Goal: Task Accomplishment & Management: Manage account settings

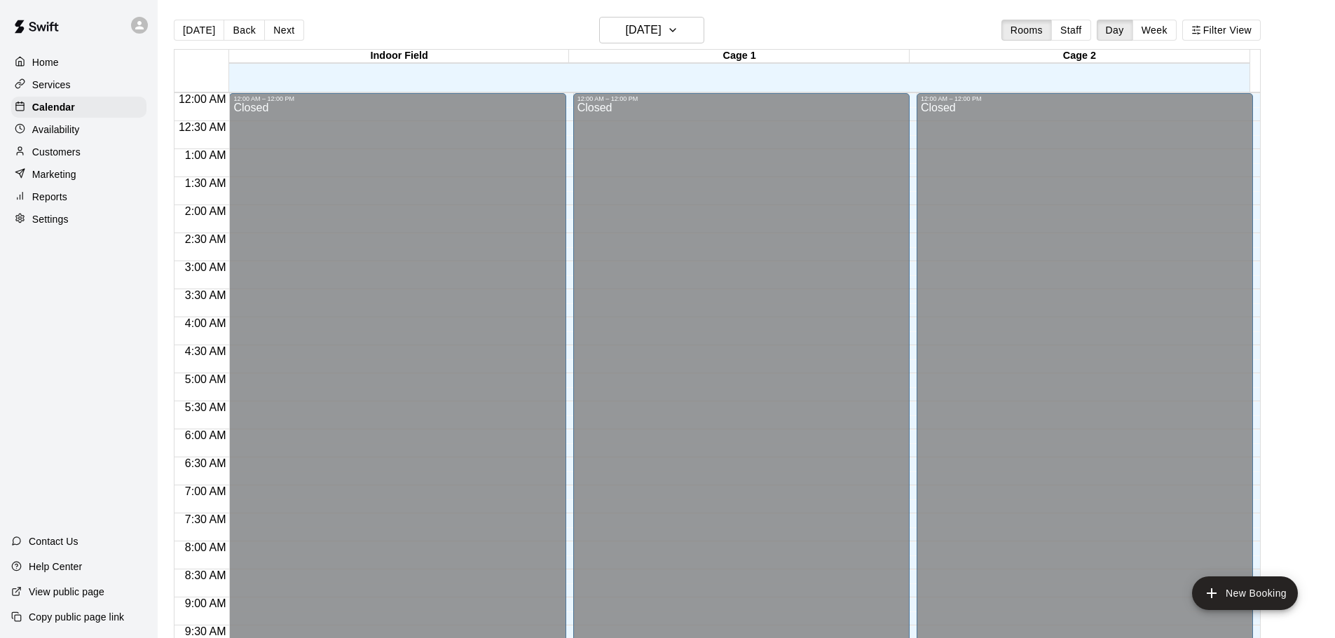
scroll to position [742, 0]
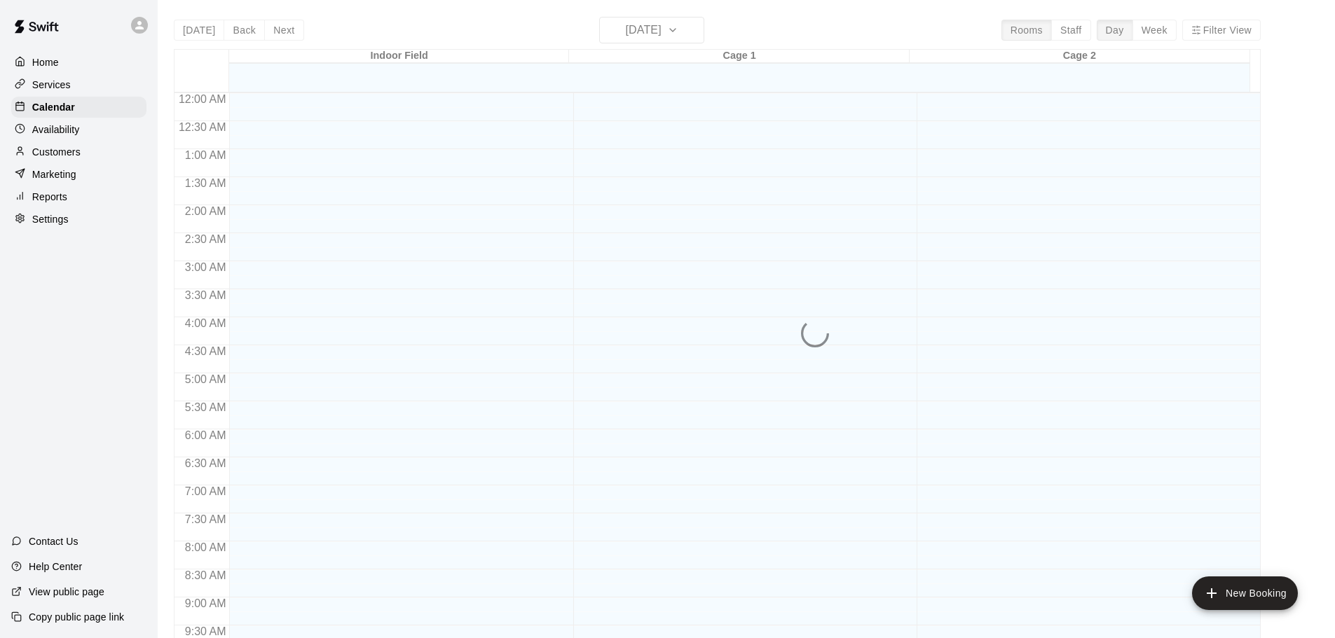
scroll to position [742, 0]
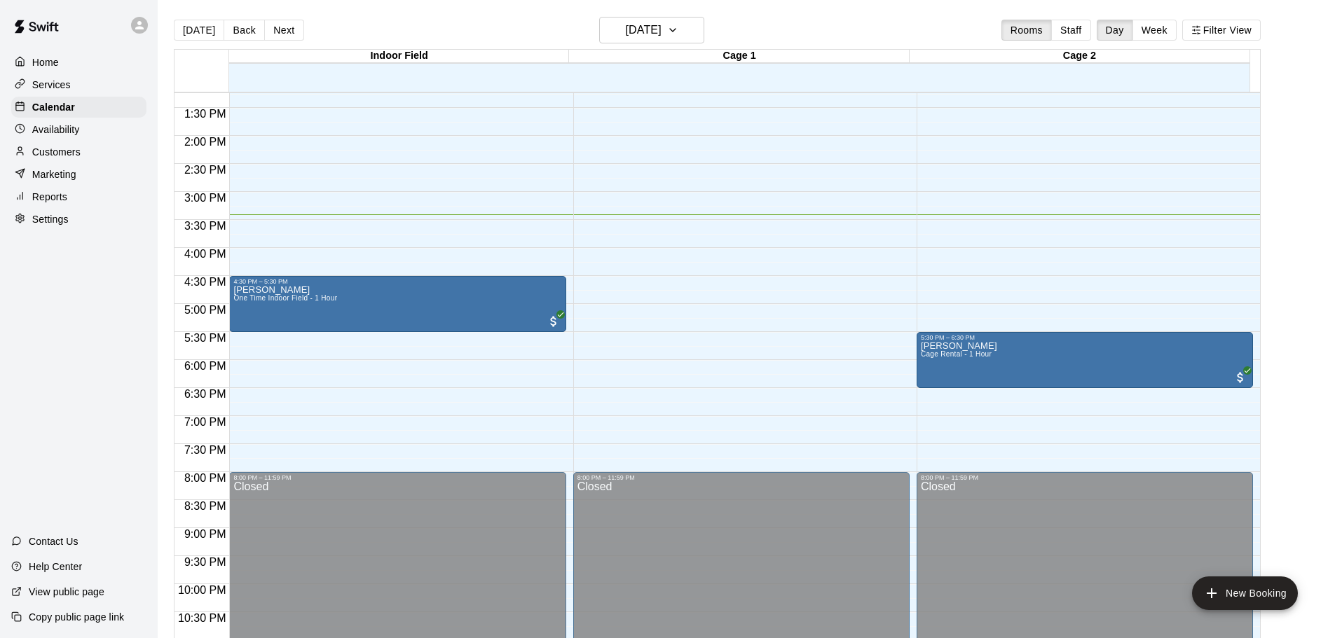
click at [26, 157] on div at bounding box center [24, 152] width 18 height 13
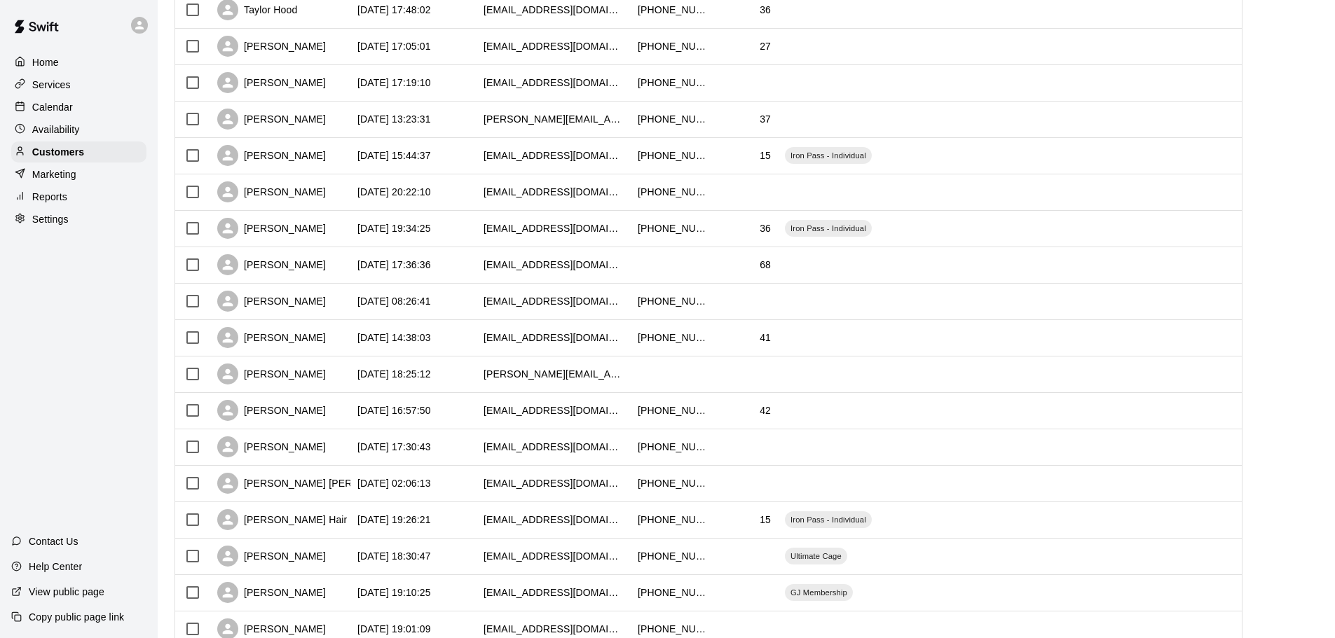
scroll to position [350, 0]
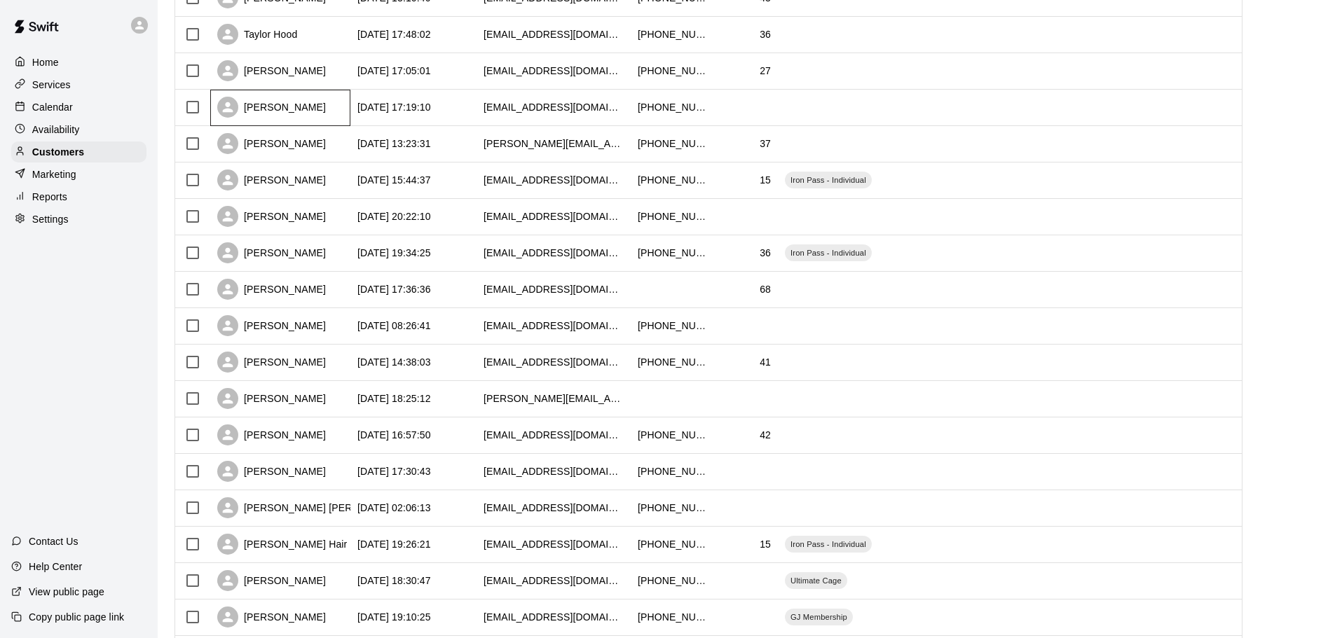
click at [322, 107] on div "Shane Hoopingarner" at bounding box center [271, 107] width 109 height 21
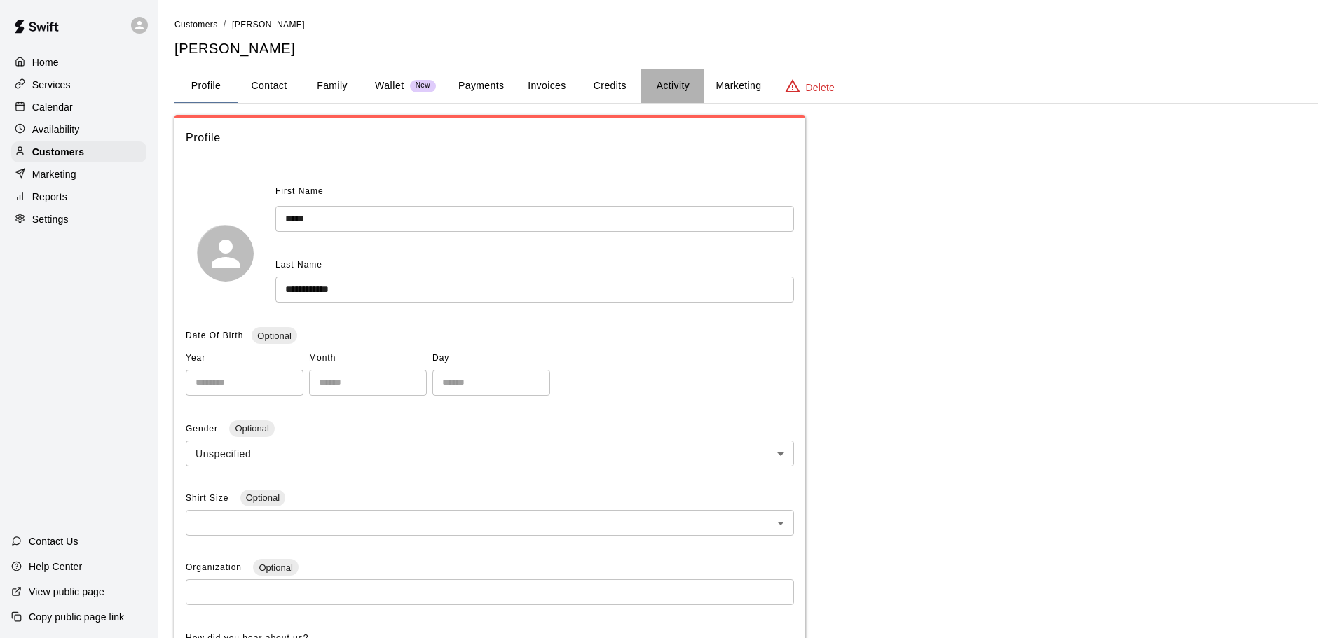
click at [677, 76] on button "Activity" at bounding box center [672, 86] width 63 height 34
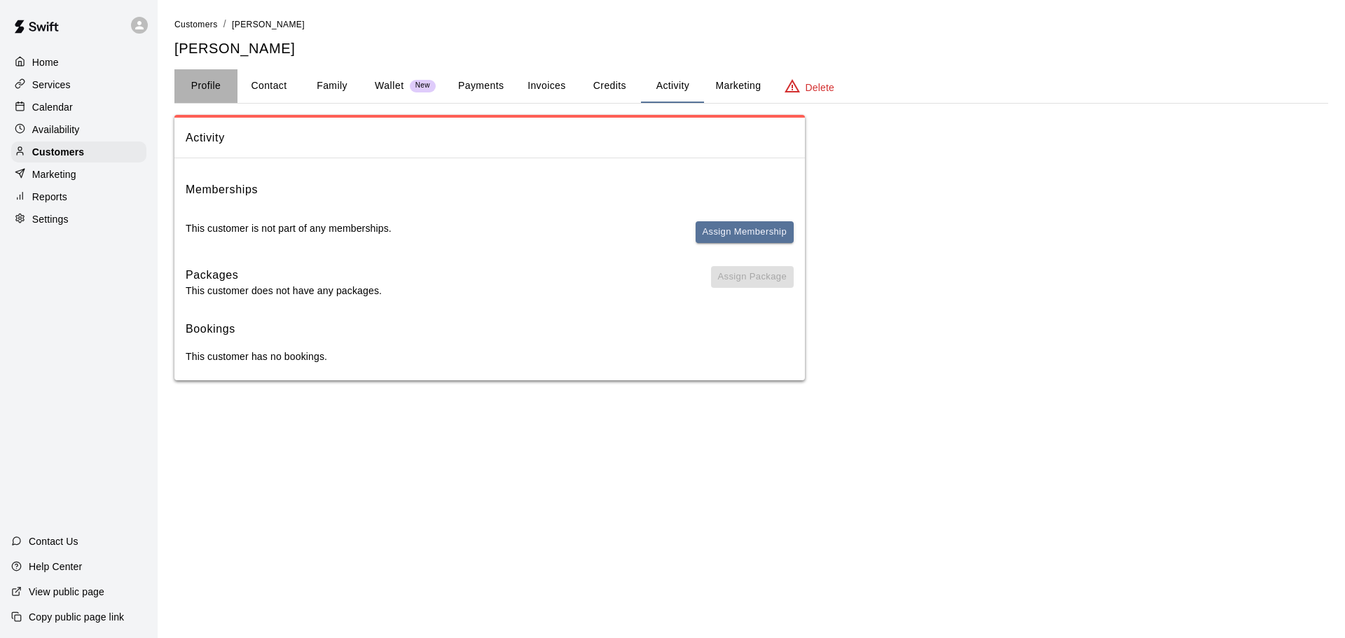
click at [207, 94] on button "Profile" at bounding box center [205, 86] width 63 height 34
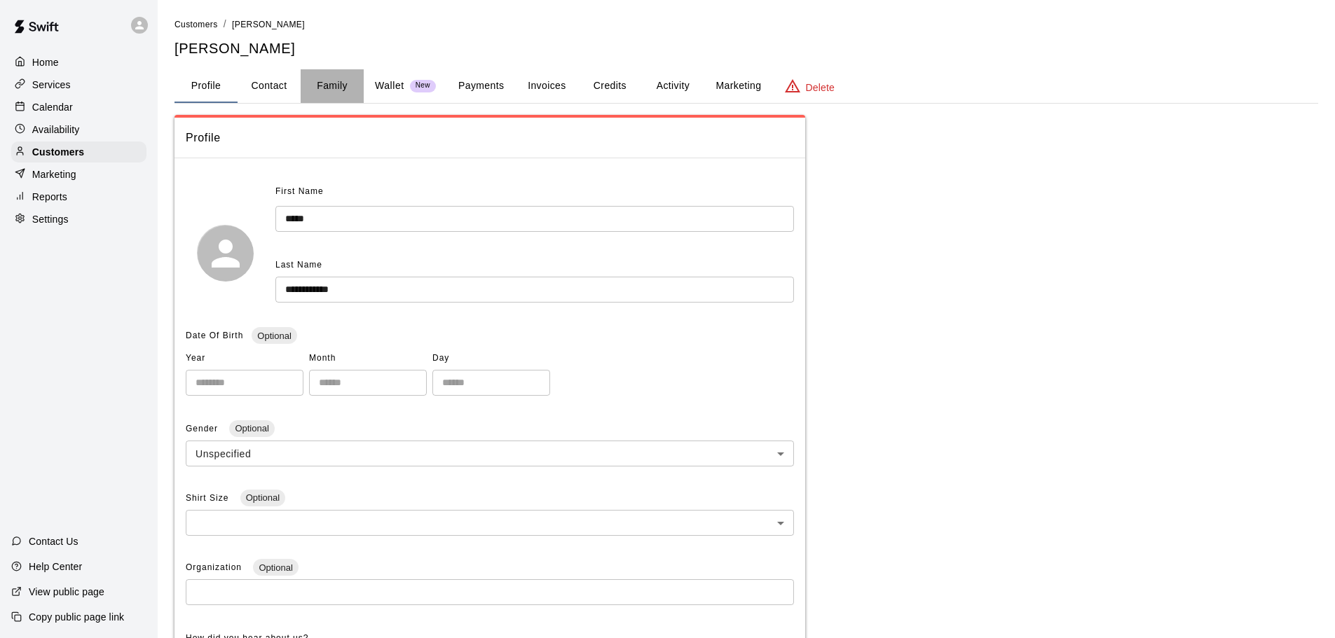
click at [308, 81] on button "Family" at bounding box center [332, 86] width 63 height 34
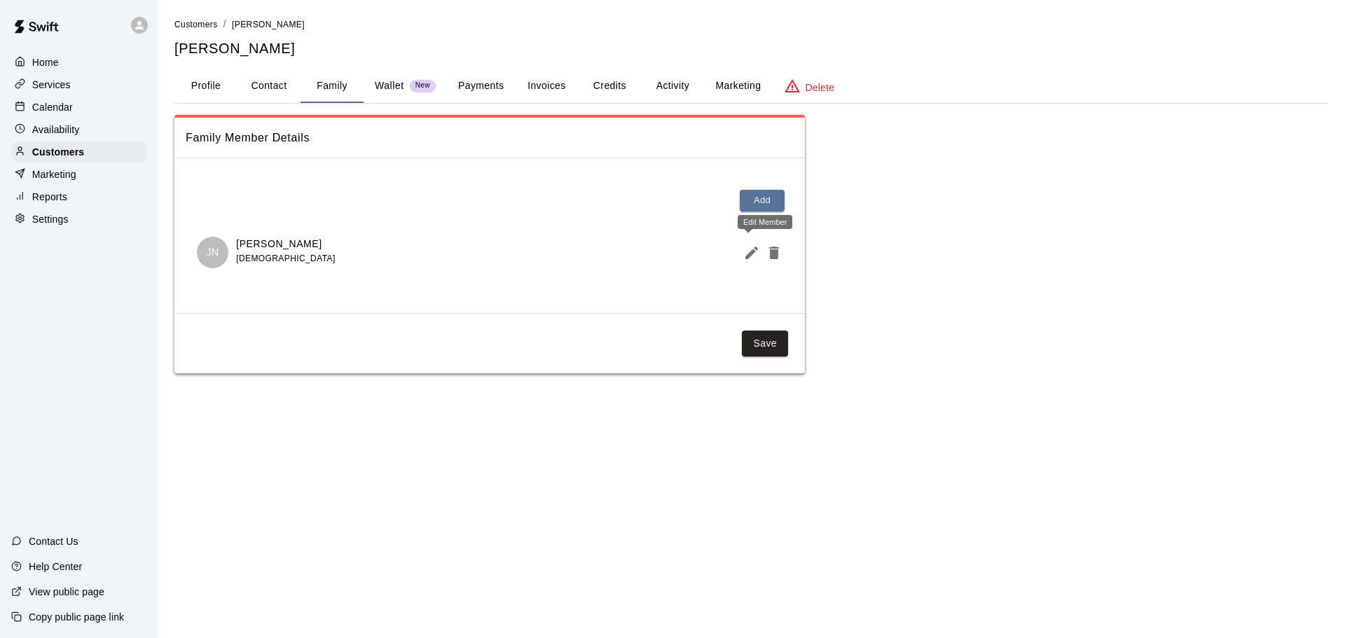
click at [759, 250] on icon "Edit Member" at bounding box center [751, 253] width 17 height 17
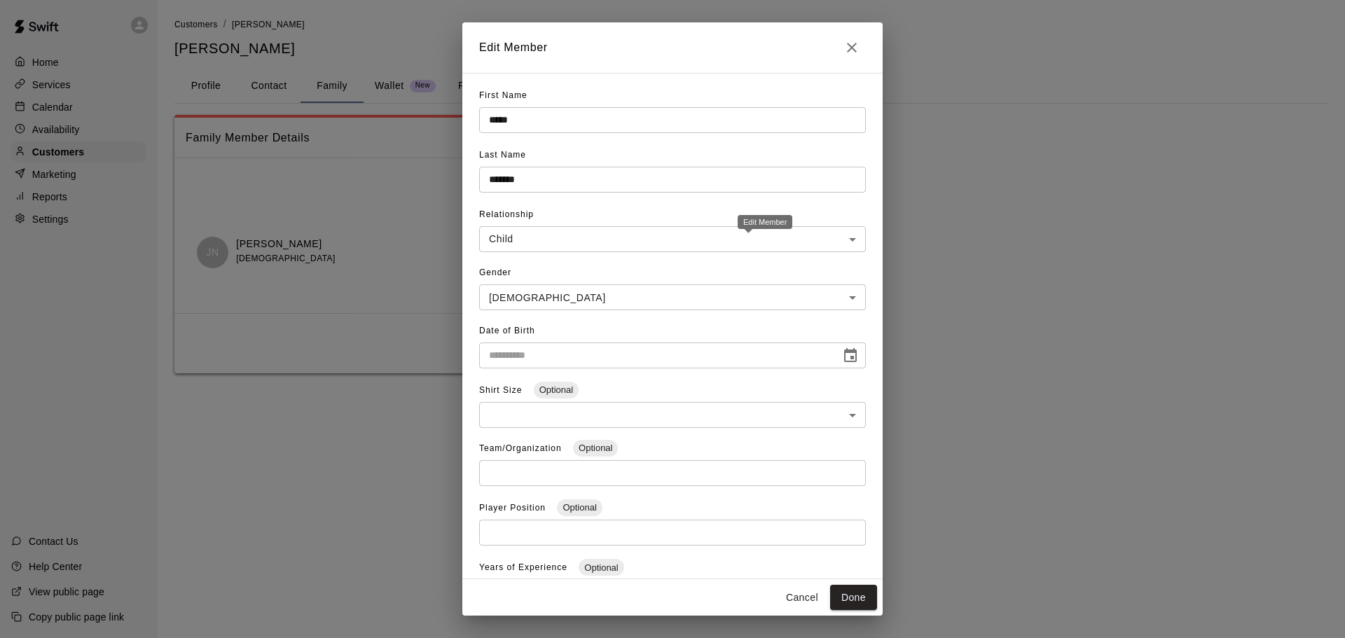
type input "**********"
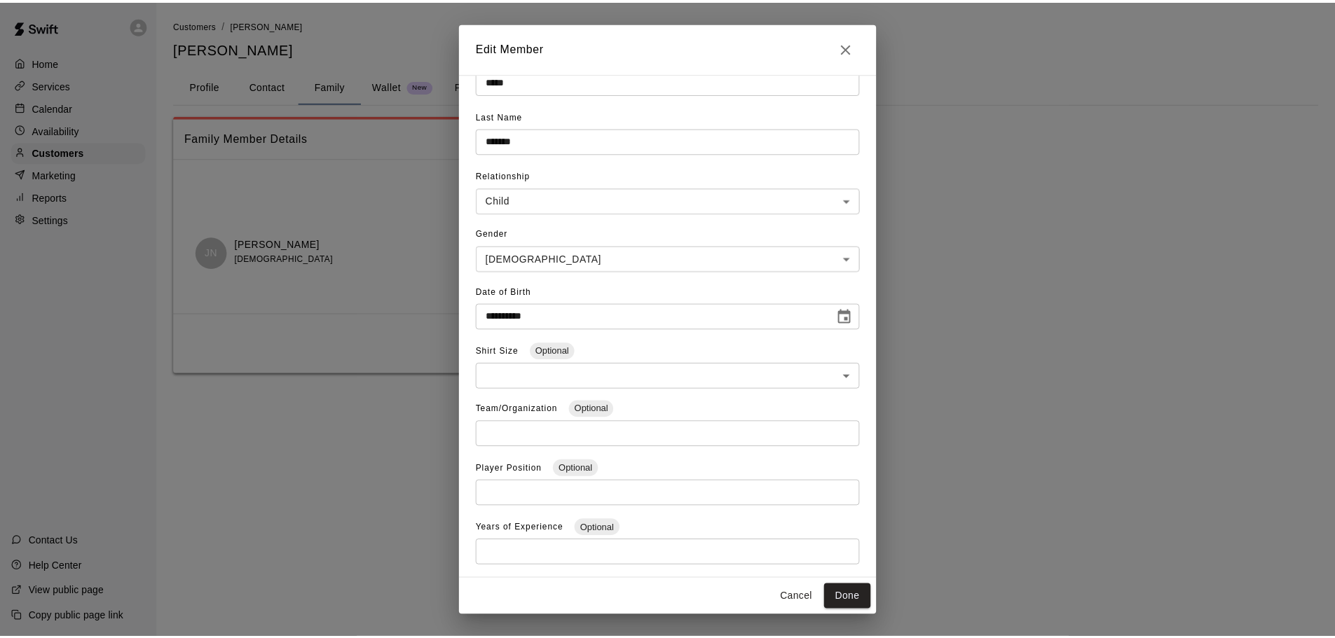
scroll to position [71, 0]
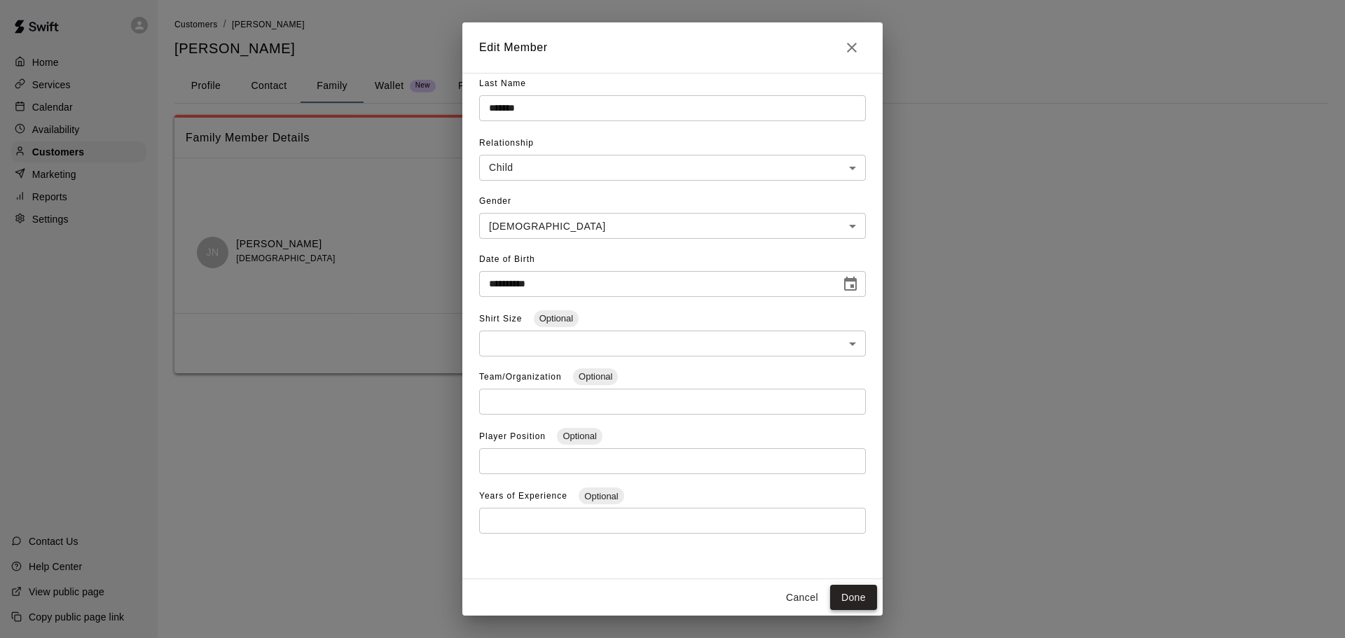
click at [853, 586] on button "Done" at bounding box center [853, 598] width 47 height 26
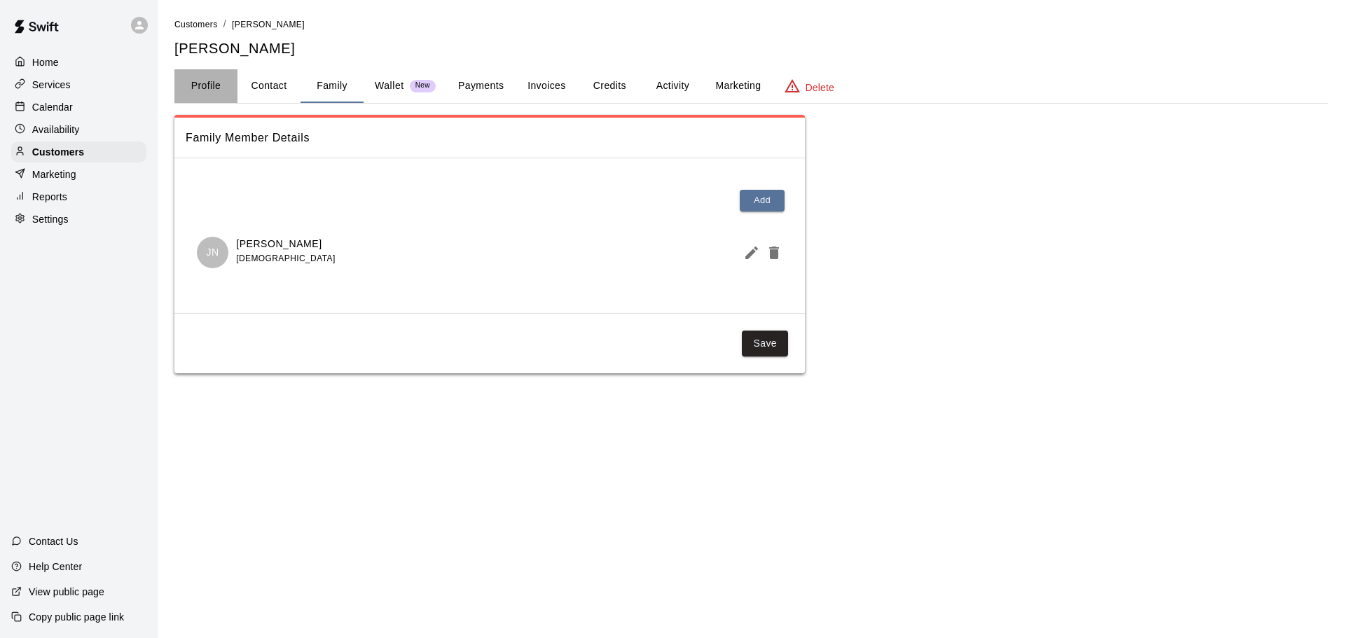
click at [219, 93] on button "Profile" at bounding box center [205, 86] width 63 height 34
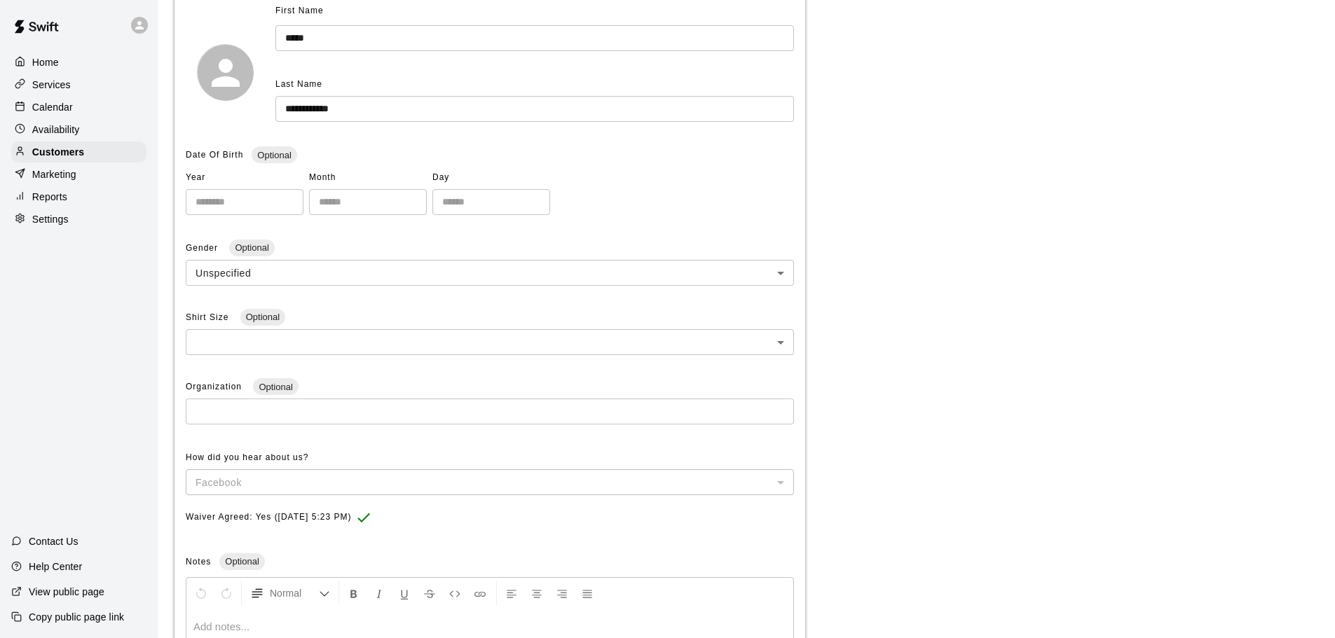
scroll to position [355, 0]
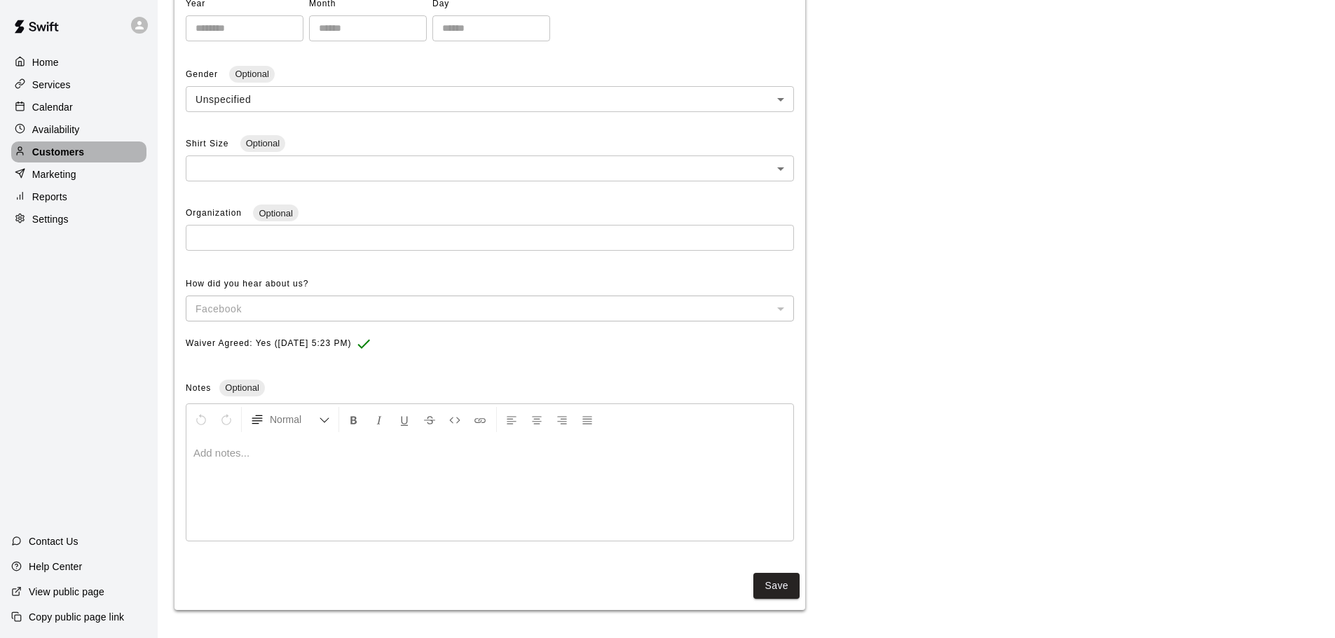
click at [52, 159] on p "Customers" at bounding box center [58, 152] width 52 height 14
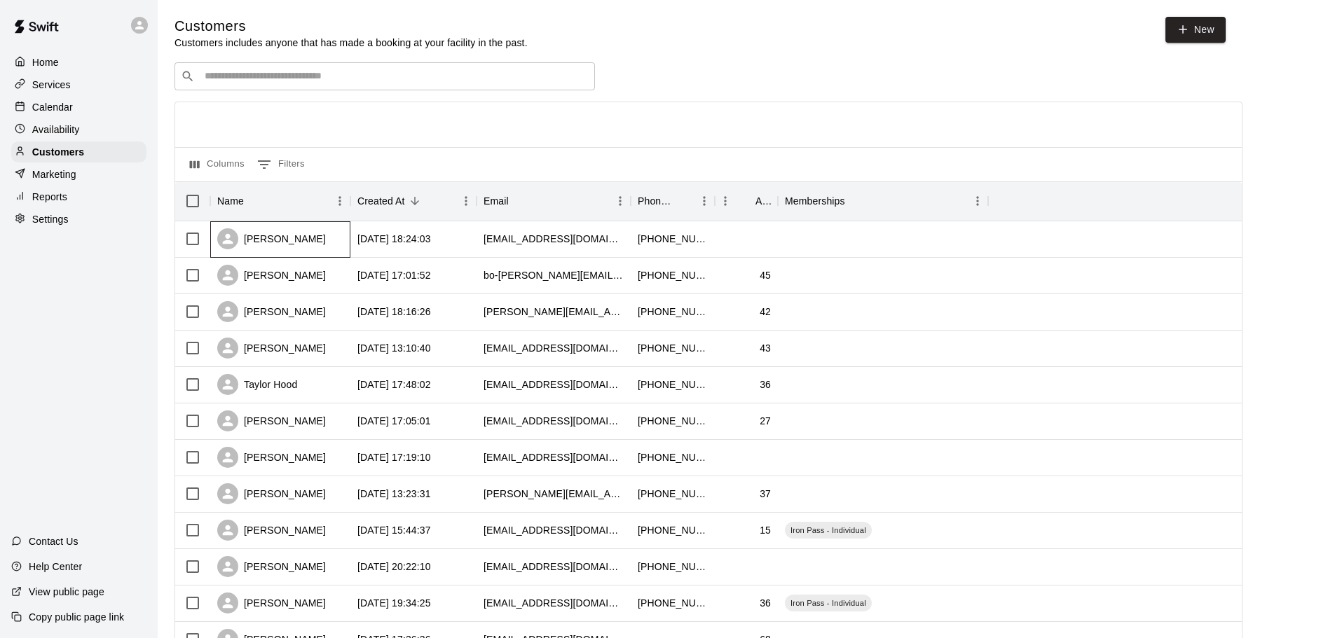
click at [258, 239] on div "Seth Cody" at bounding box center [271, 238] width 109 height 21
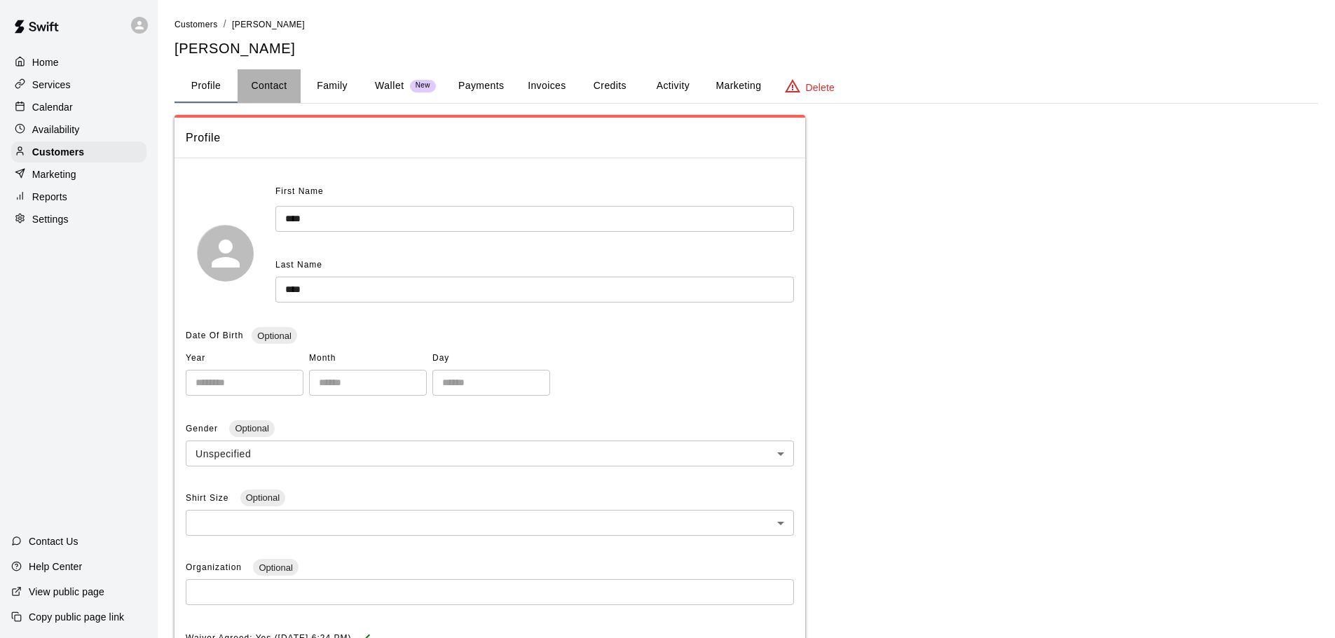
click at [276, 72] on button "Contact" at bounding box center [269, 86] width 63 height 34
select select "**"
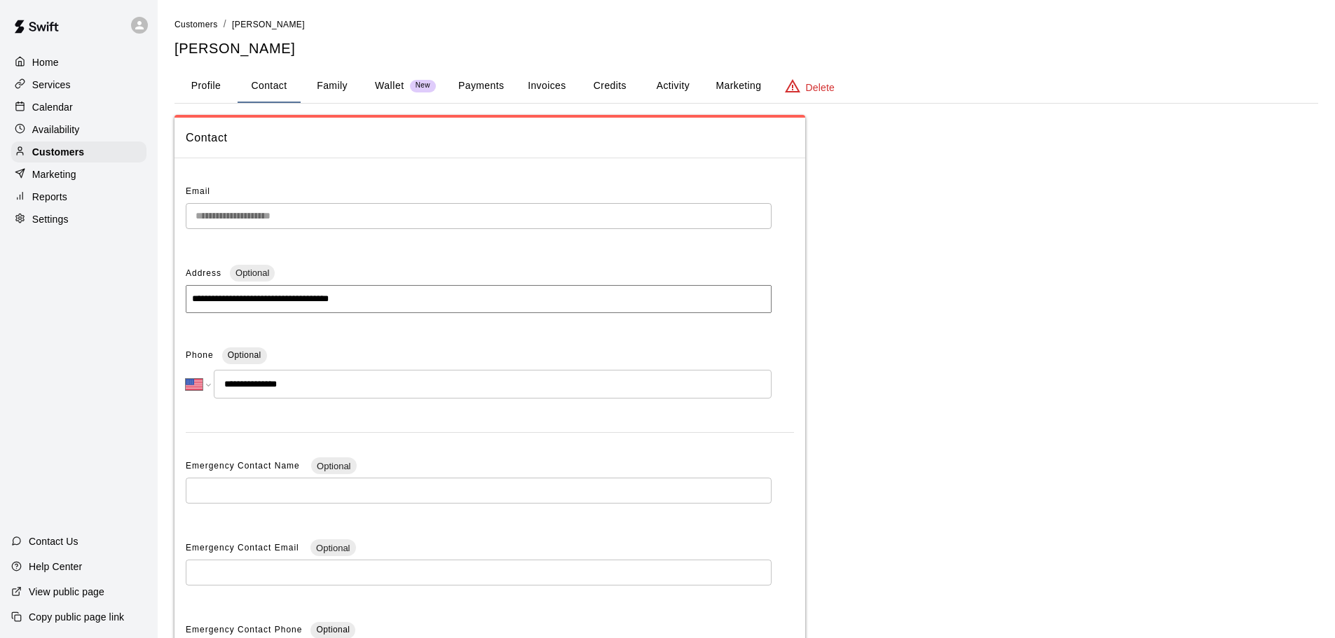
click at [201, 89] on button "Profile" at bounding box center [205, 86] width 63 height 34
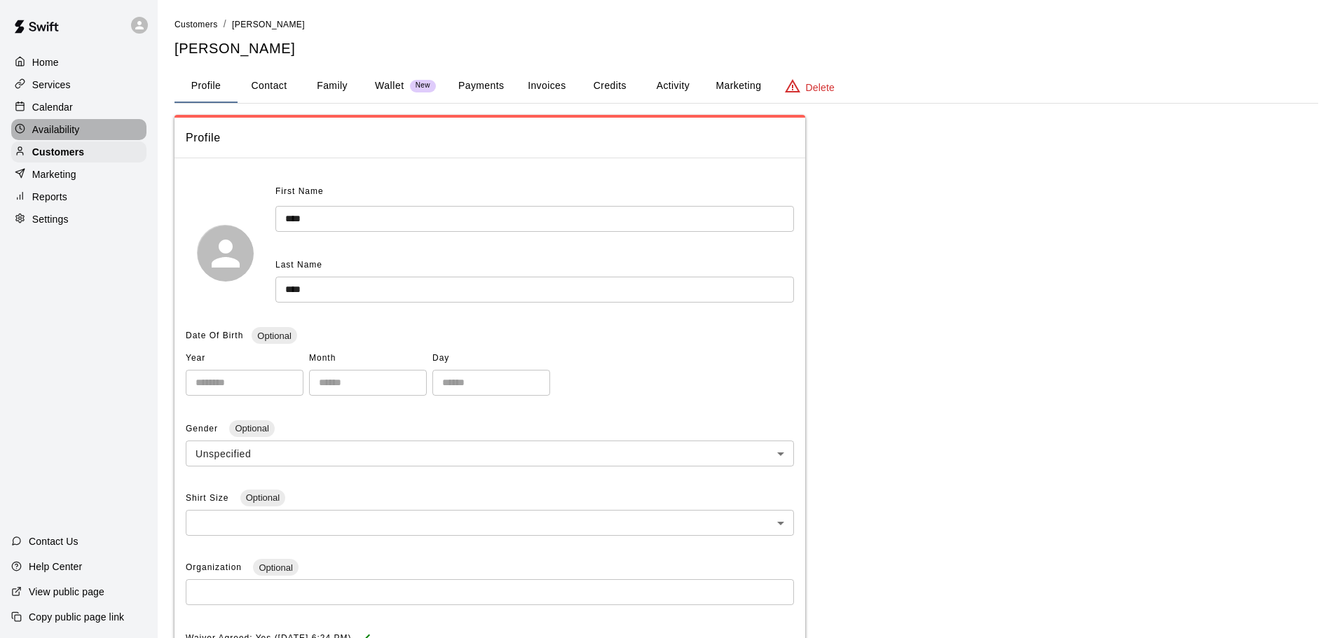
click at [90, 135] on div "Availability" at bounding box center [78, 129] width 135 height 21
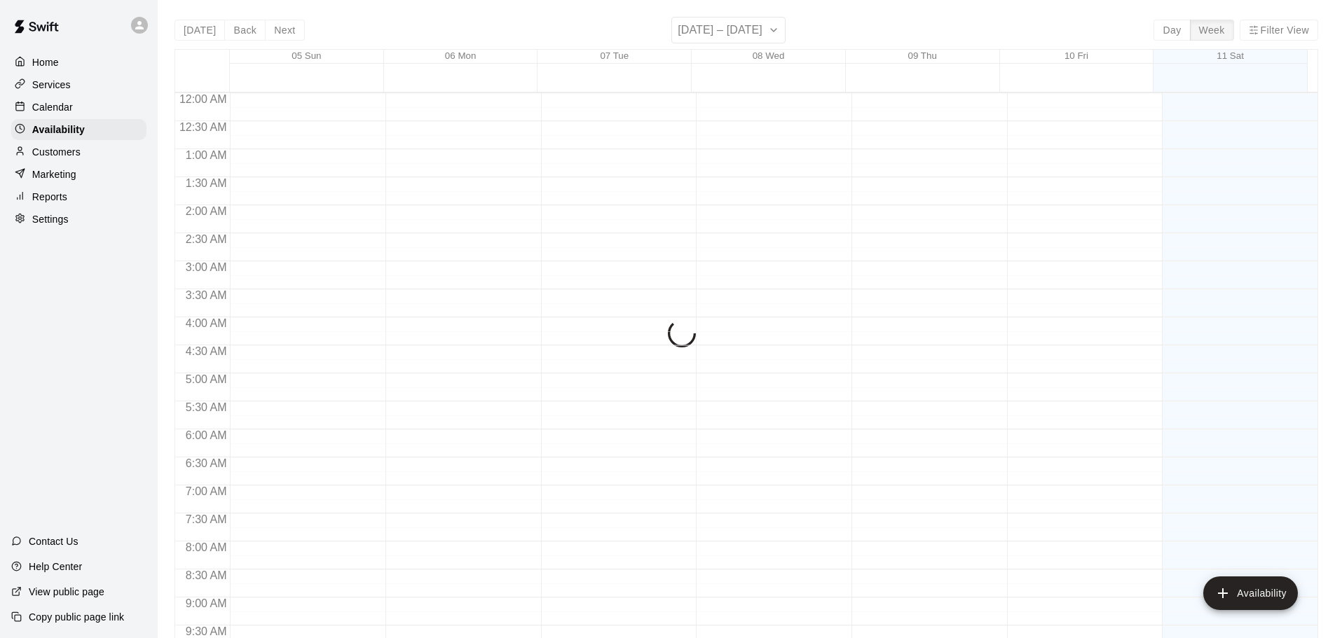
scroll to position [785, 0]
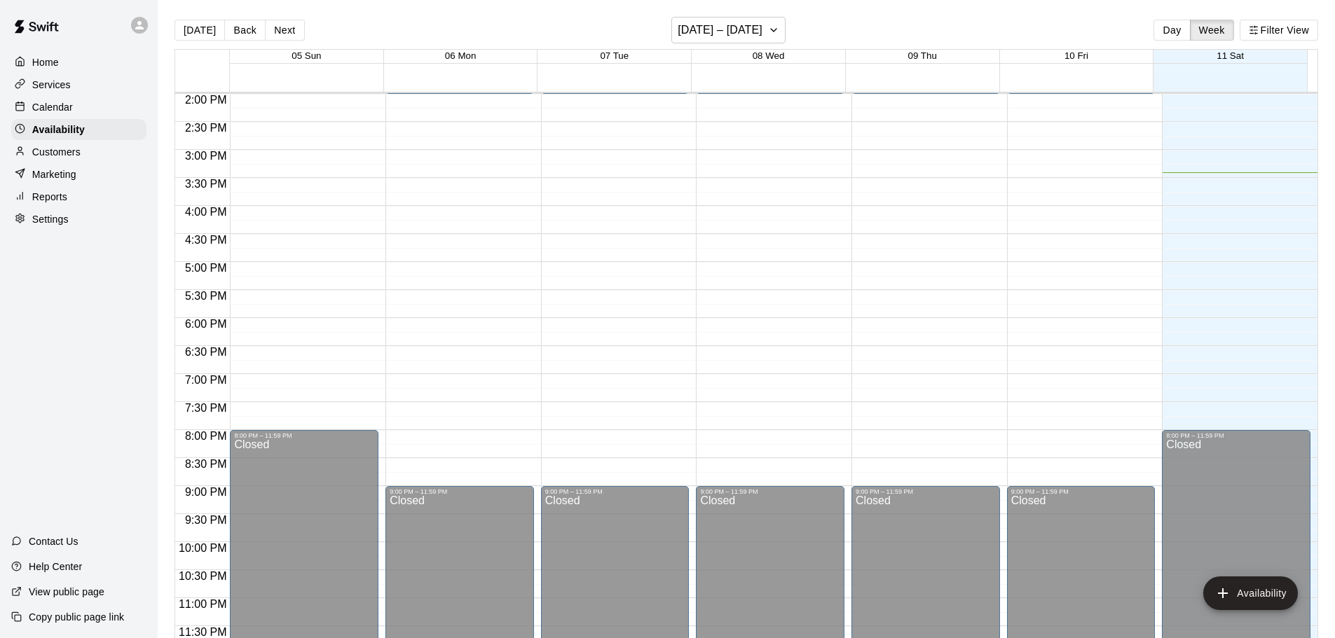
click at [89, 152] on div "Customers" at bounding box center [78, 152] width 135 height 21
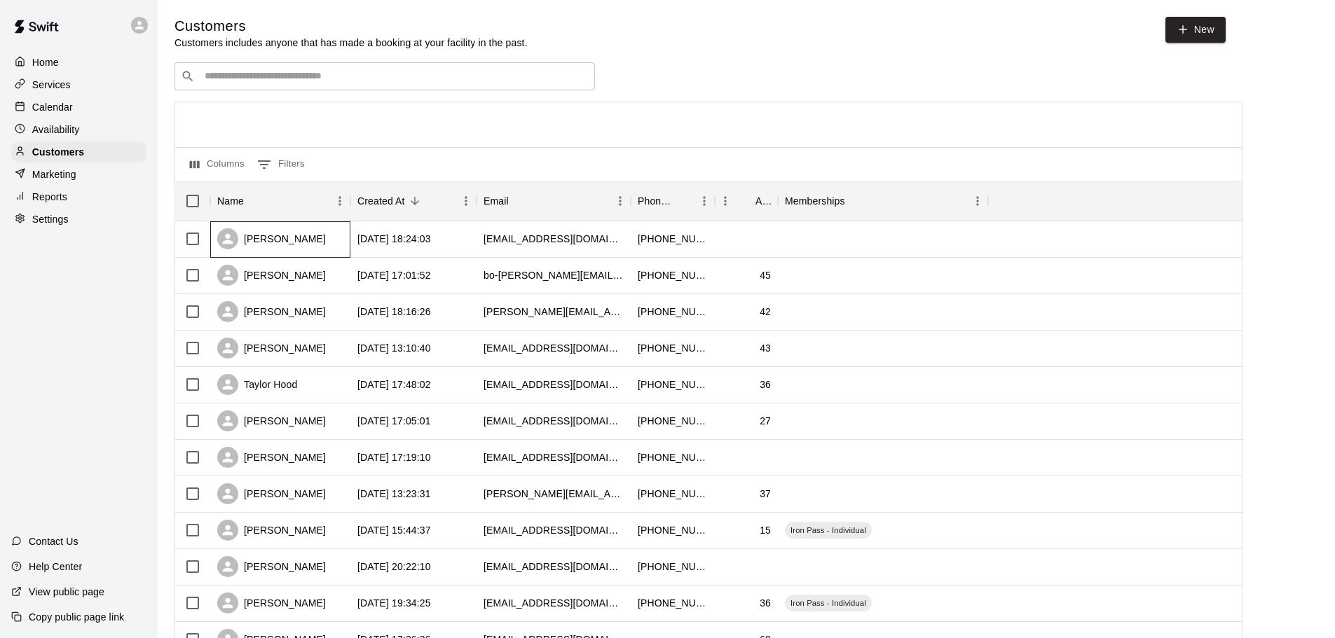
click at [272, 233] on div "Seth Cody" at bounding box center [271, 238] width 109 height 21
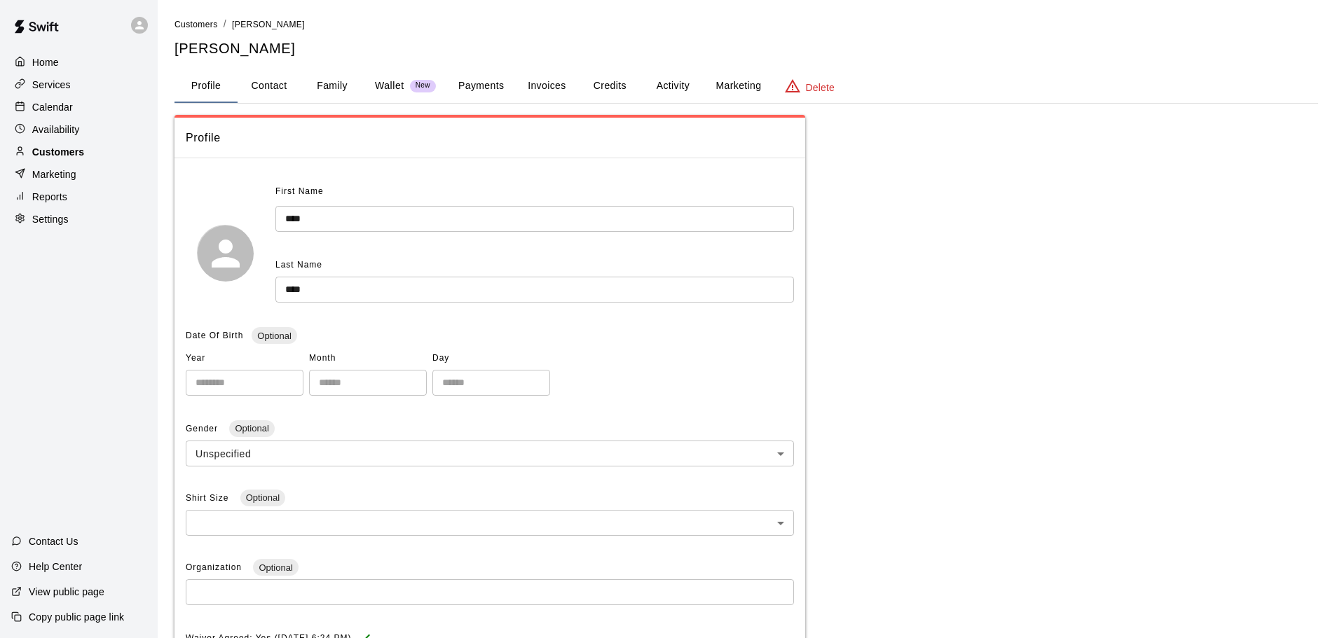
click at [72, 147] on div "Customers" at bounding box center [78, 152] width 135 height 21
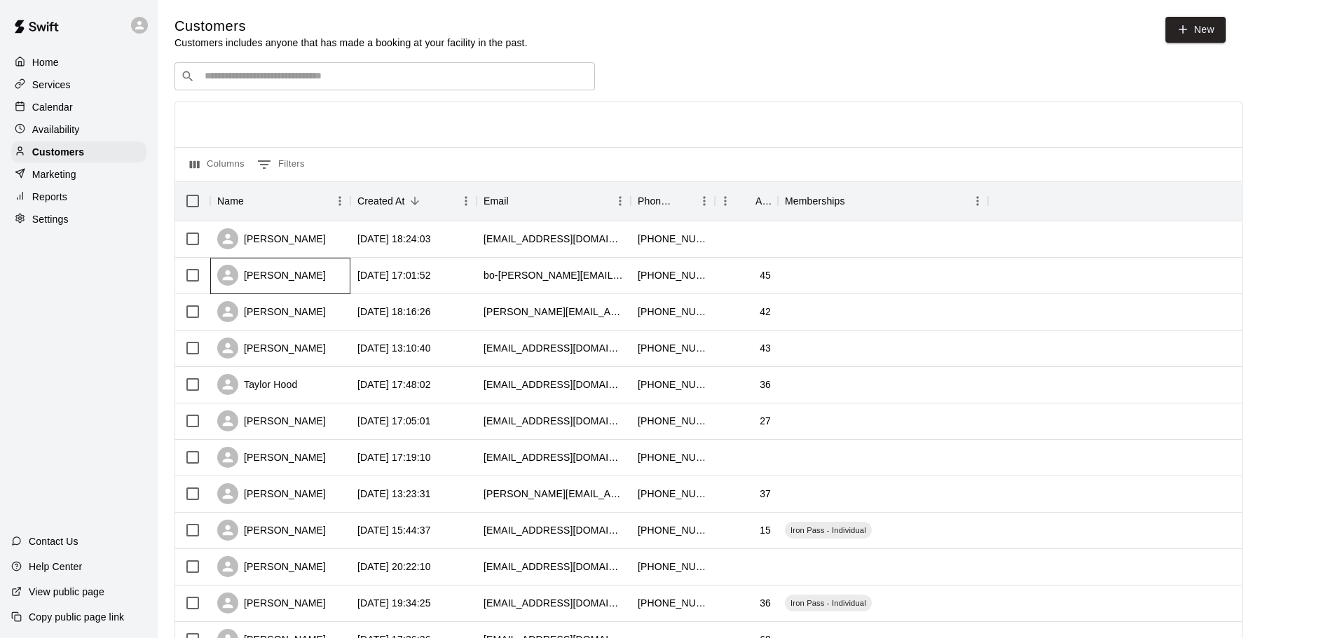
click at [349, 288] on div "Beau Swearingen" at bounding box center [280, 276] width 140 height 36
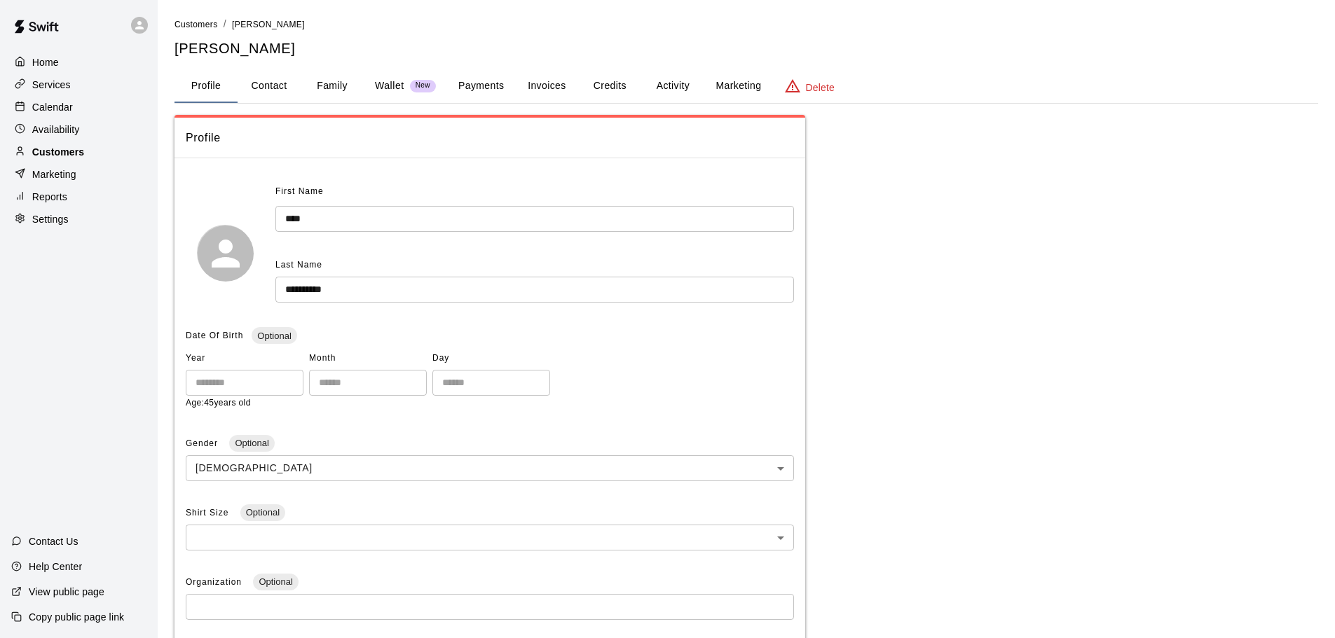
click at [62, 159] on p "Customers" at bounding box center [58, 152] width 52 height 14
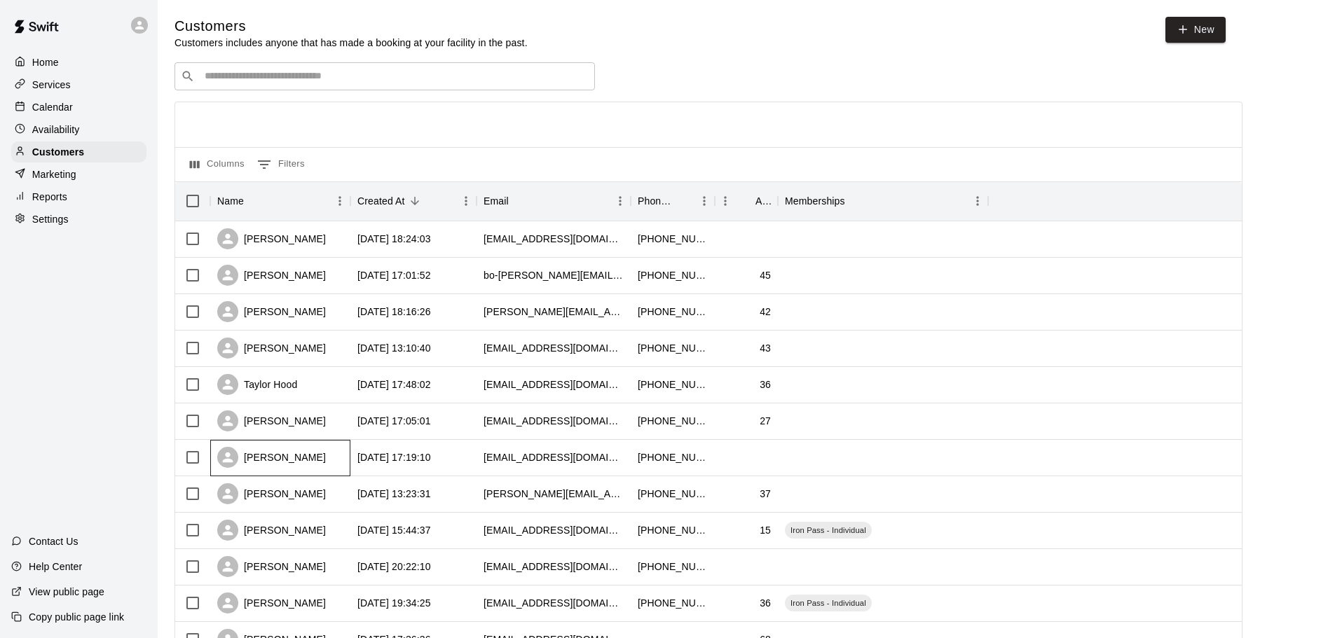
click at [307, 447] on div "Shane Hoopingarner" at bounding box center [280, 458] width 140 height 36
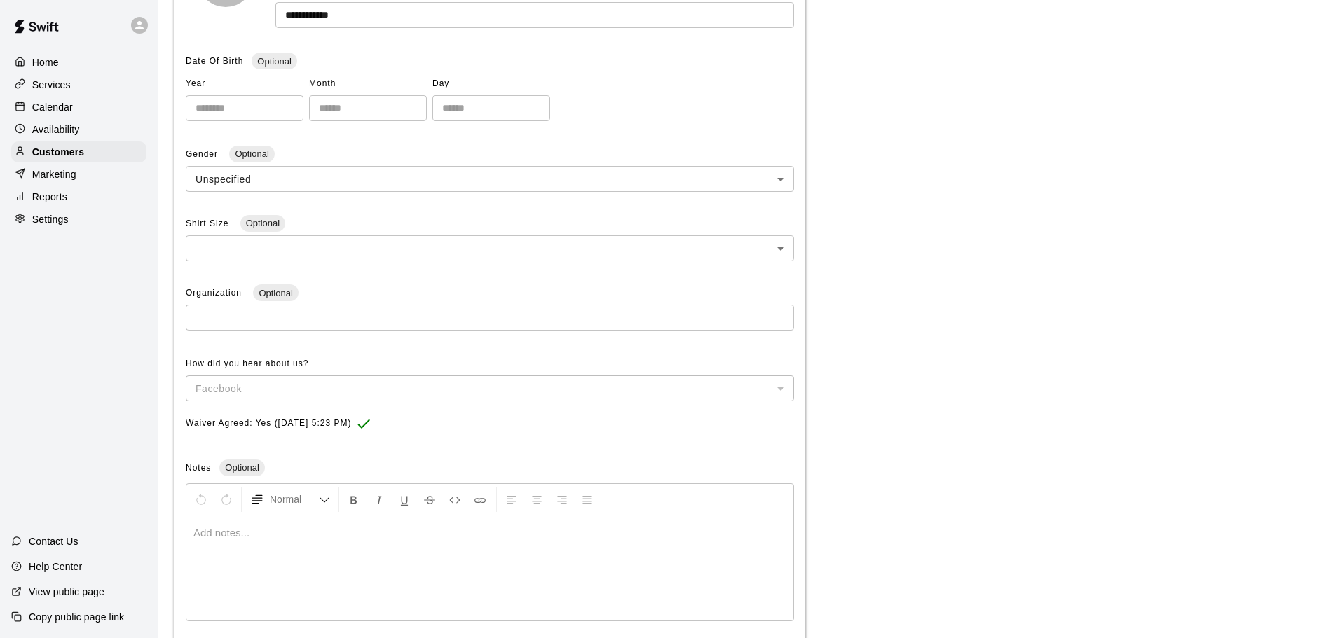
scroll to position [280, 0]
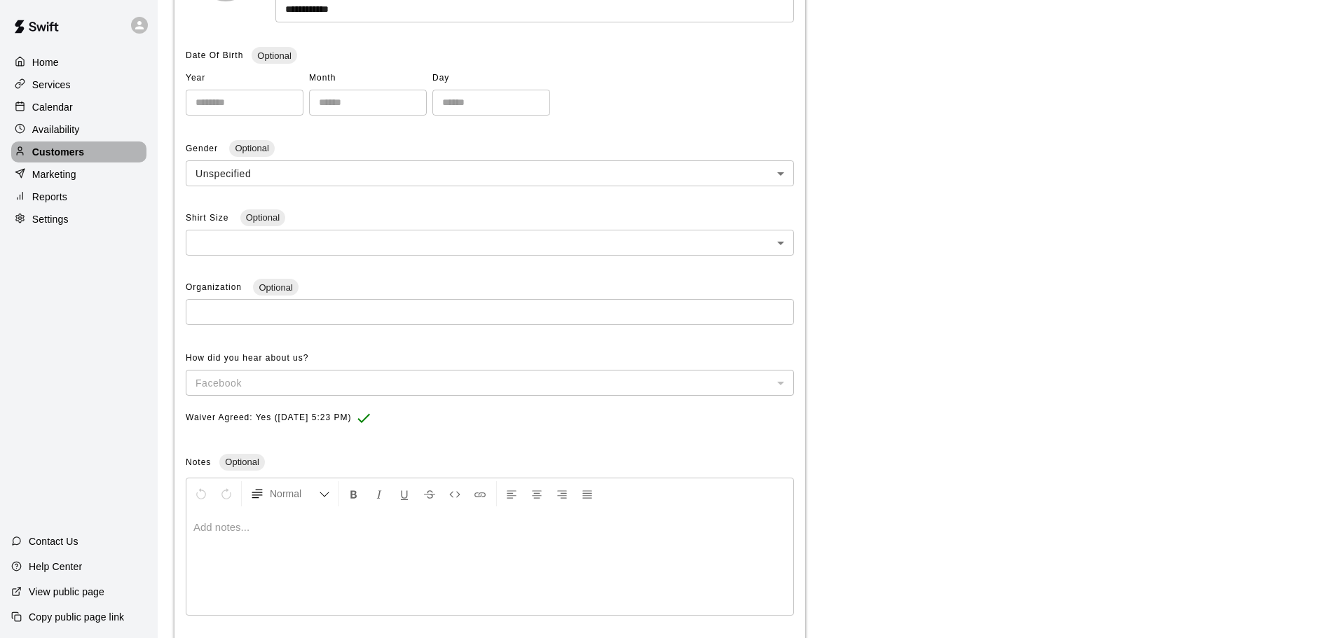
click at [85, 158] on div "Customers" at bounding box center [78, 152] width 135 height 21
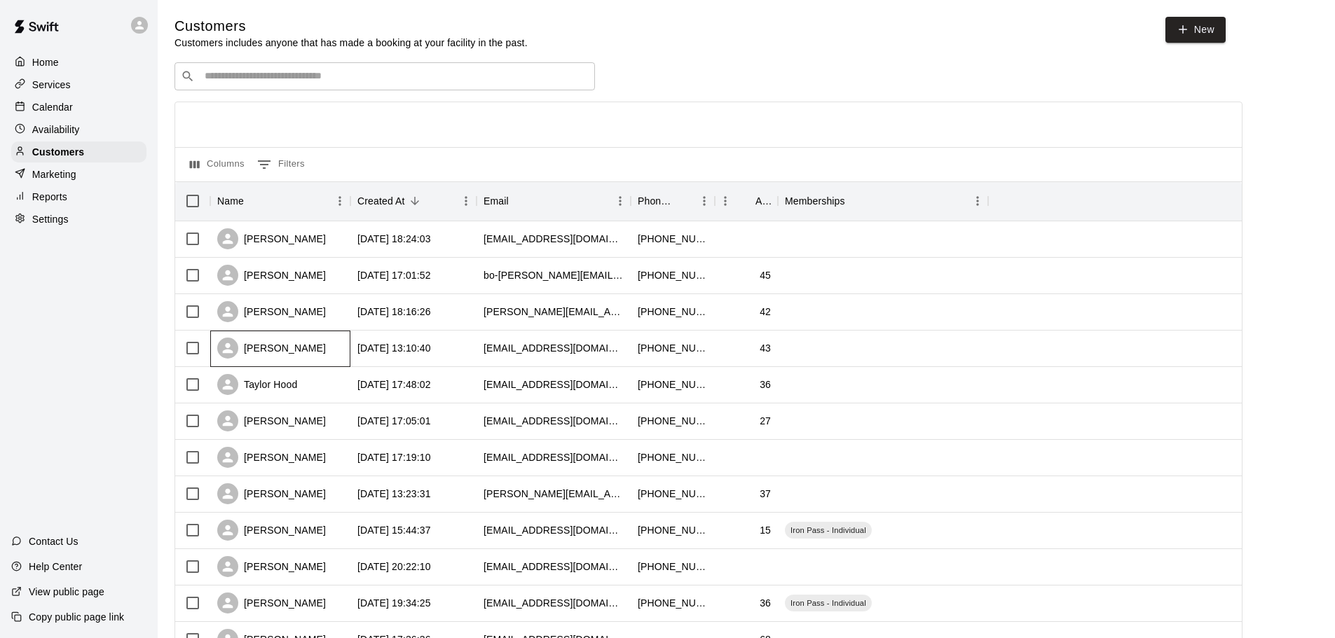
click at [336, 350] on div "Chris Jones" at bounding box center [280, 349] width 140 height 36
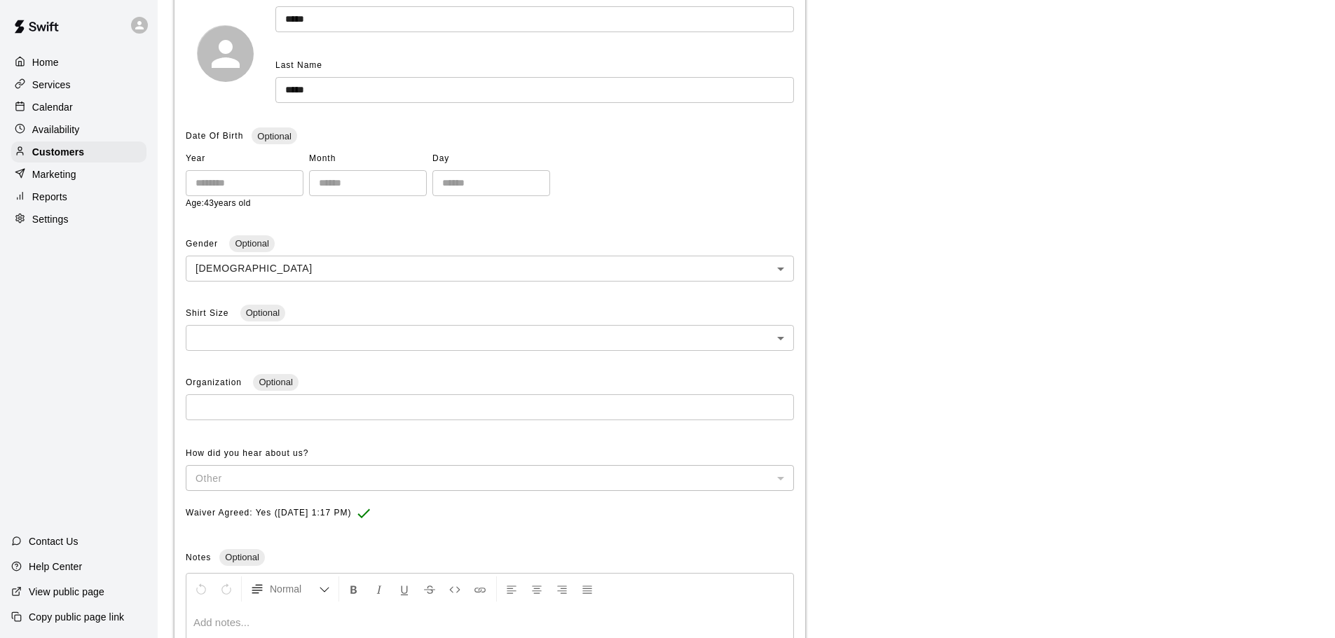
scroll to position [280, 0]
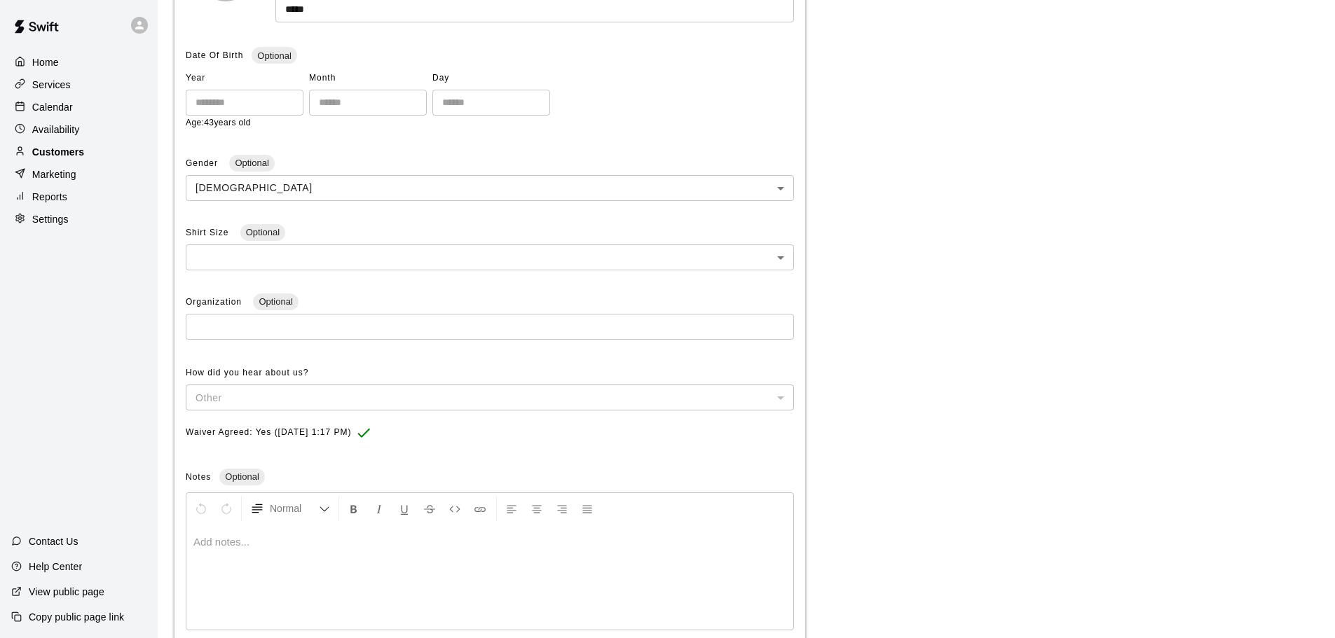
click at [75, 151] on p "Customers" at bounding box center [58, 152] width 52 height 14
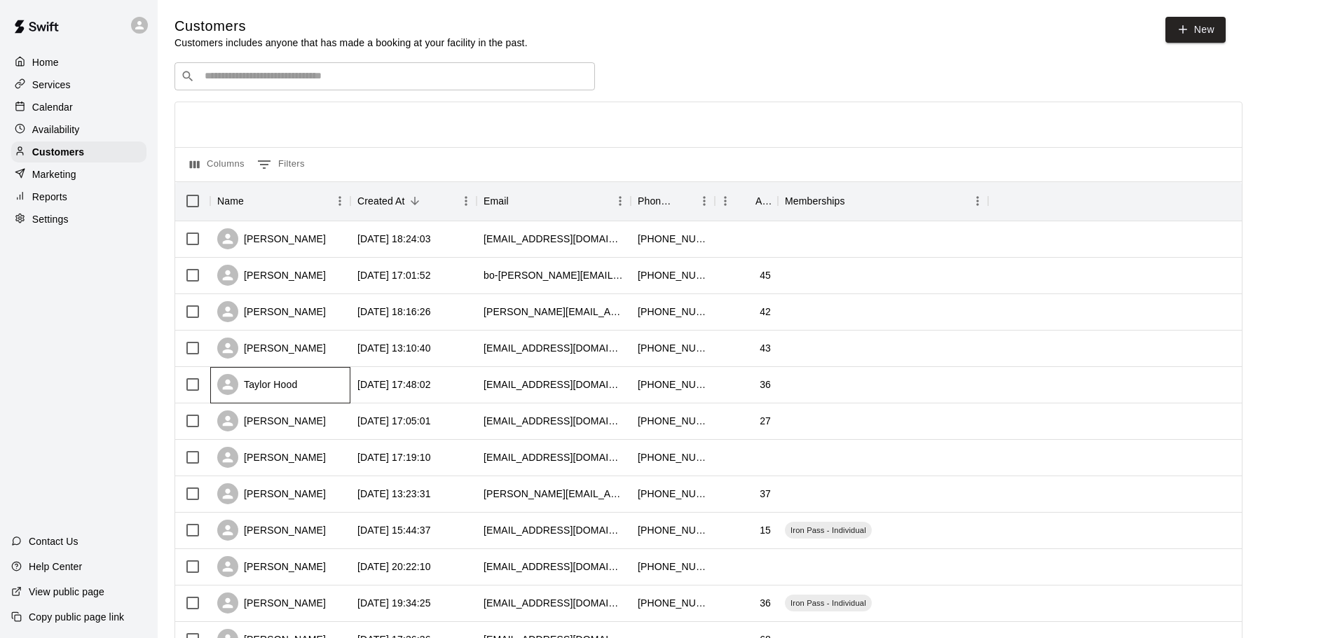
click at [333, 385] on div "Taylor Hood" at bounding box center [280, 385] width 140 height 36
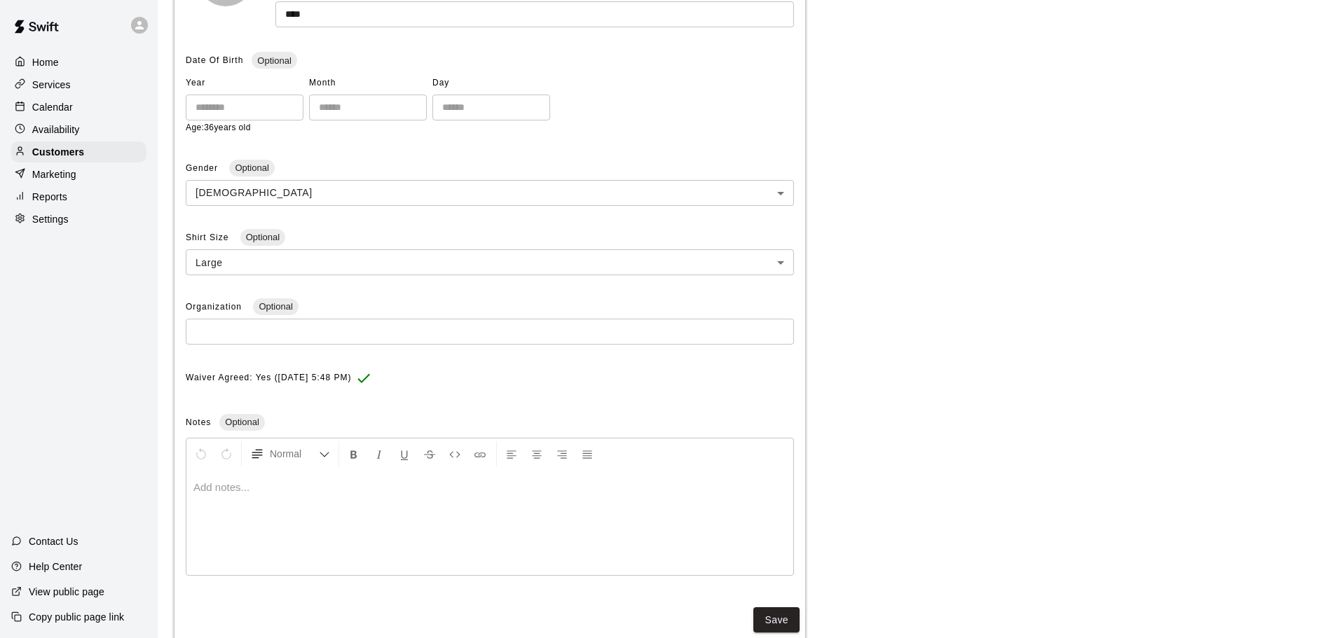
scroll to position [280, 0]
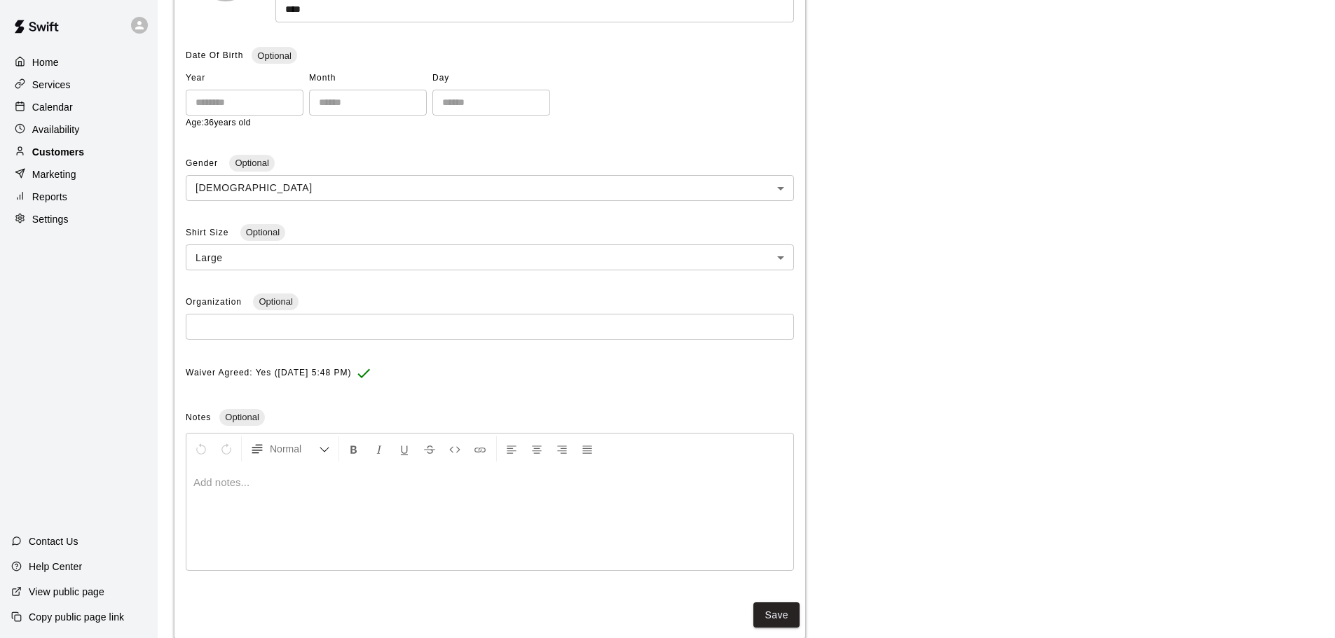
click at [109, 158] on div "Customers" at bounding box center [78, 152] width 135 height 21
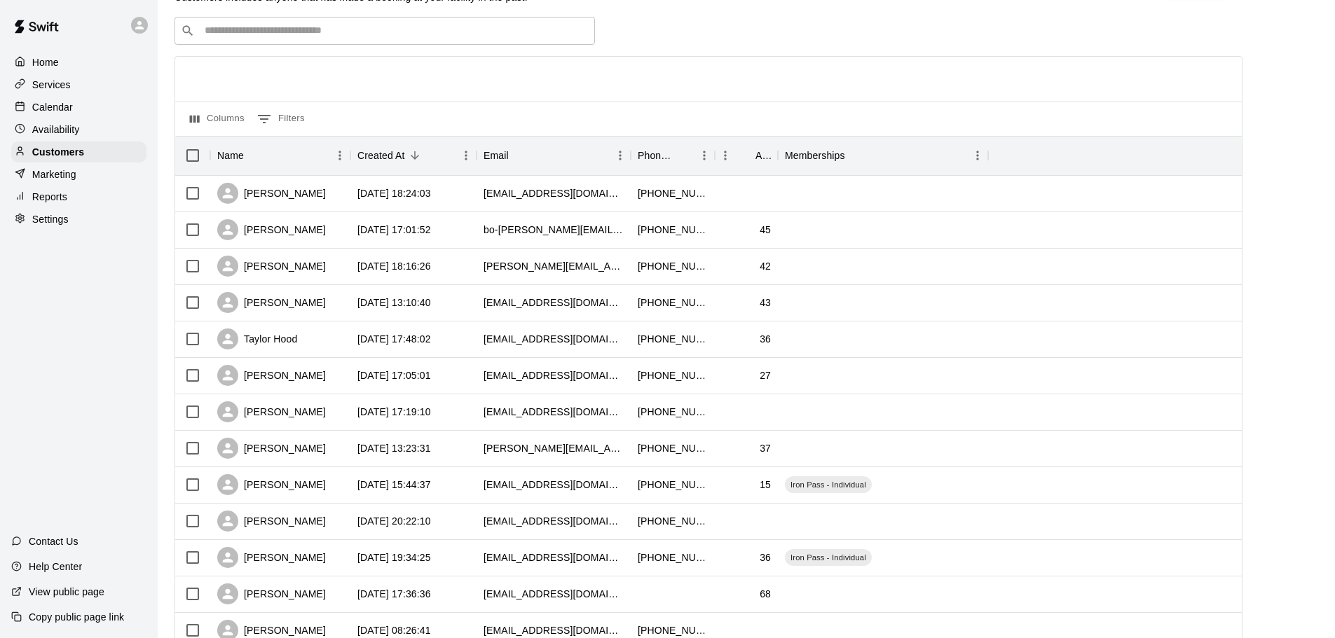
scroll to position [70, 0]
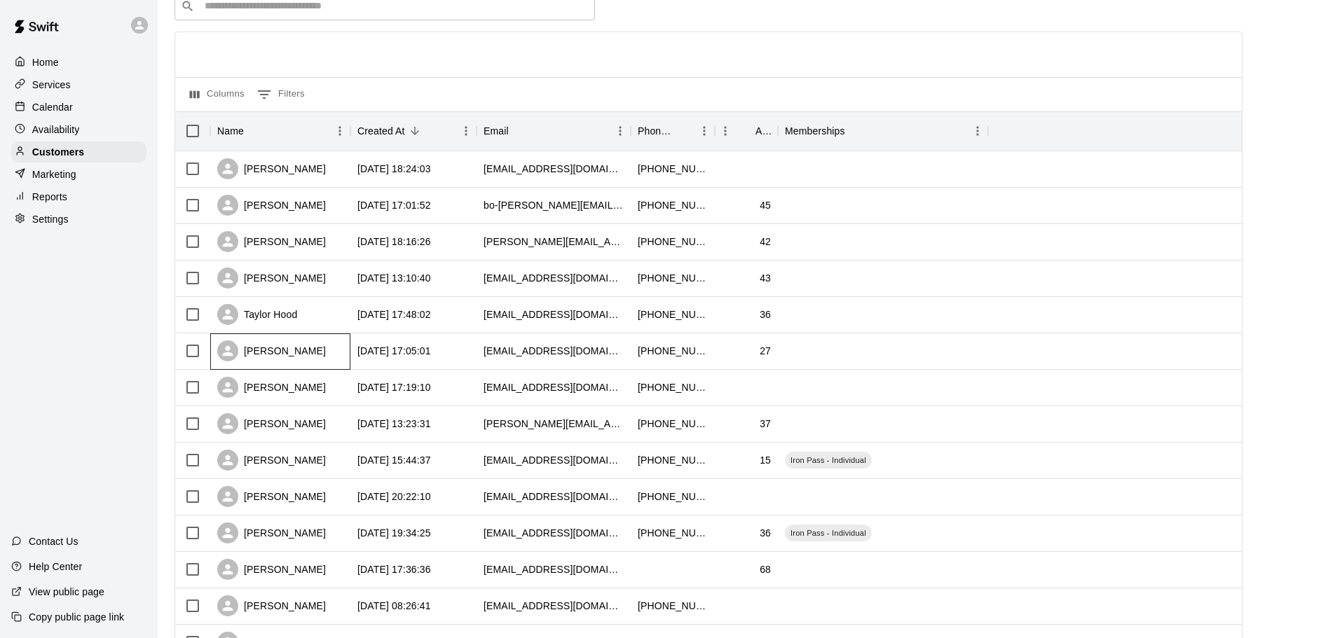
click at [317, 345] on div "Tristan Grayson" at bounding box center [280, 352] width 140 height 36
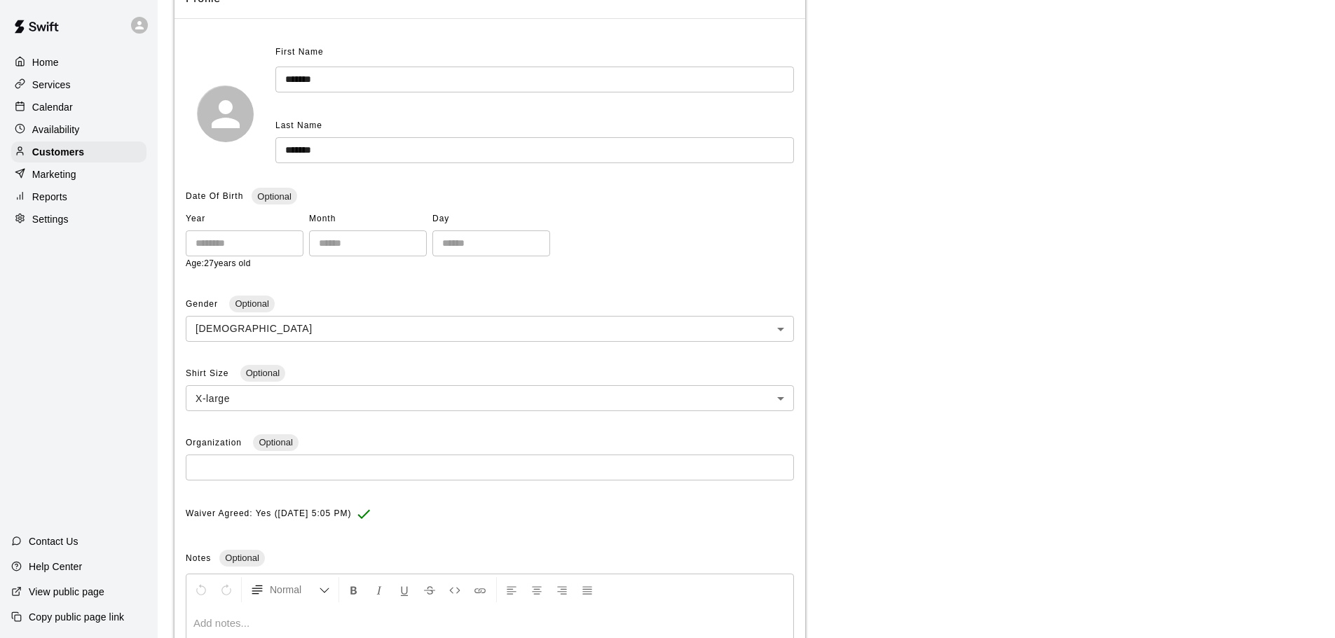
scroll to position [140, 0]
click at [93, 149] on div "Customers" at bounding box center [78, 152] width 135 height 21
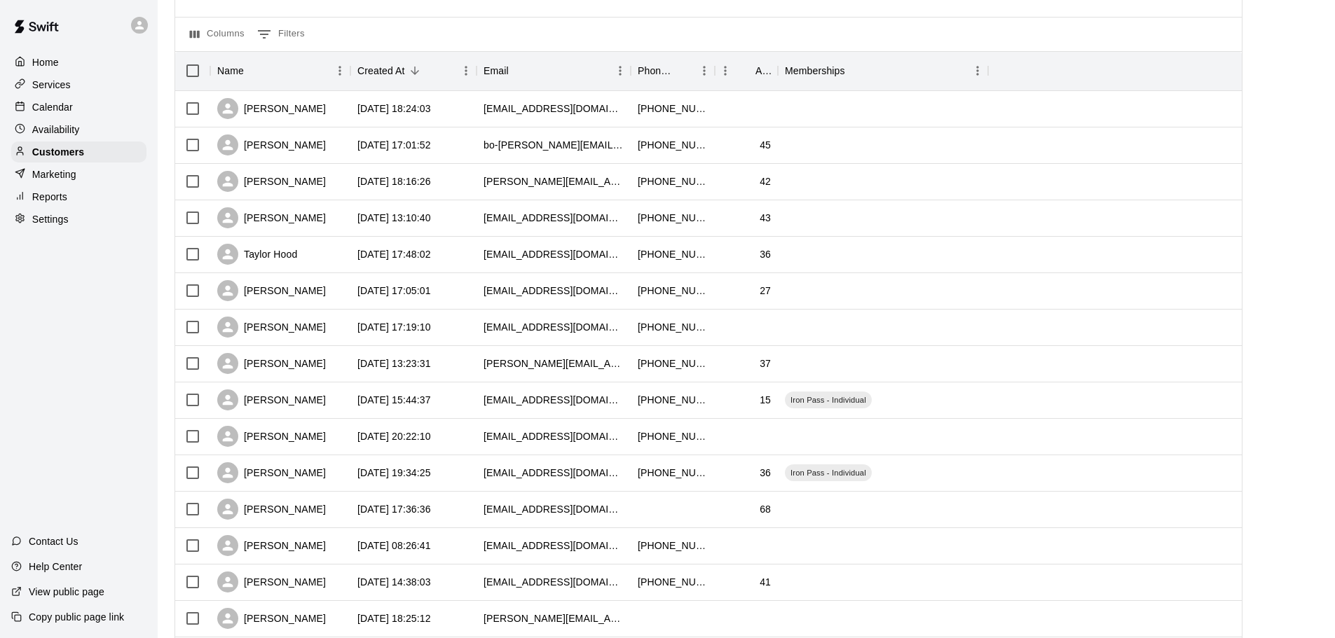
scroll to position [140, 0]
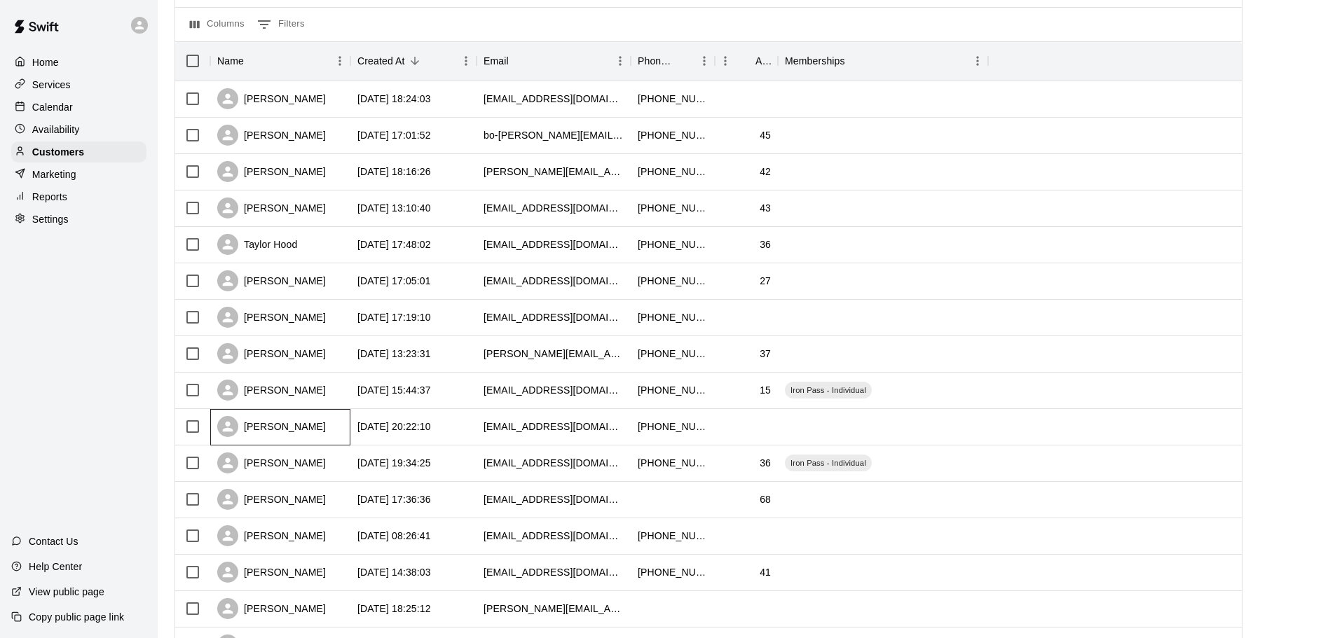
click at [314, 434] on div "Colton Colbert" at bounding box center [280, 427] width 140 height 36
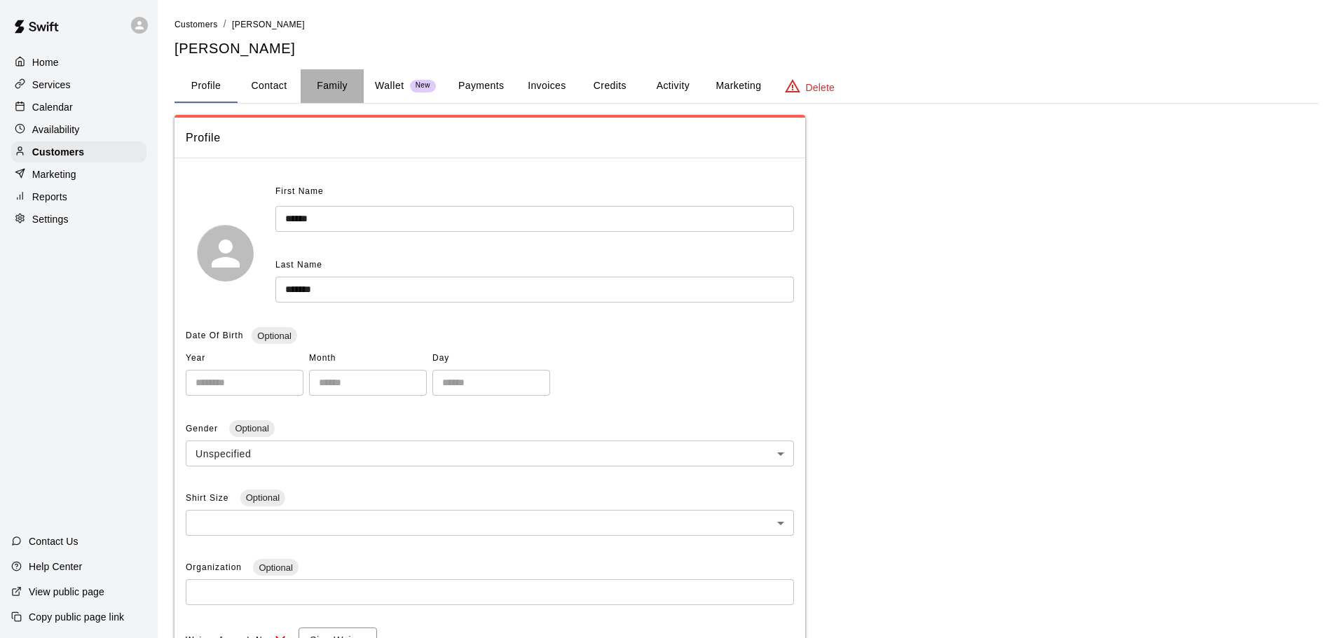
click at [319, 89] on button "Family" at bounding box center [332, 86] width 63 height 34
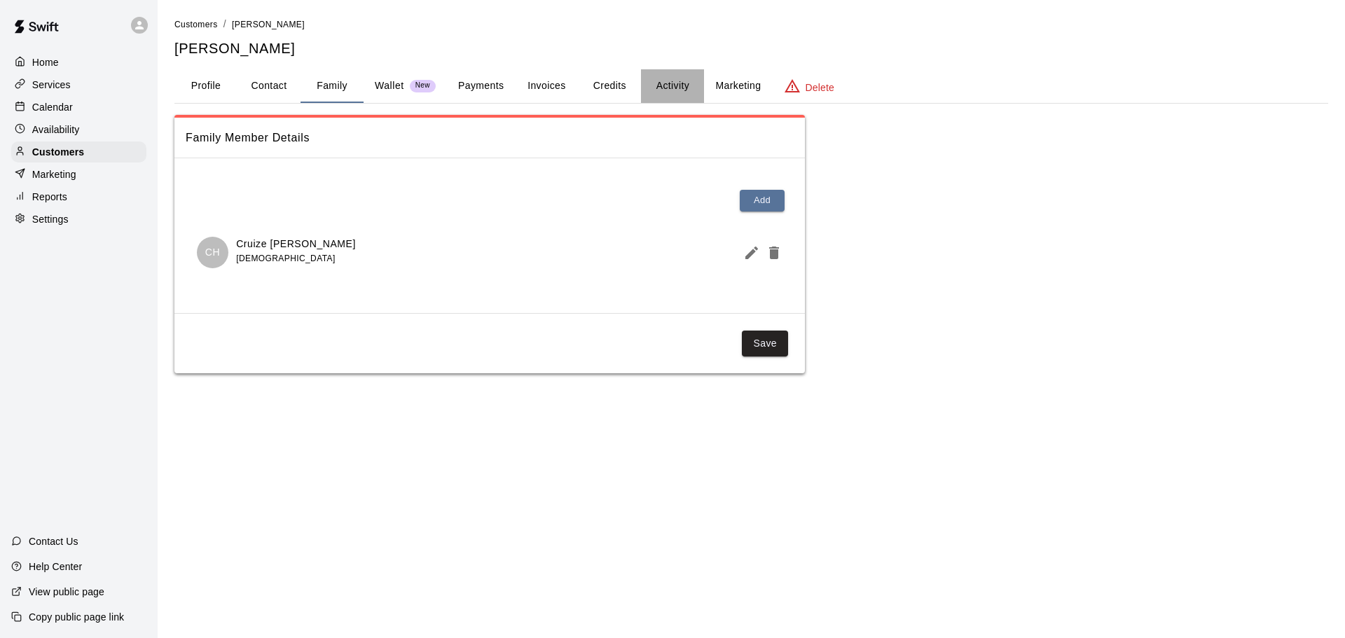
click at [670, 92] on button "Activity" at bounding box center [672, 86] width 63 height 34
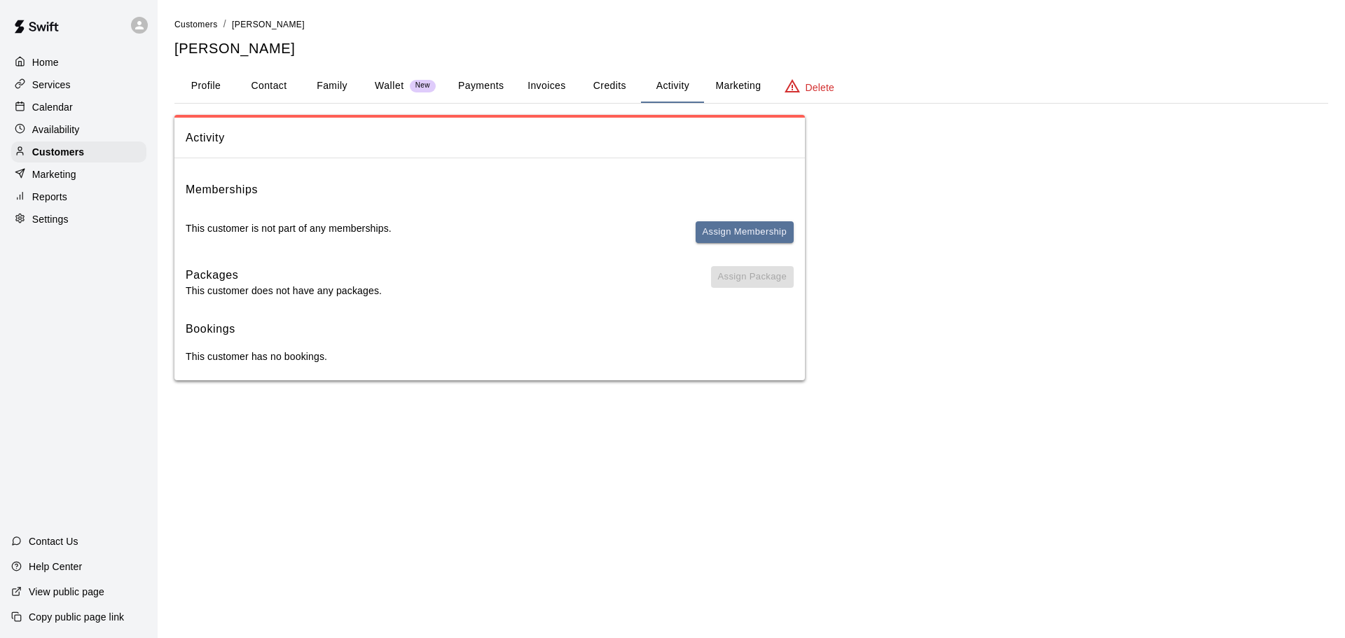
click at [215, 80] on button "Profile" at bounding box center [205, 86] width 63 height 34
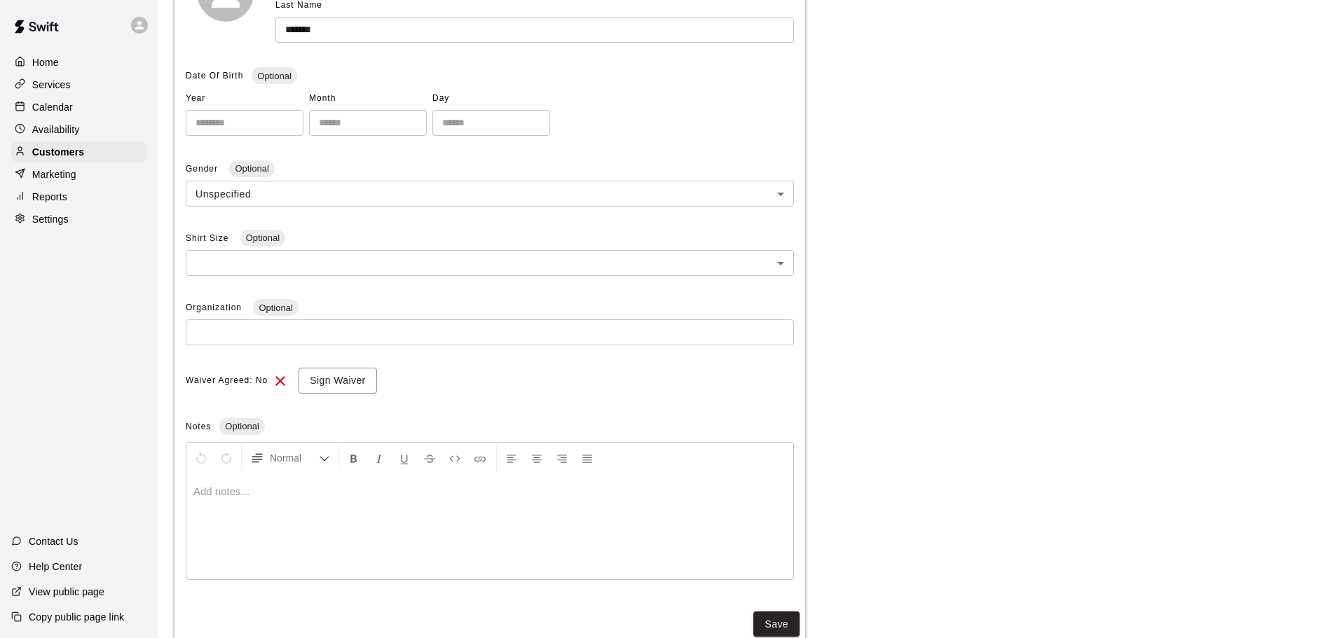
scroll to position [298, 0]
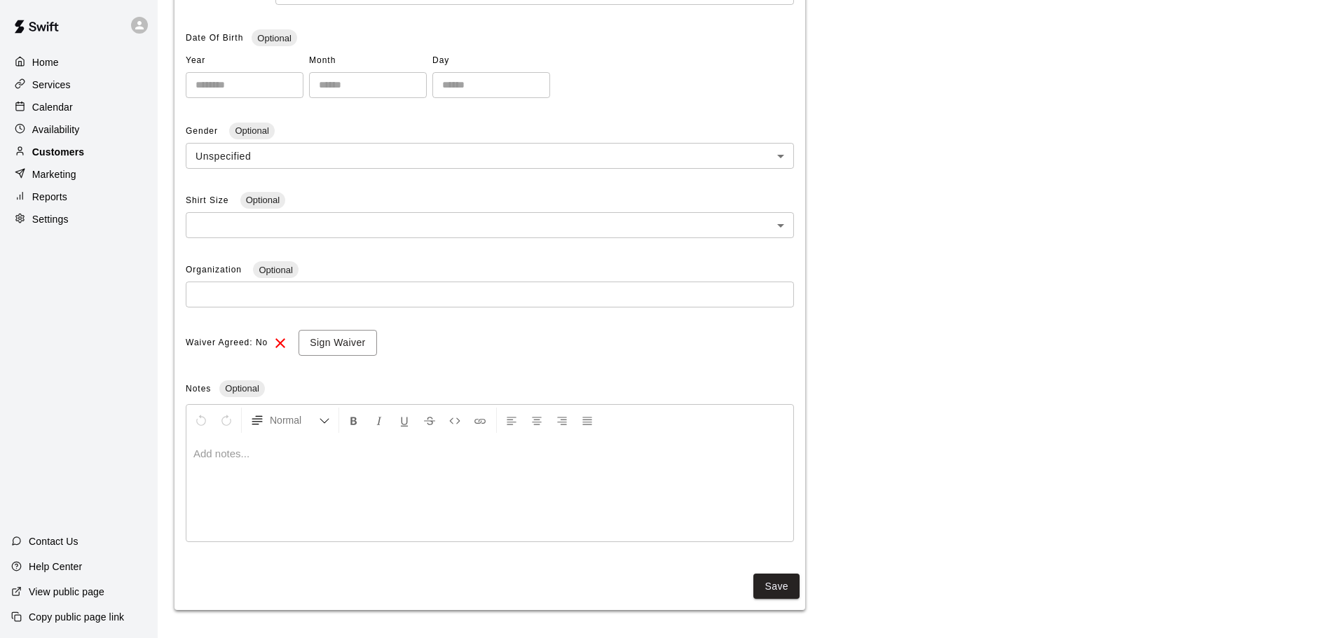
click at [59, 155] on p "Customers" at bounding box center [58, 152] width 52 height 14
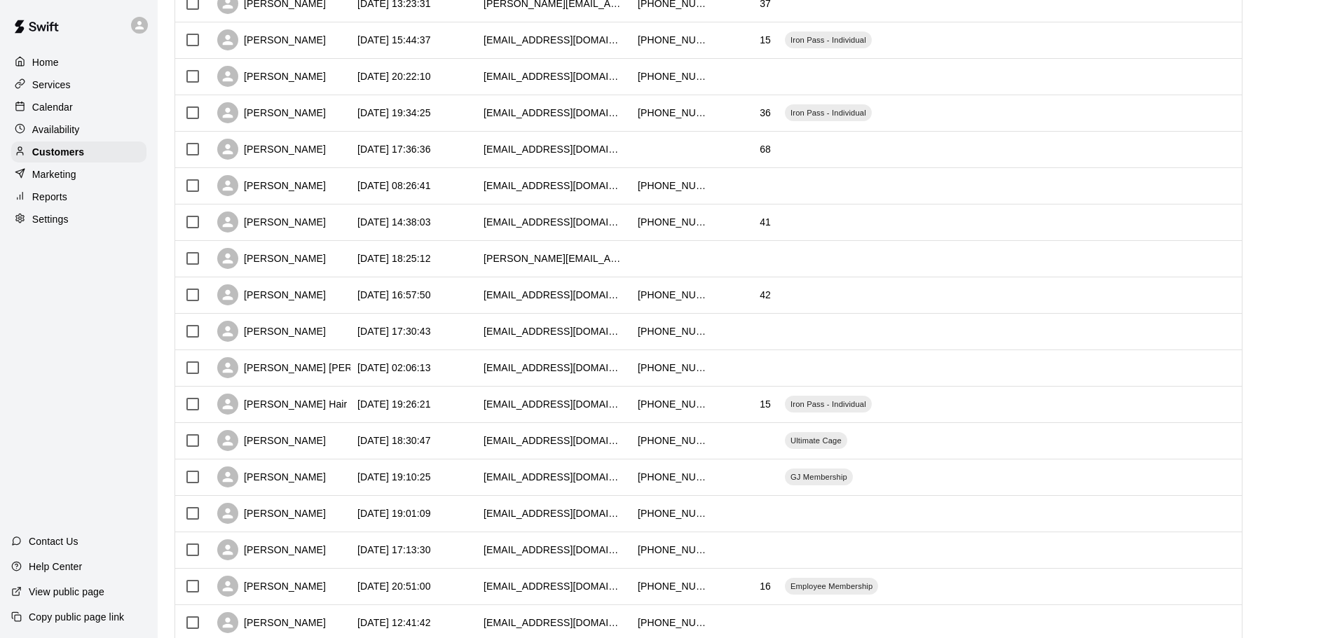
scroll to position [420, 0]
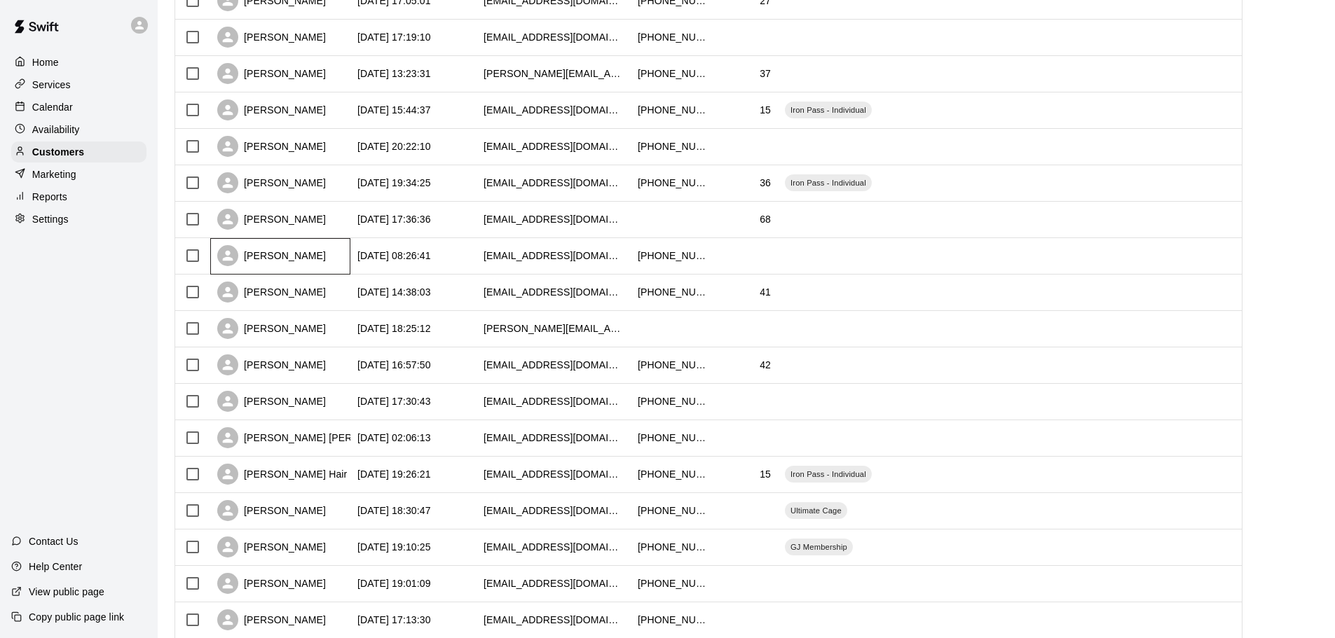
click at [319, 250] on div "Kye Cox" at bounding box center [280, 256] width 140 height 36
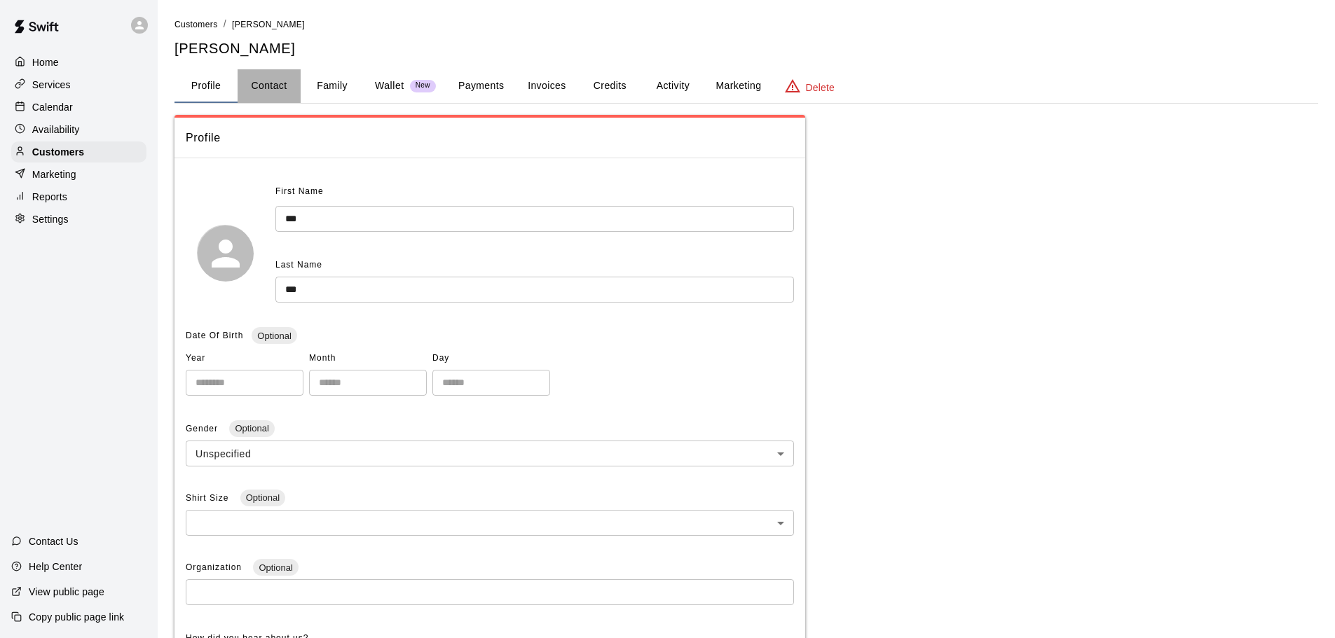
click at [277, 88] on button "Contact" at bounding box center [269, 86] width 63 height 34
select select "**"
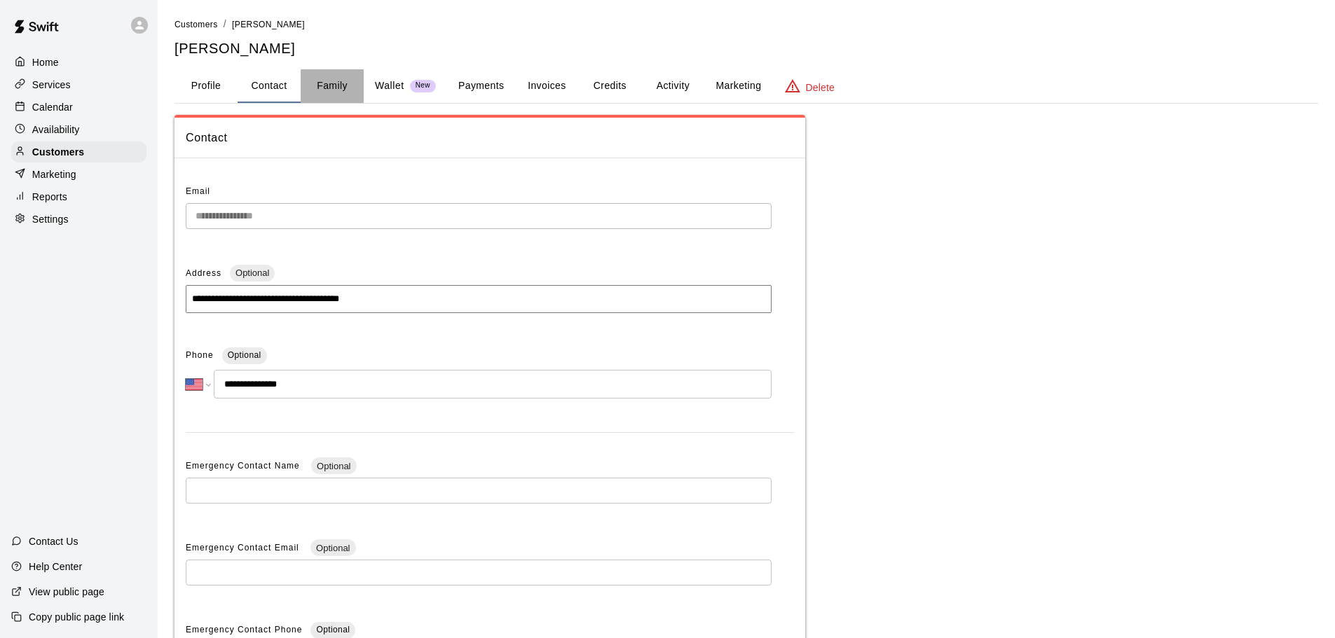
click at [331, 88] on button "Family" at bounding box center [332, 86] width 63 height 34
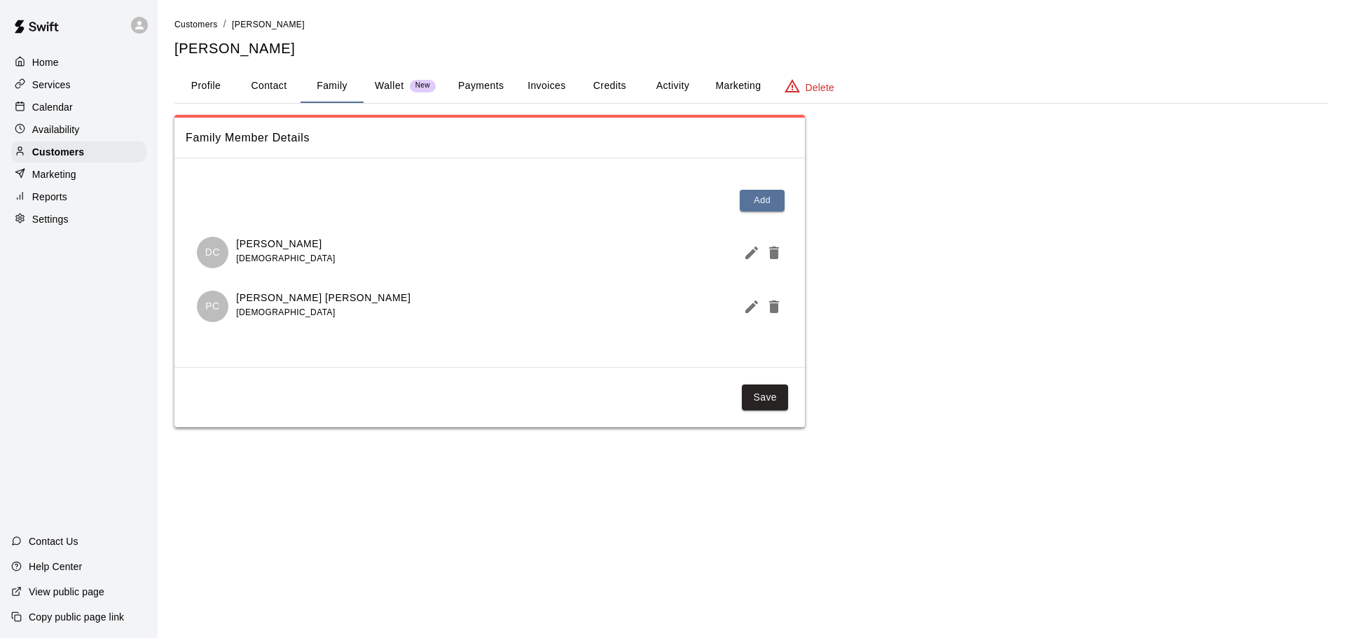
click at [201, 99] on button "Profile" at bounding box center [205, 86] width 63 height 34
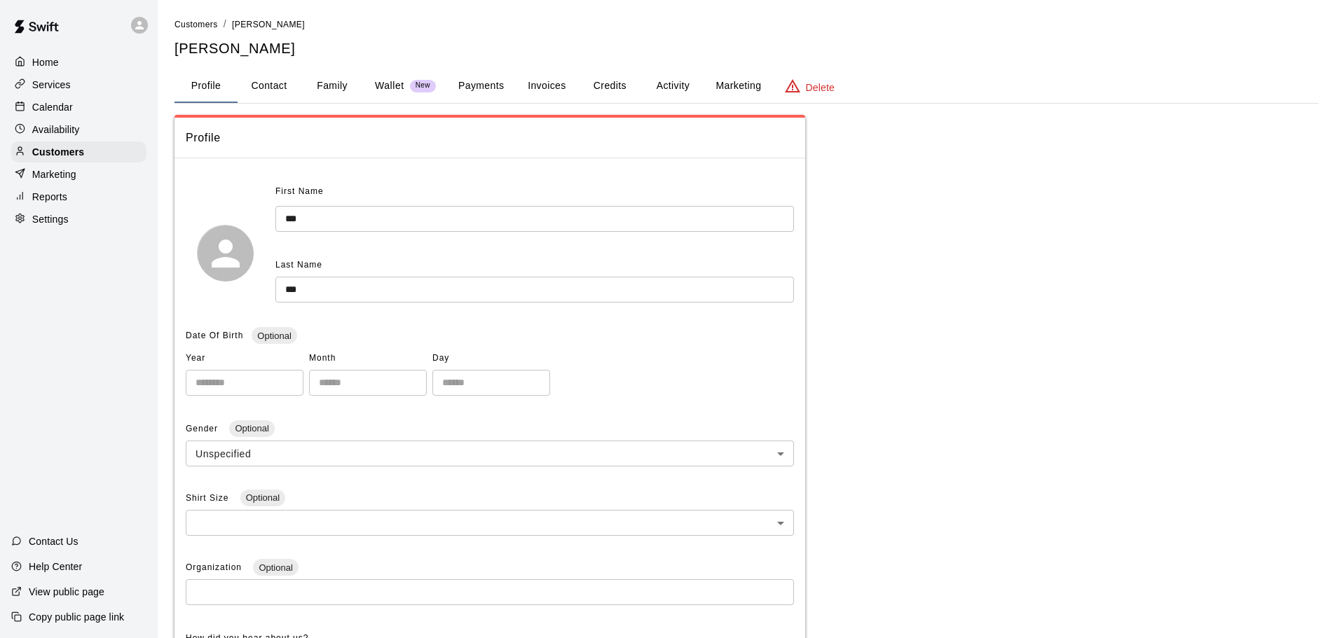
click at [123, 297] on div "Home Services Calendar Availability Customers Marketing Reports Settings Contac…" at bounding box center [79, 319] width 158 height 638
click at [53, 156] on p "Customers" at bounding box center [58, 152] width 52 height 14
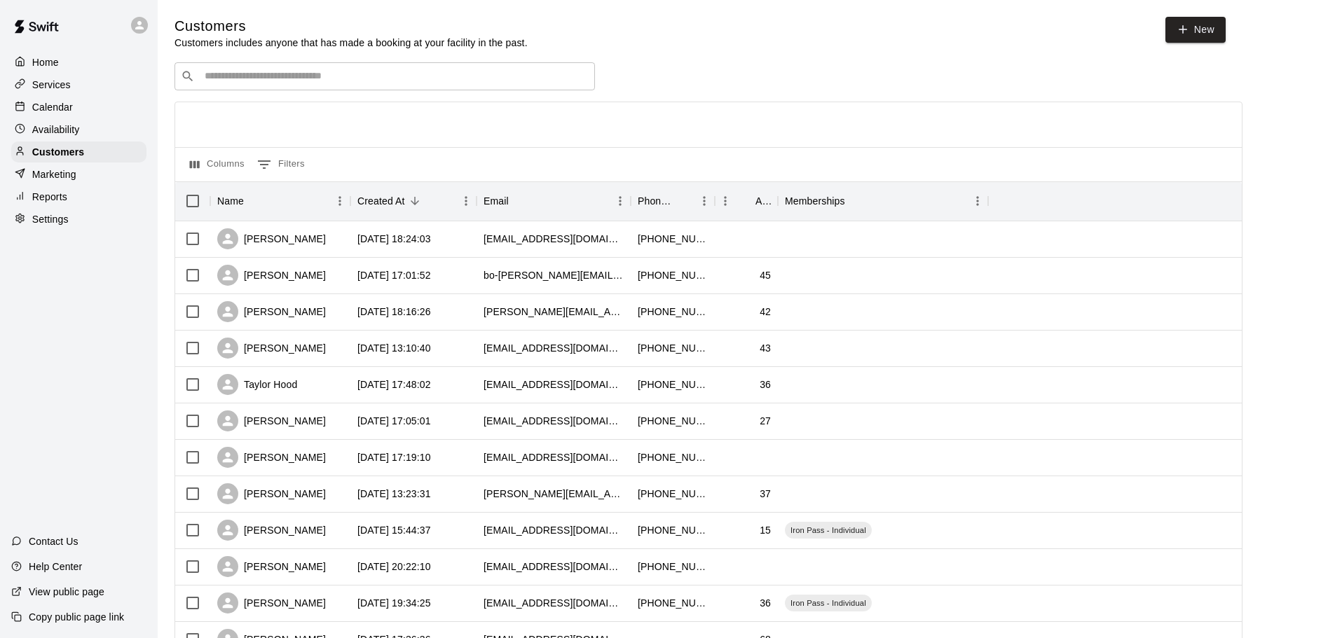
click at [116, 120] on div "Home Services Calendar Availability Customers Marketing Reports Settings" at bounding box center [79, 140] width 158 height 181
click at [115, 107] on div "Calendar" at bounding box center [78, 107] width 135 height 21
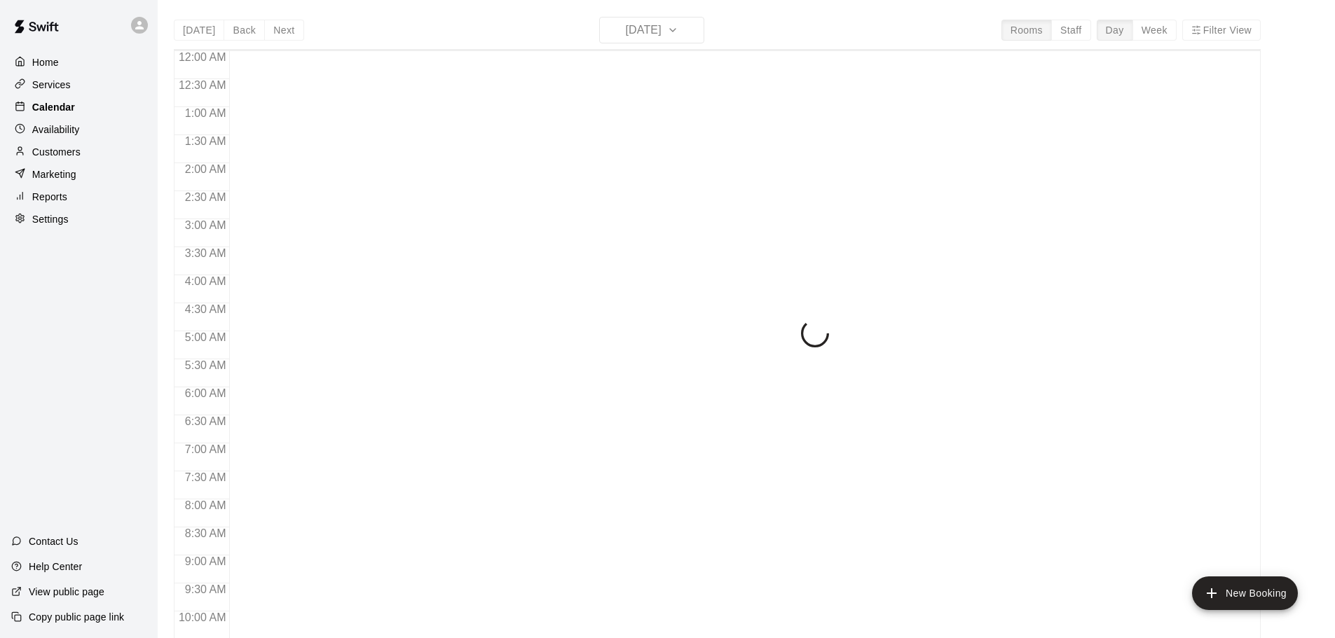
scroll to position [742, 0]
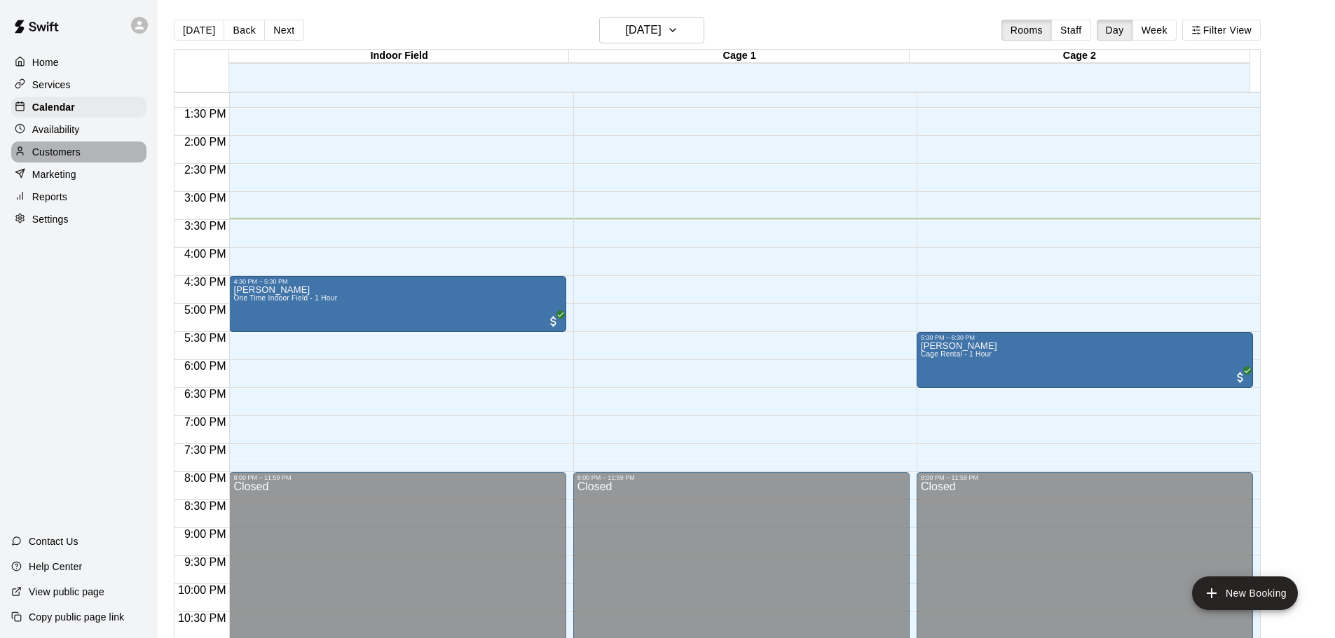
click at [71, 159] on p "Customers" at bounding box center [56, 152] width 48 height 14
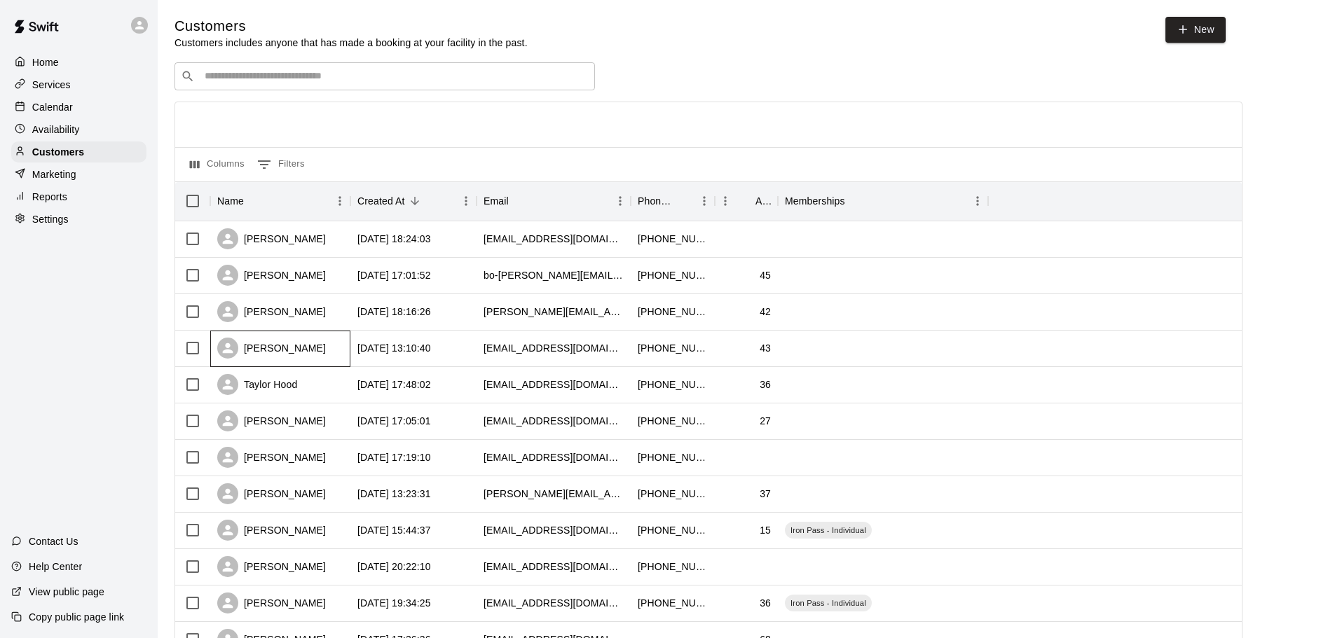
click at [308, 343] on div "Chris Jones" at bounding box center [280, 349] width 140 height 36
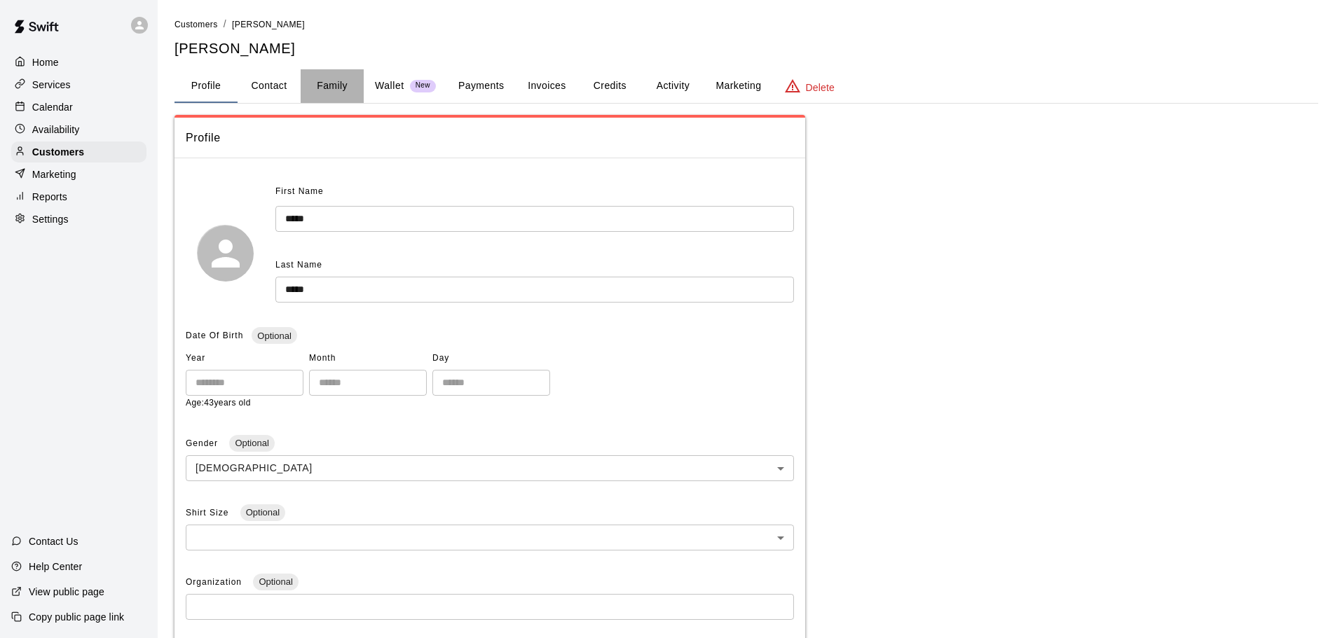
click at [324, 91] on button "Family" at bounding box center [332, 86] width 63 height 34
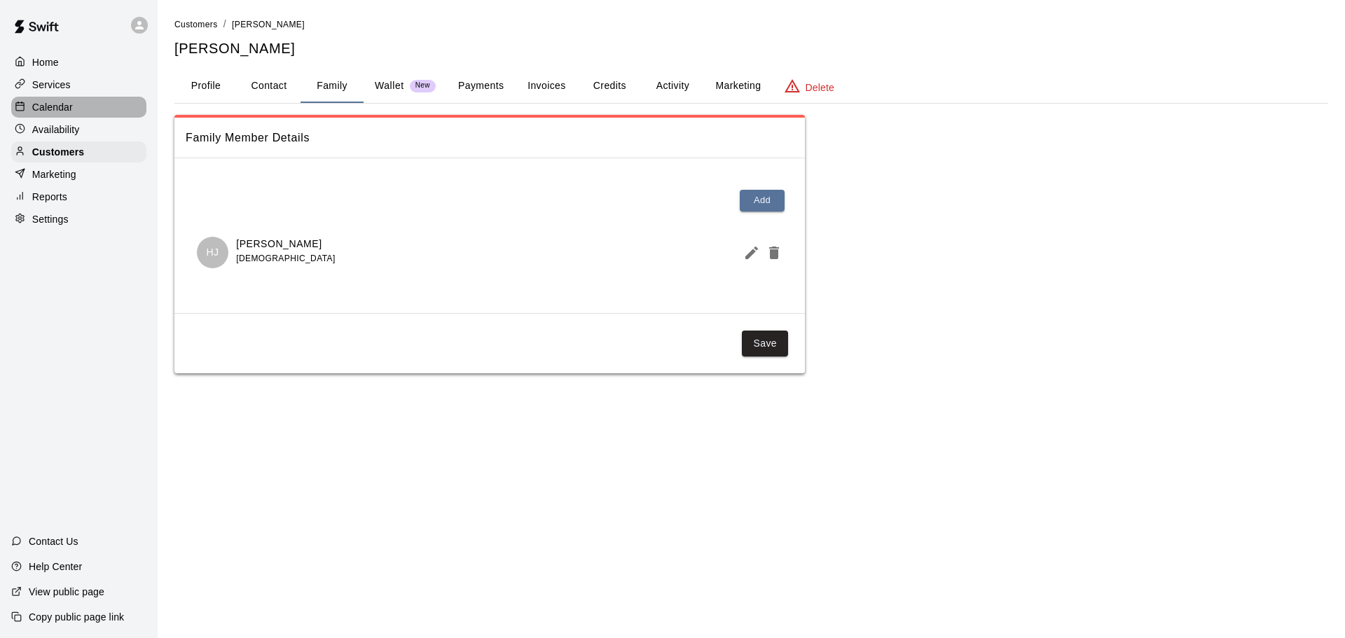
click at [71, 114] on p "Calendar" at bounding box center [52, 107] width 41 height 14
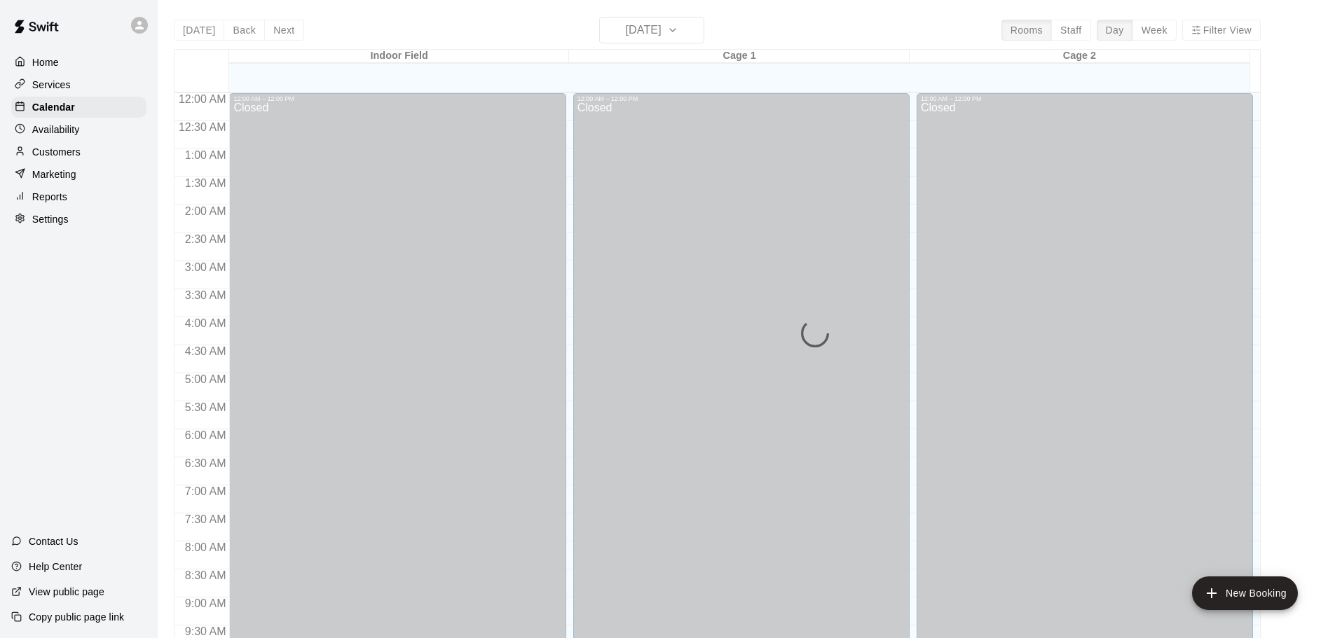
scroll to position [742, 0]
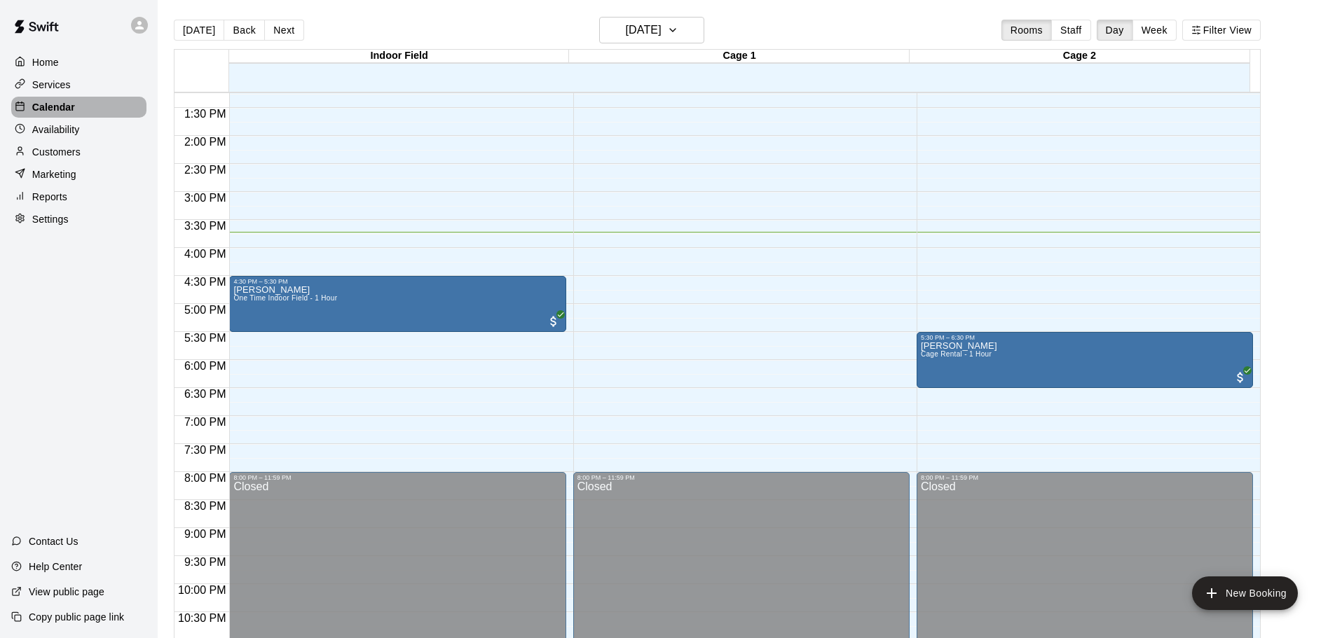
click at [60, 114] on p "Calendar" at bounding box center [53, 107] width 43 height 14
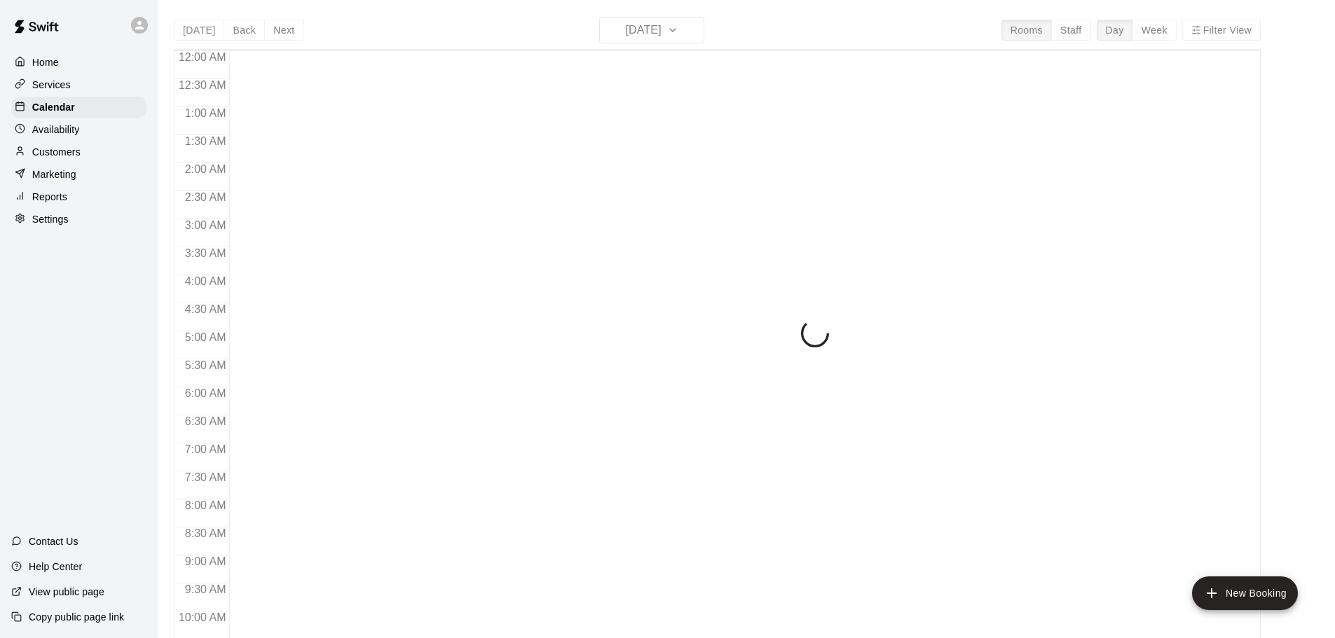
scroll to position [742, 0]
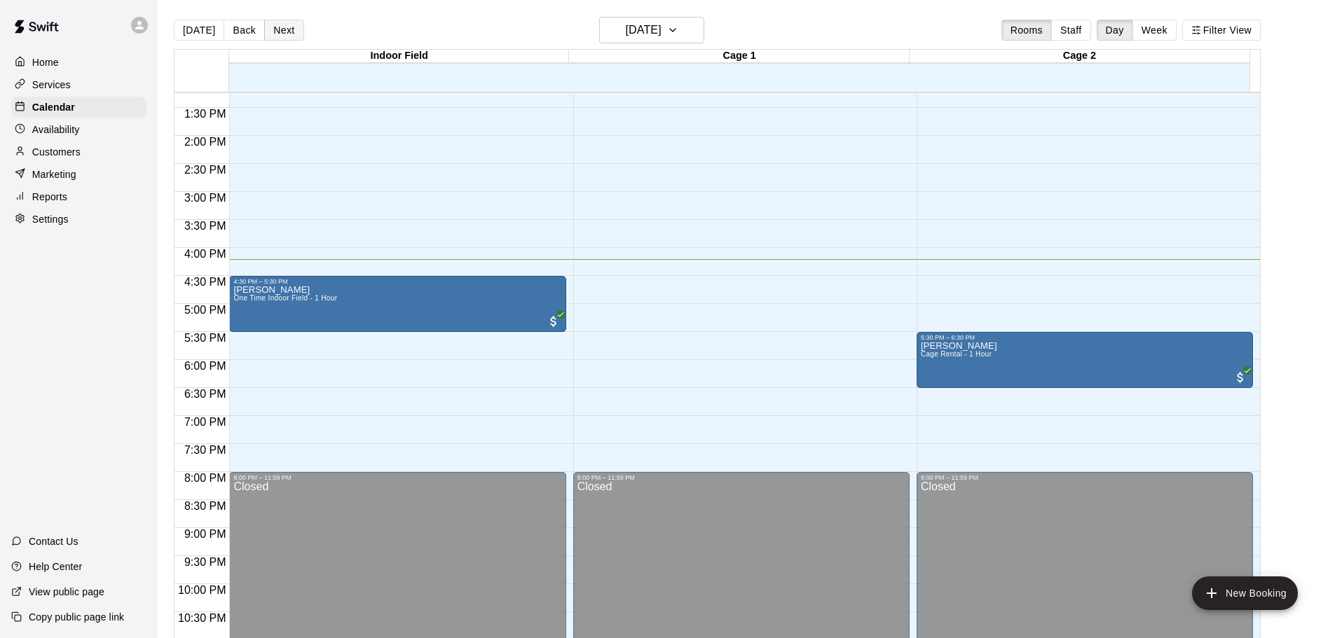
click at [277, 33] on button "Next" at bounding box center [283, 30] width 39 height 21
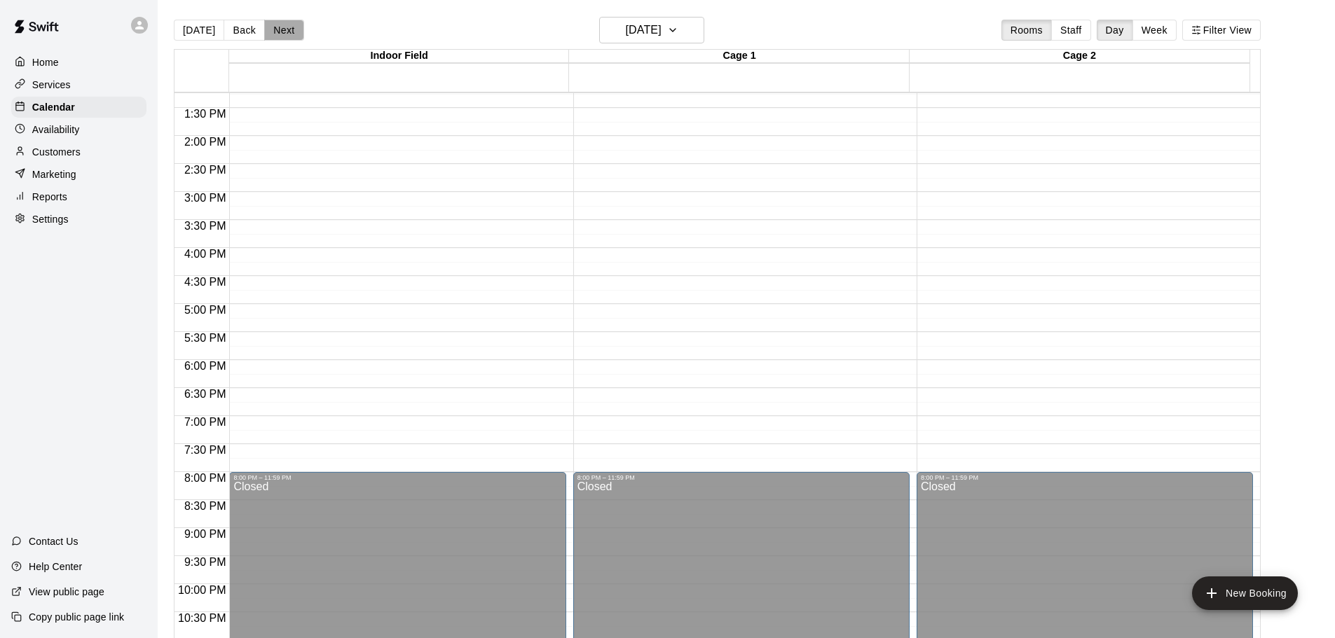
click at [277, 33] on button "Next" at bounding box center [283, 30] width 39 height 21
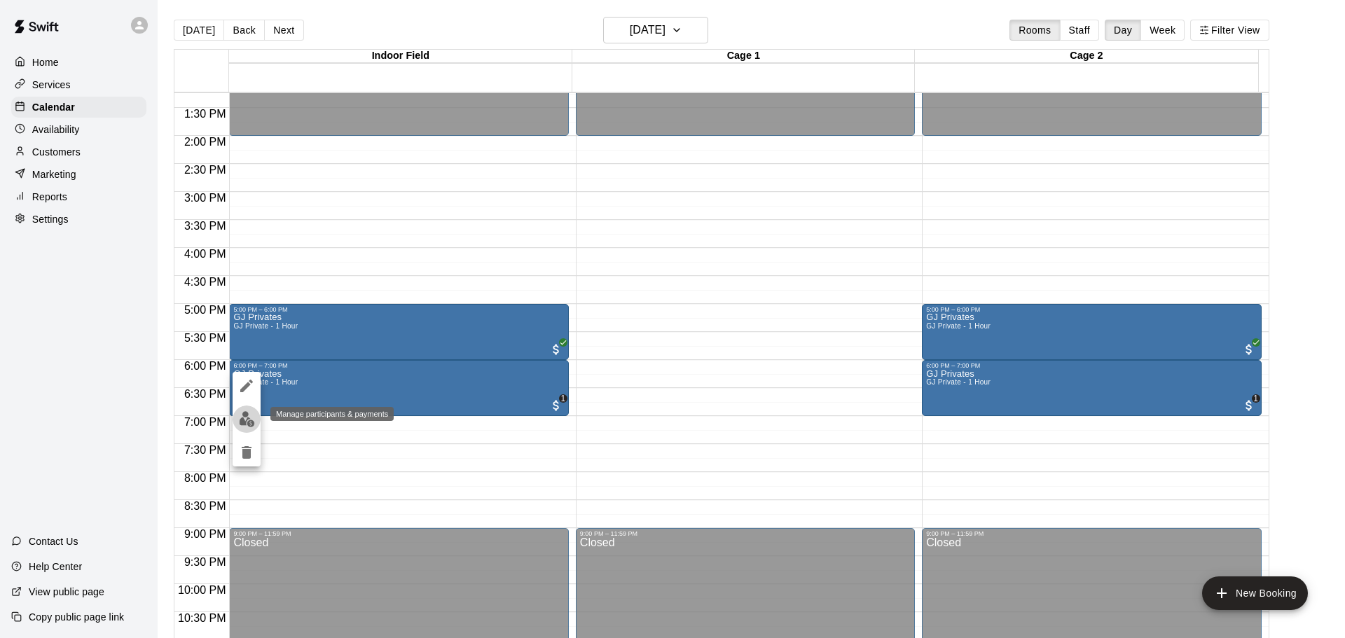
click at [254, 419] on img "edit" at bounding box center [247, 419] width 16 height 16
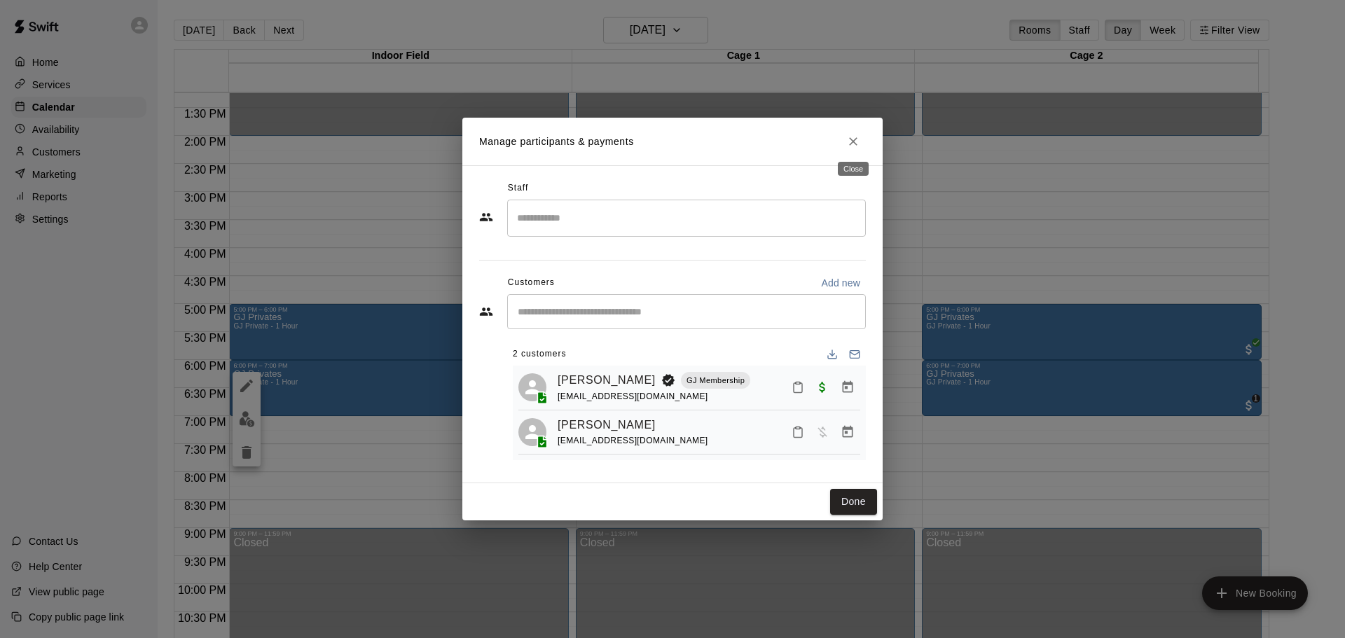
click at [852, 137] on icon "Close" at bounding box center [853, 142] width 14 height 14
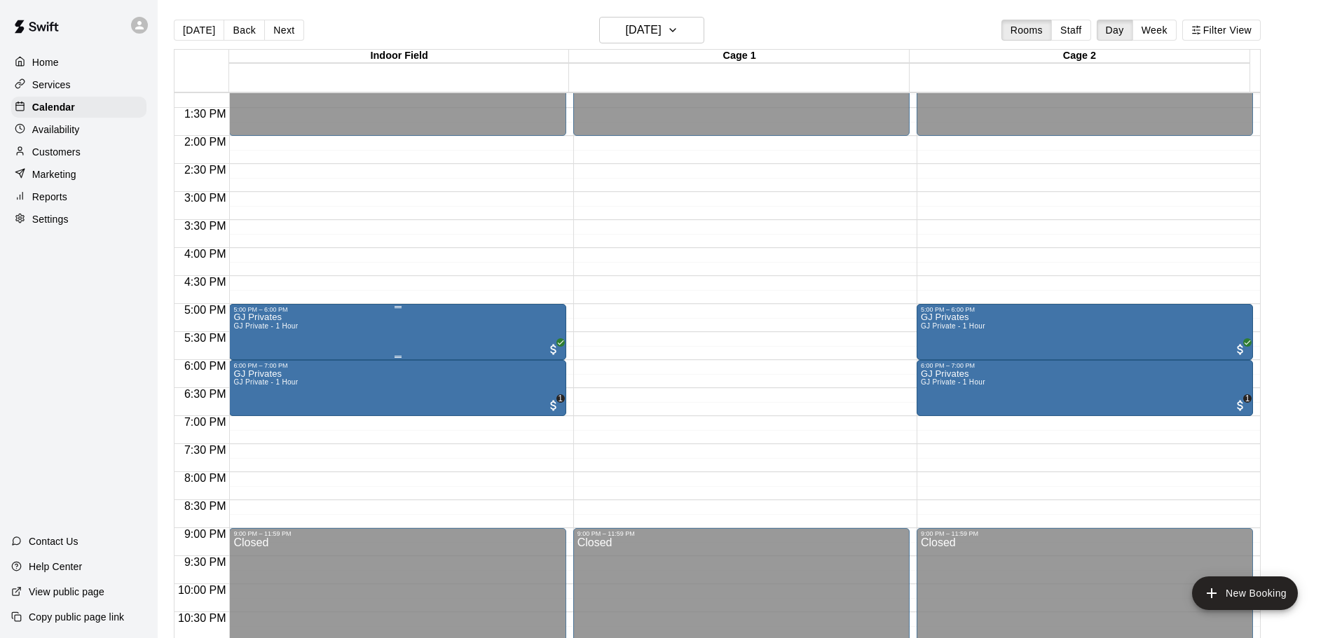
click at [430, 322] on div "GJ Privates GJ Private - 1 Hour" at bounding box center [397, 632] width 328 height 638
click at [245, 360] on img "edit" at bounding box center [247, 363] width 16 height 16
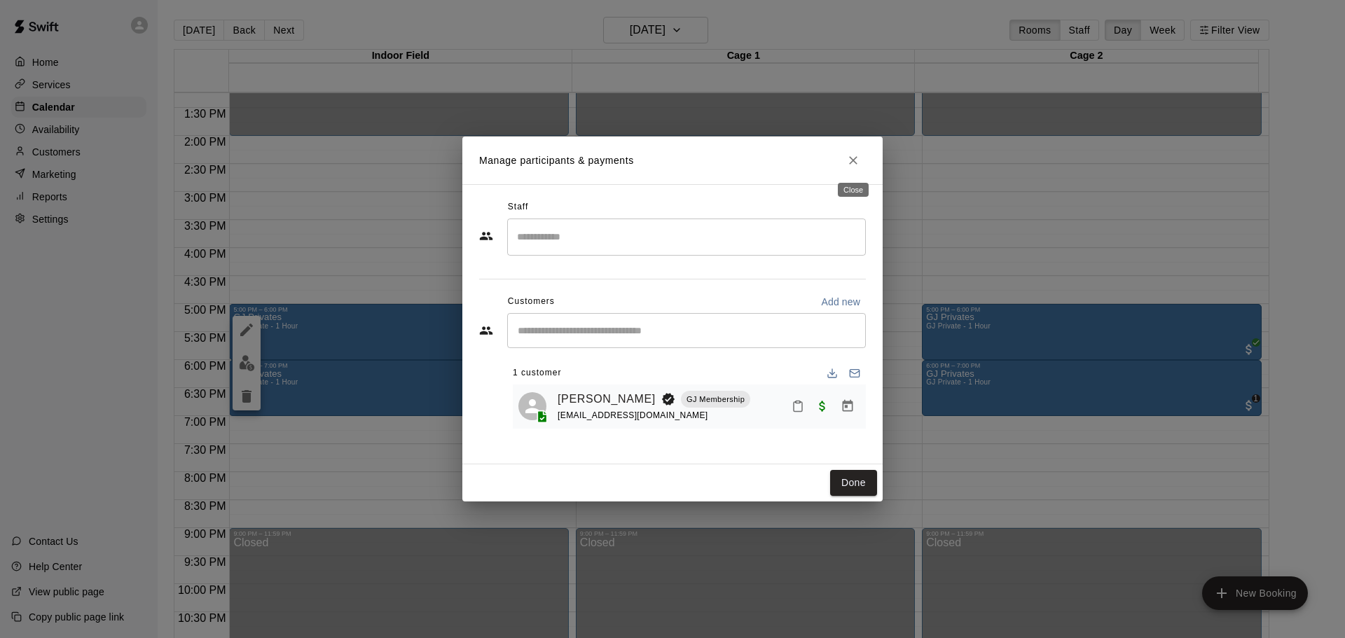
click at [861, 152] on button "Close" at bounding box center [853, 160] width 25 height 25
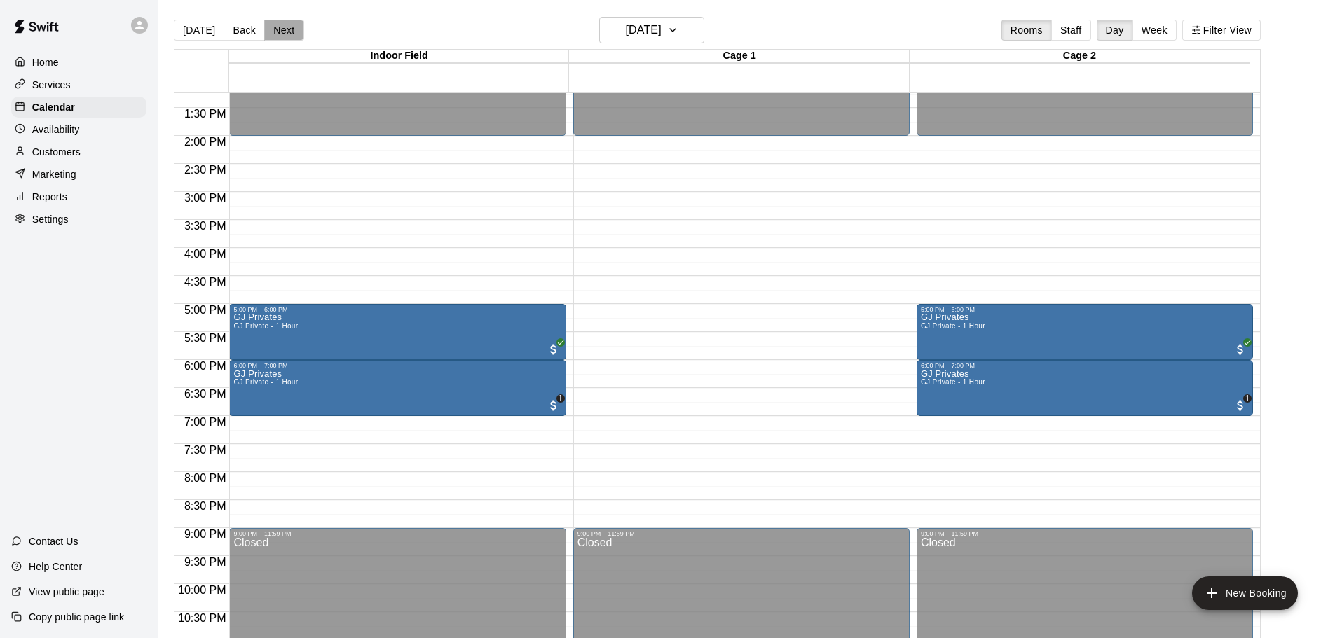
click at [282, 34] on button "Next" at bounding box center [283, 30] width 39 height 21
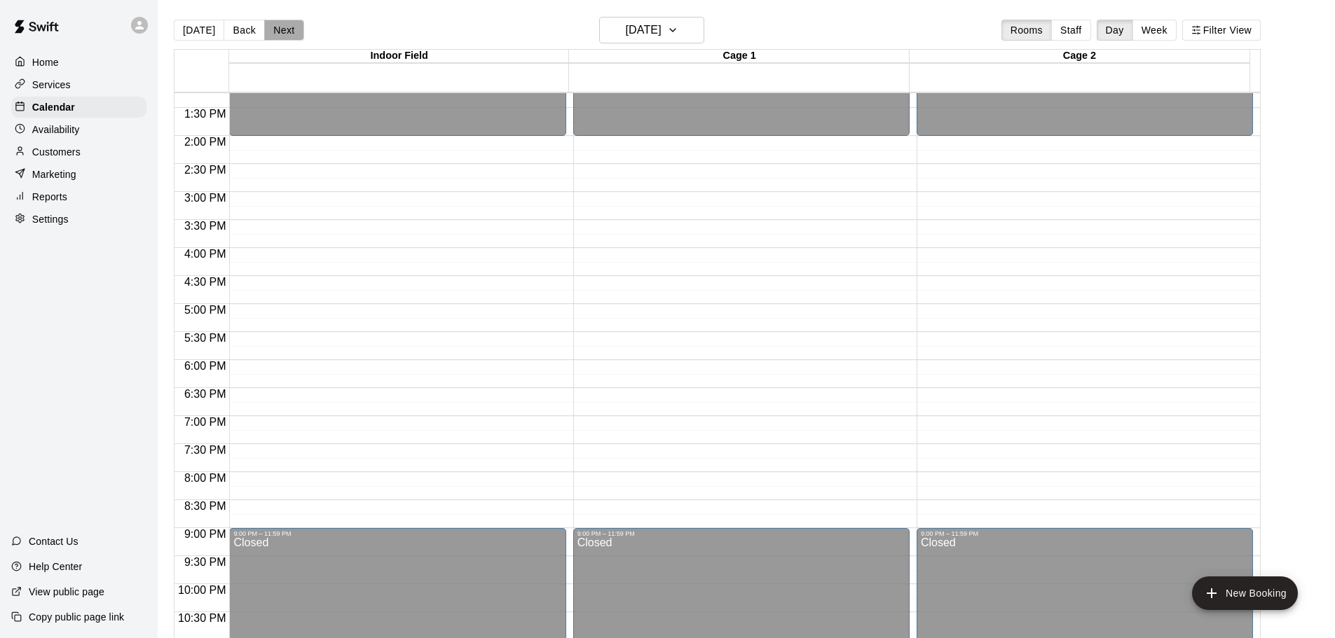
click at [290, 34] on button "Next" at bounding box center [283, 30] width 39 height 21
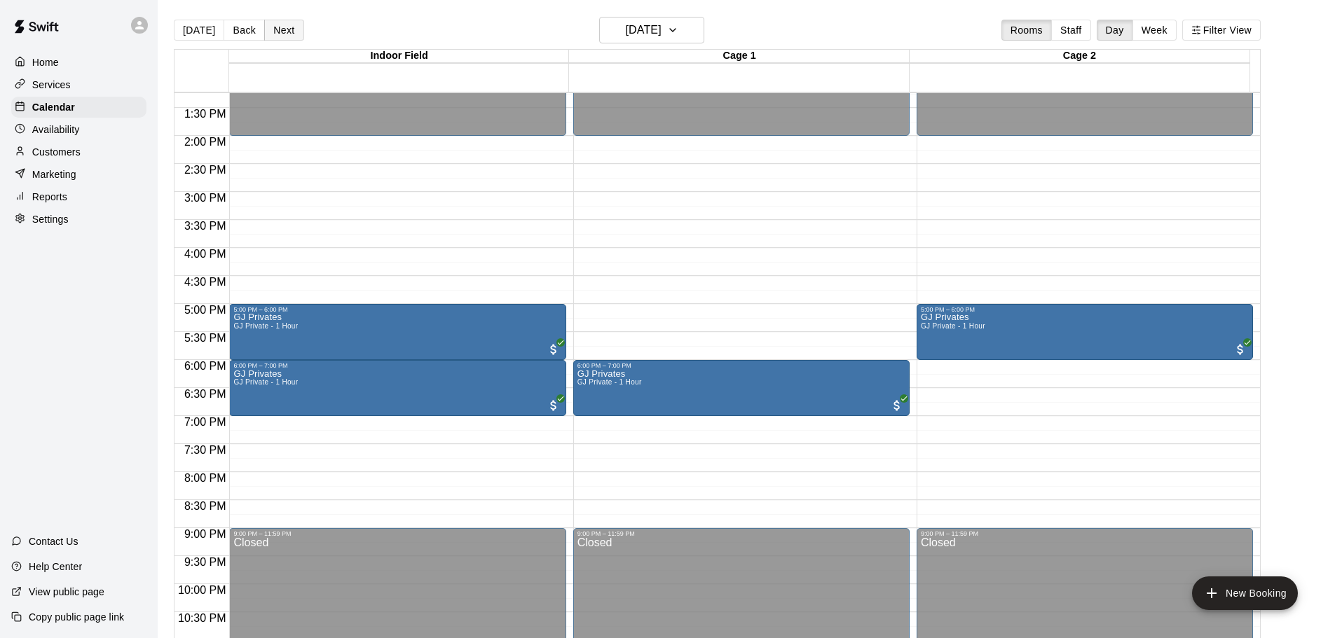
click at [277, 25] on button "Next" at bounding box center [283, 30] width 39 height 21
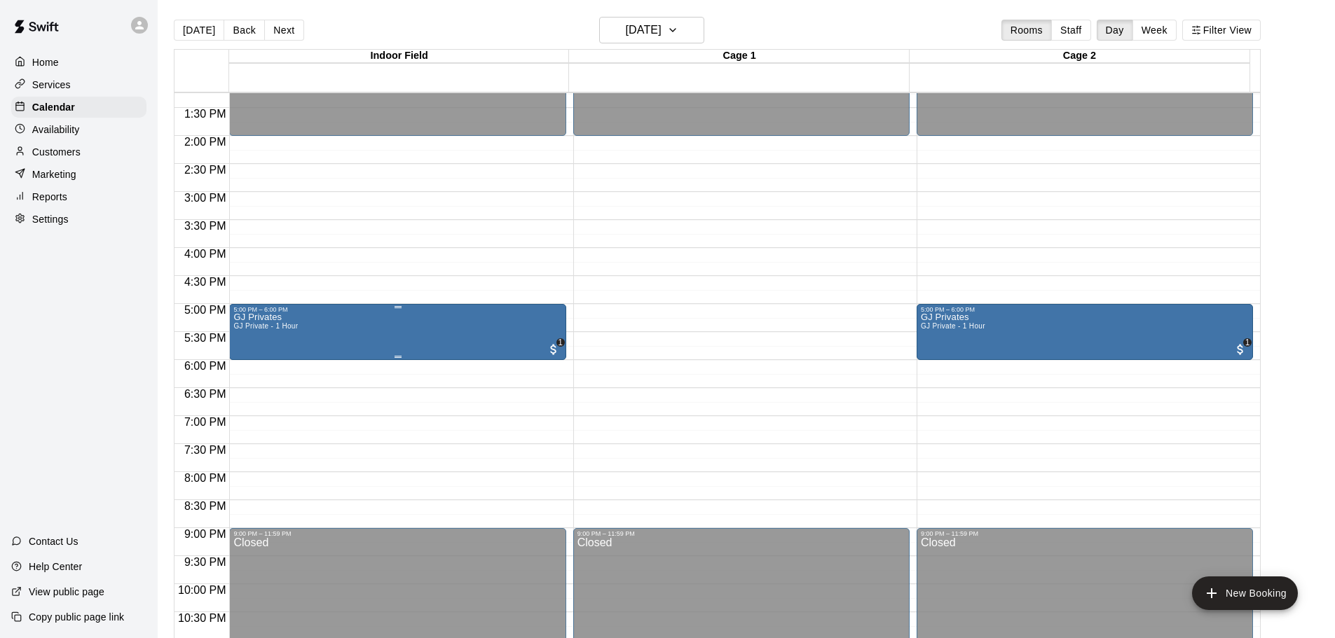
click at [495, 347] on div "GJ Privates GJ Private - 1 Hour 1" at bounding box center [397, 632] width 328 height 638
click at [247, 357] on img "edit" at bounding box center [247, 363] width 16 height 16
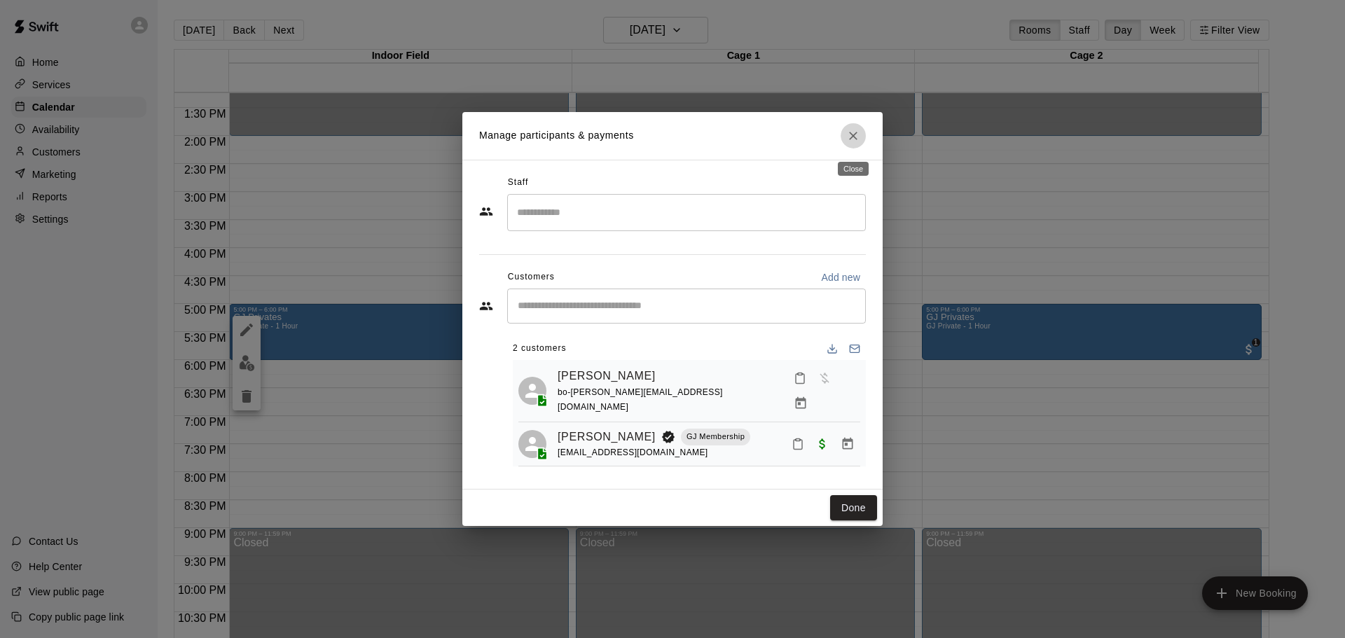
click at [843, 137] on button "Close" at bounding box center [853, 135] width 25 height 25
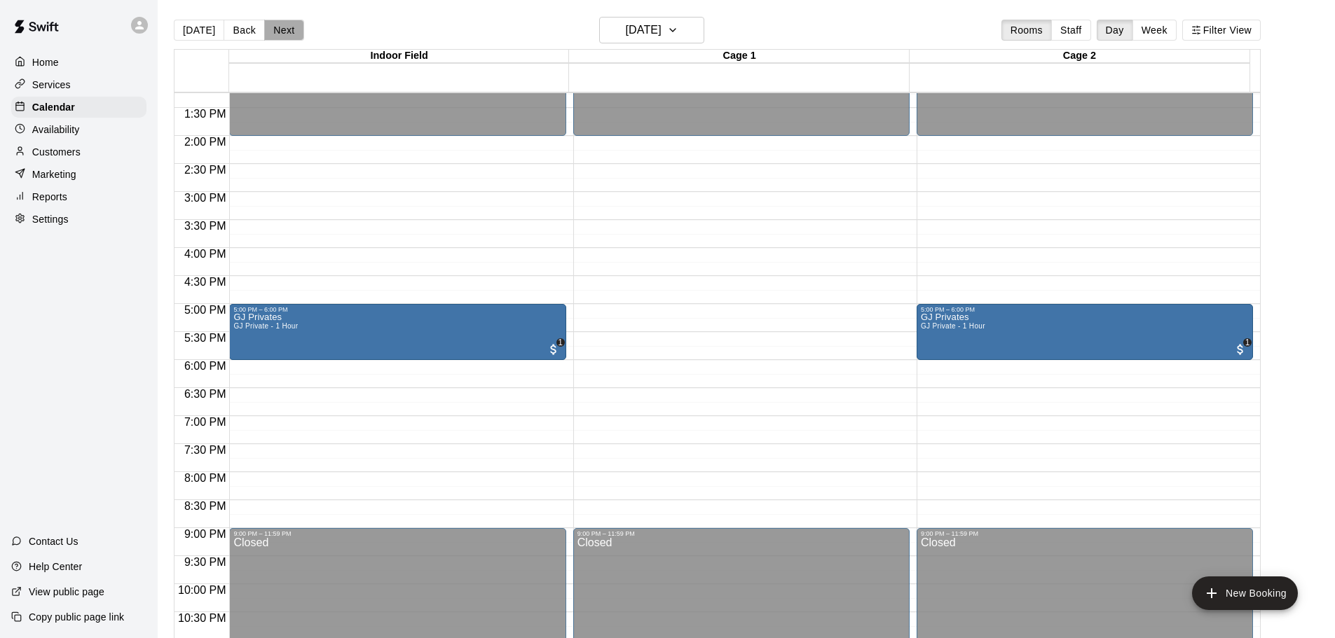
click at [281, 32] on button "Next" at bounding box center [283, 30] width 39 height 21
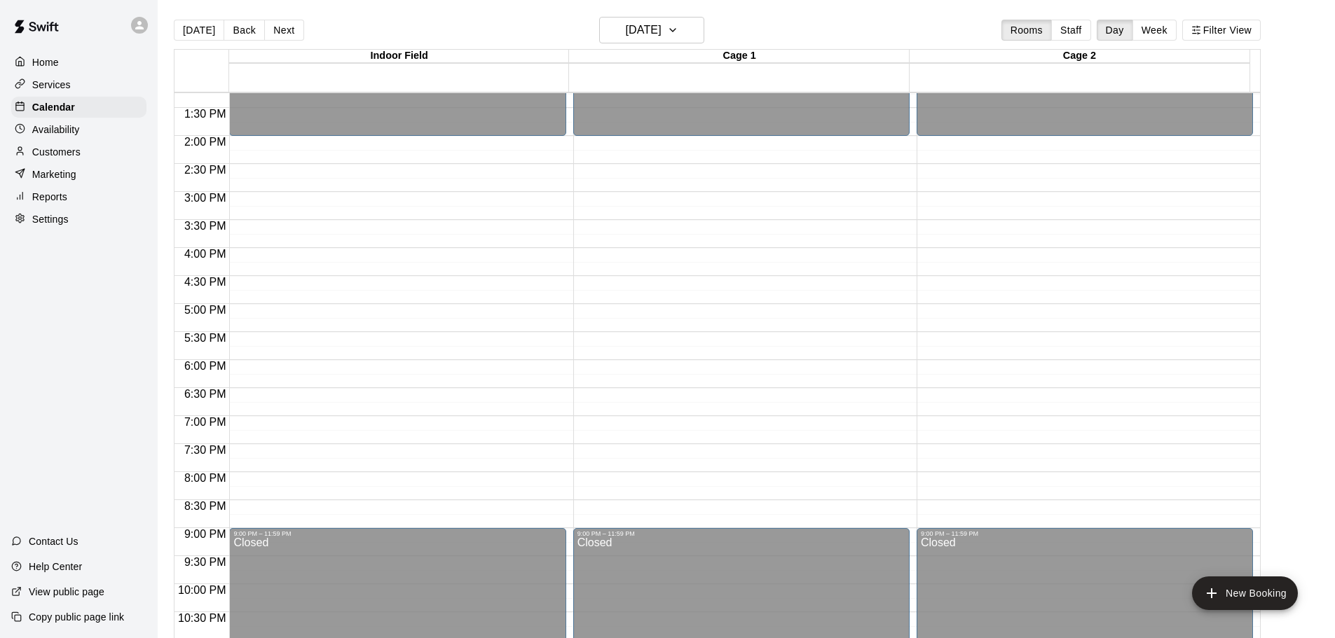
click at [297, 32] on button "Next" at bounding box center [283, 30] width 39 height 21
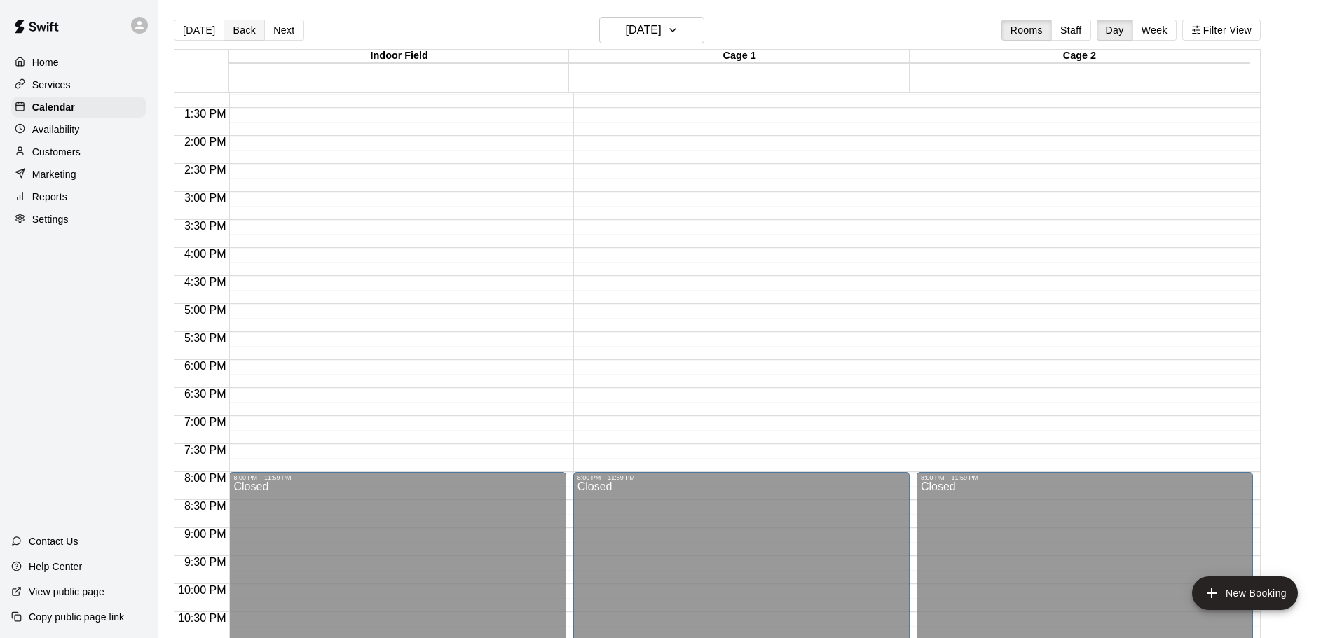
click at [224, 34] on button "Back" at bounding box center [244, 30] width 41 height 21
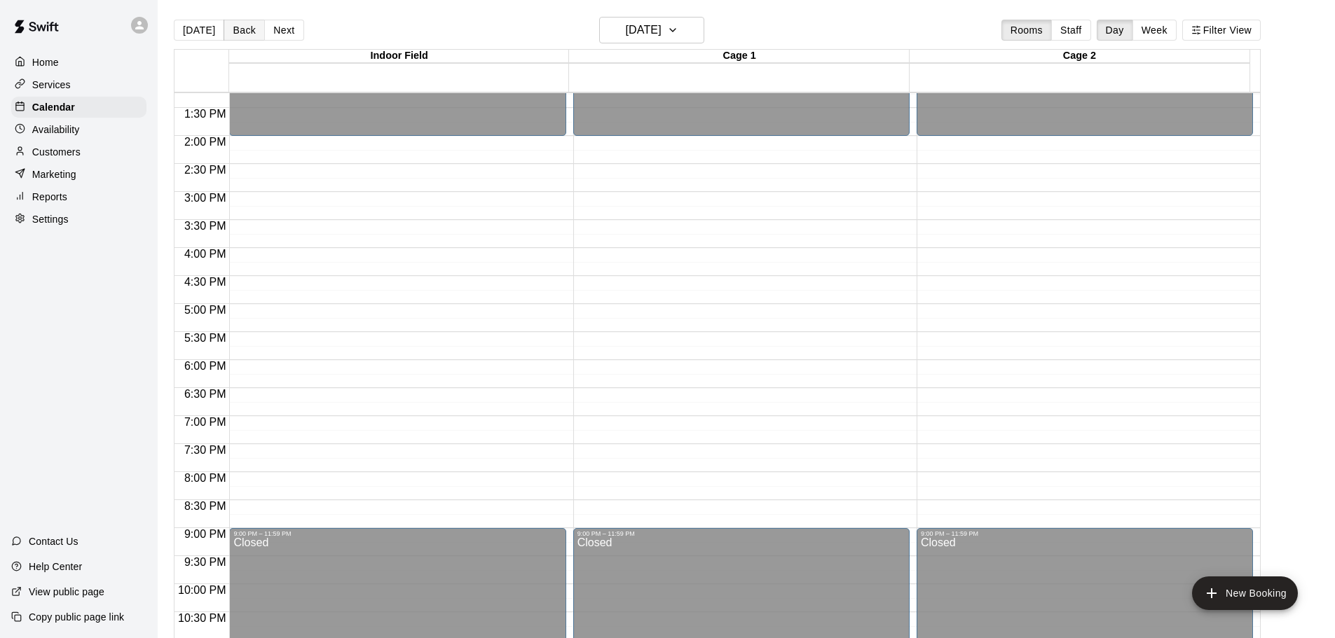
click at [224, 34] on button "Back" at bounding box center [244, 30] width 41 height 21
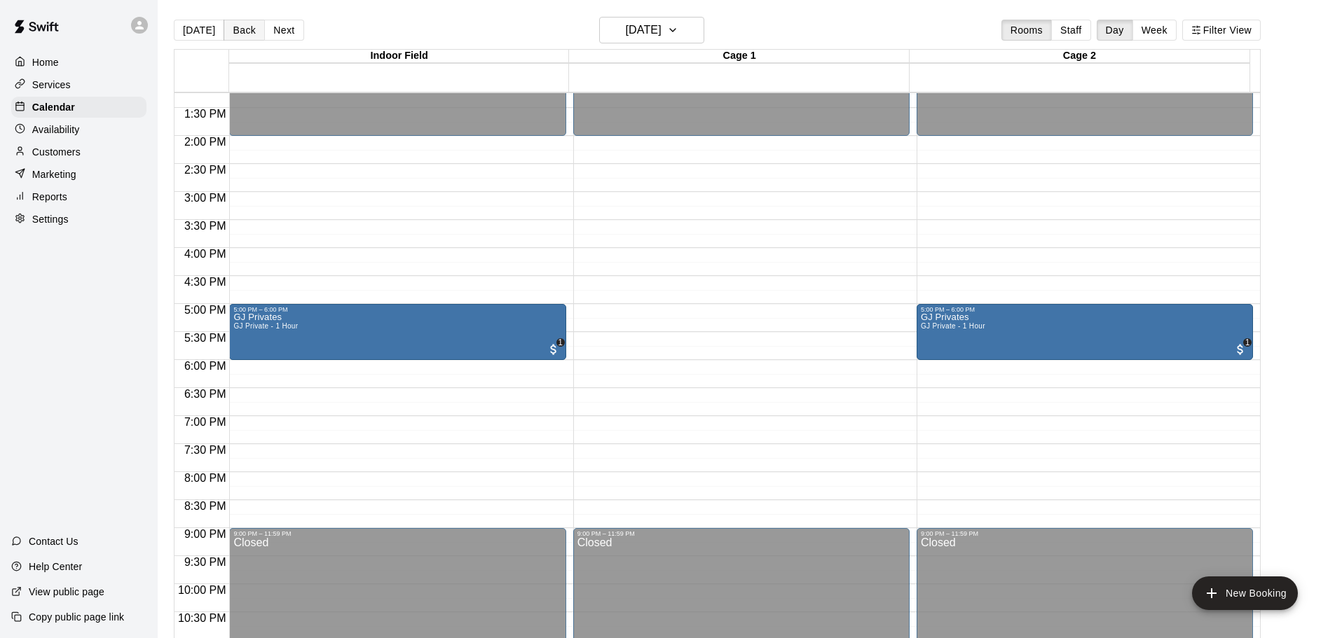
click at [224, 34] on button "Back" at bounding box center [244, 30] width 41 height 21
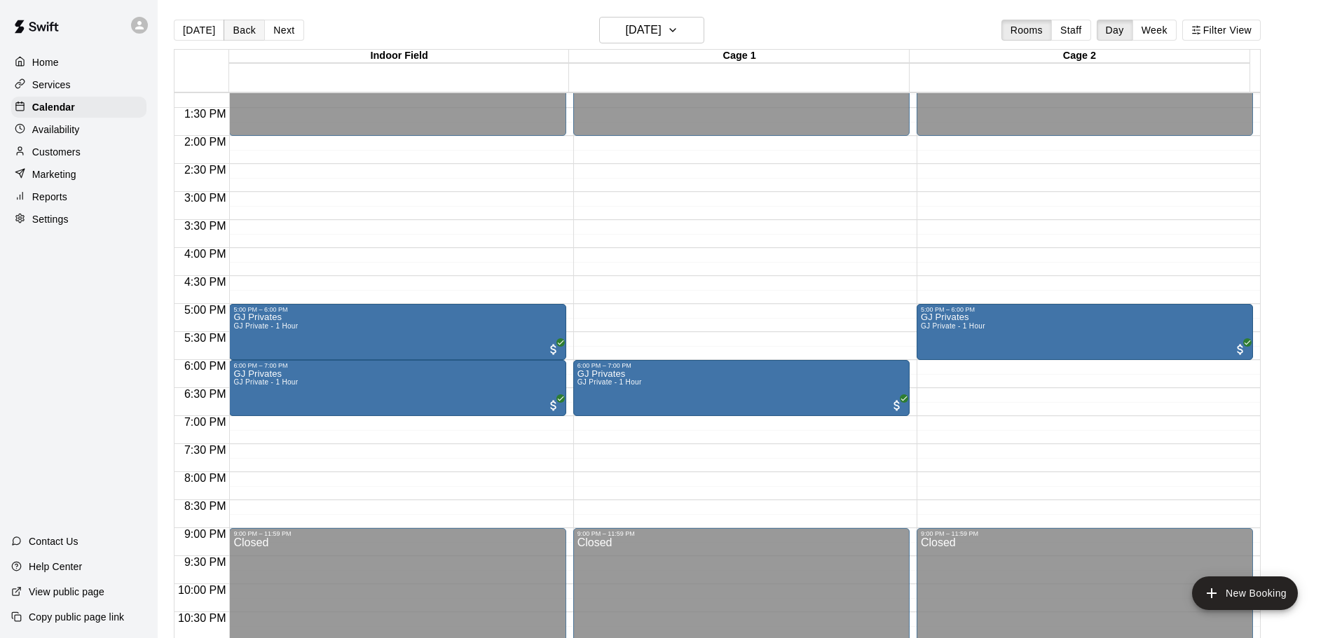
click at [224, 34] on button "Back" at bounding box center [244, 30] width 41 height 21
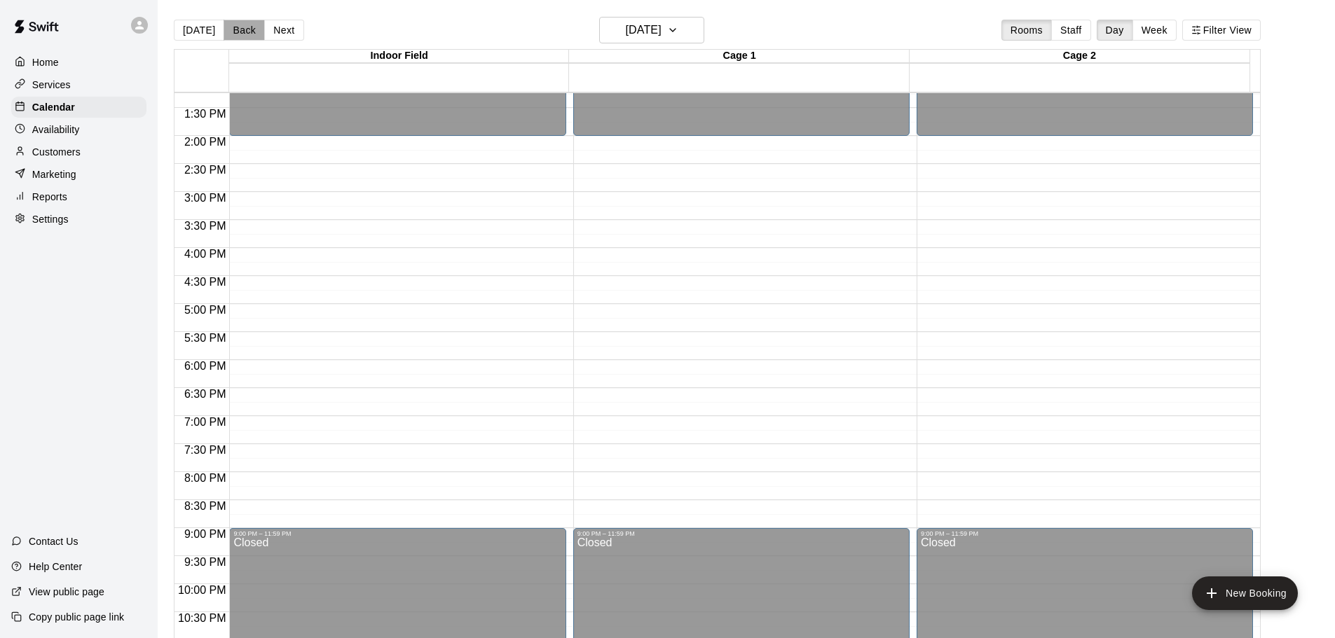
click at [224, 34] on button "Back" at bounding box center [244, 30] width 41 height 21
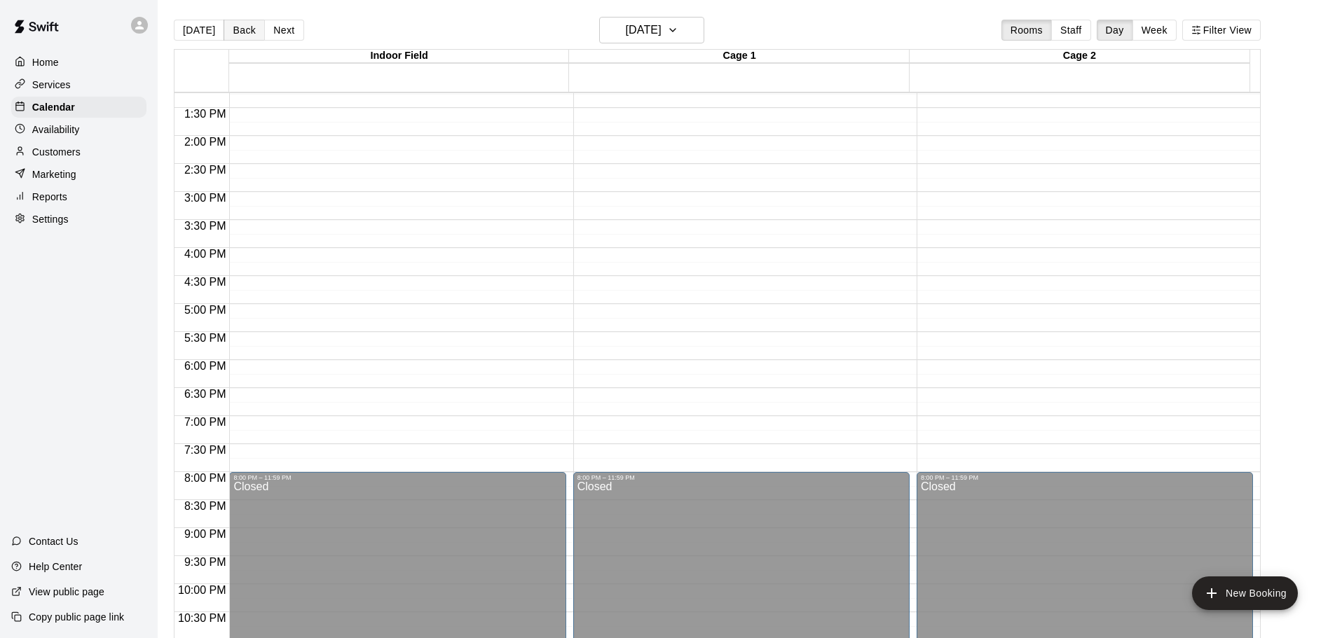
click at [224, 34] on button "Back" at bounding box center [244, 30] width 41 height 21
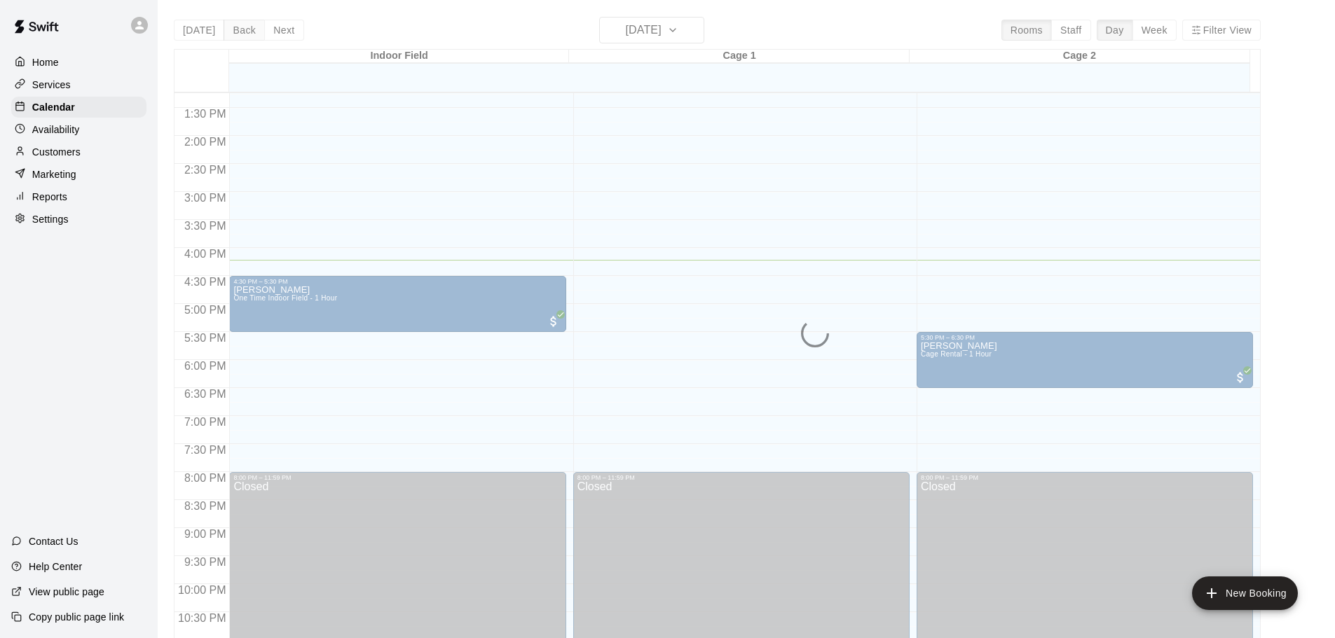
click at [222, 34] on div "Today Back Next Saturday Oct 11 Rooms Staff Day Week Filter View Indoor Field 1…" at bounding box center [717, 336] width 1087 height 638
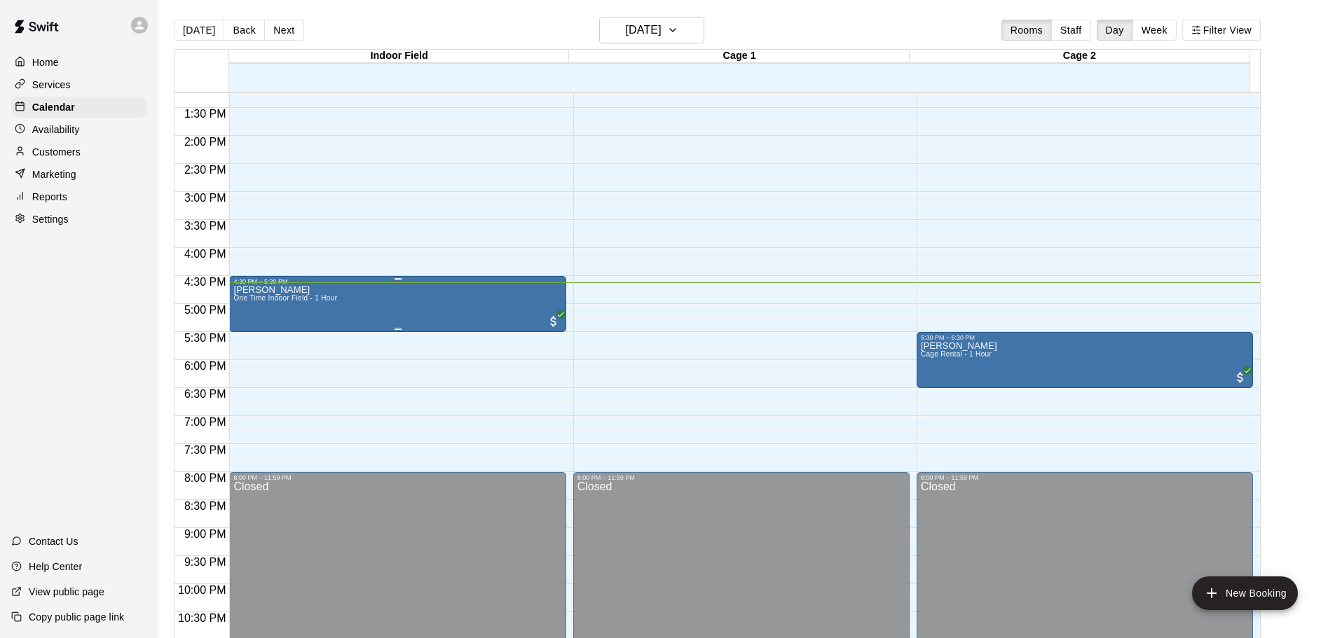
click at [383, 305] on div "Logan Allen One Time Indoor Field - 1 Hour" at bounding box center [397, 604] width 328 height 638
click at [245, 338] on img "edit" at bounding box center [247, 335] width 16 height 16
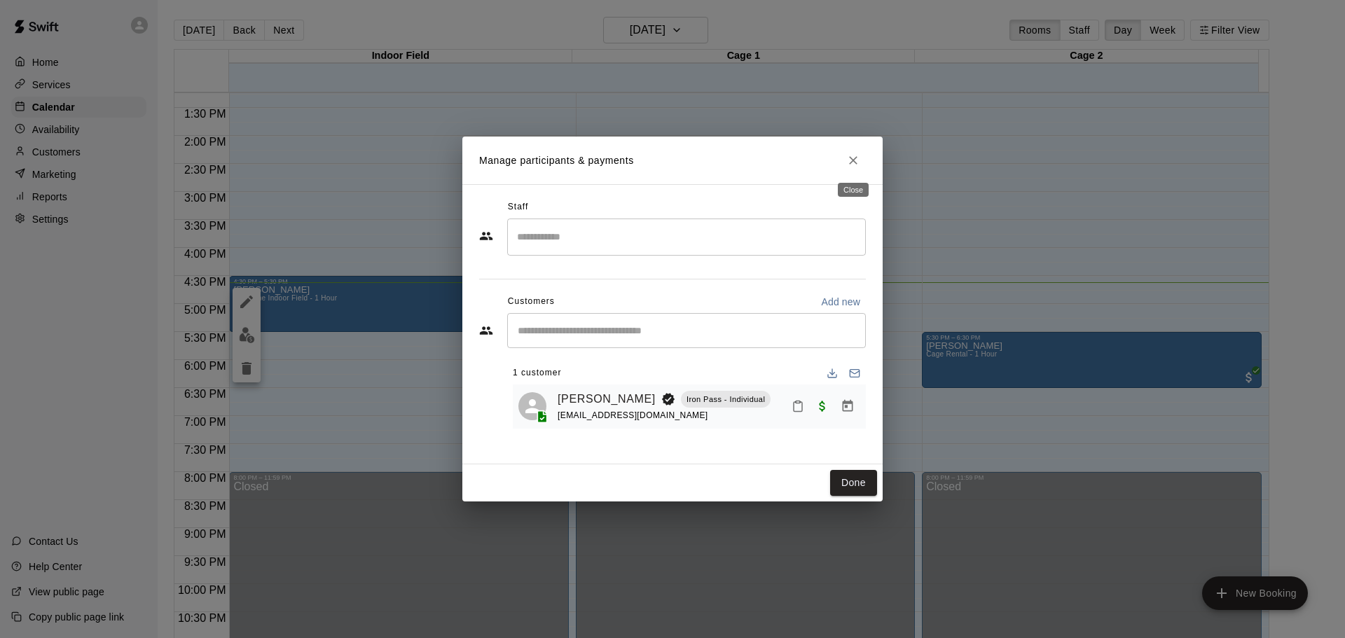
click at [850, 173] on div "Close" at bounding box center [854, 185] width 34 height 25
click at [851, 167] on icon "Close" at bounding box center [853, 160] width 14 height 14
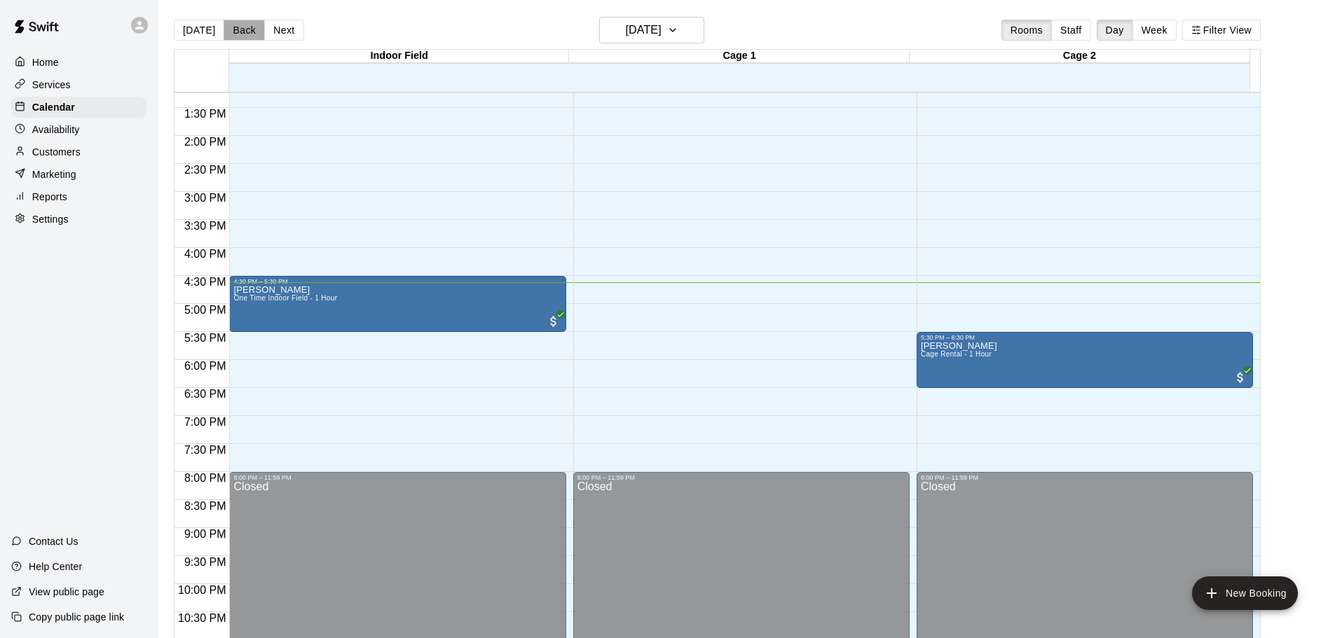
click at [234, 34] on button "Back" at bounding box center [244, 30] width 41 height 21
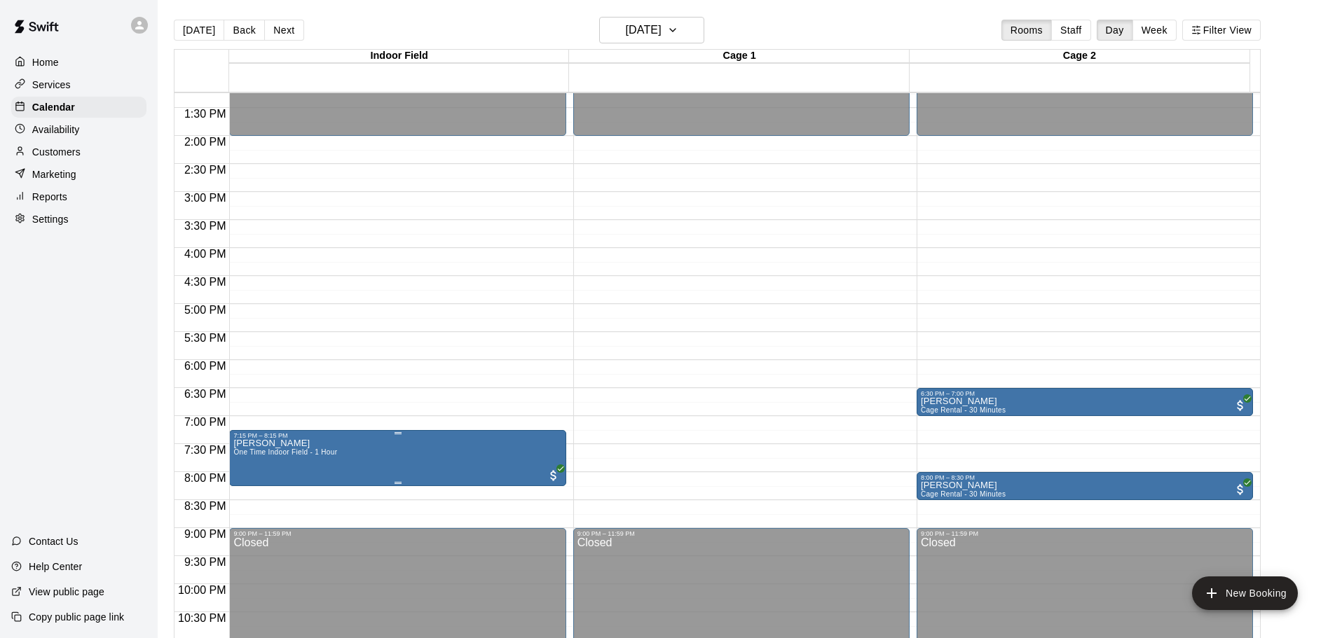
click at [249, 497] on button "edit" at bounding box center [247, 489] width 28 height 27
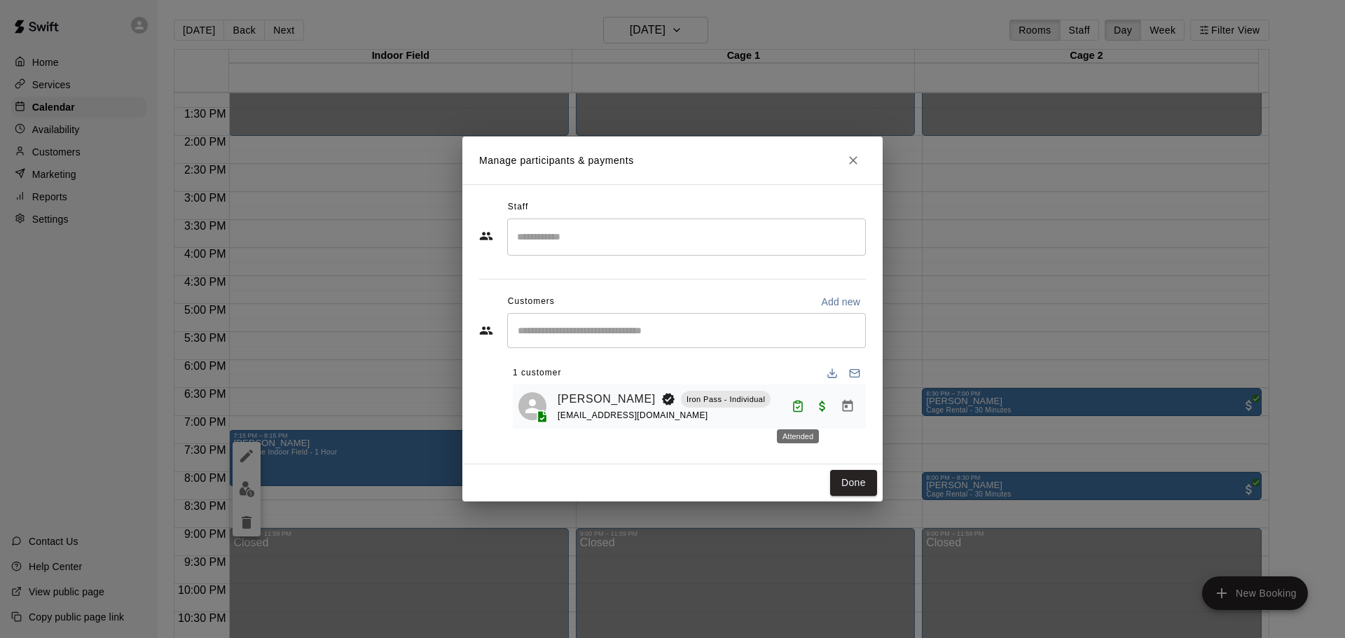
click at [797, 407] on icon "Attended" at bounding box center [798, 406] width 13 height 13
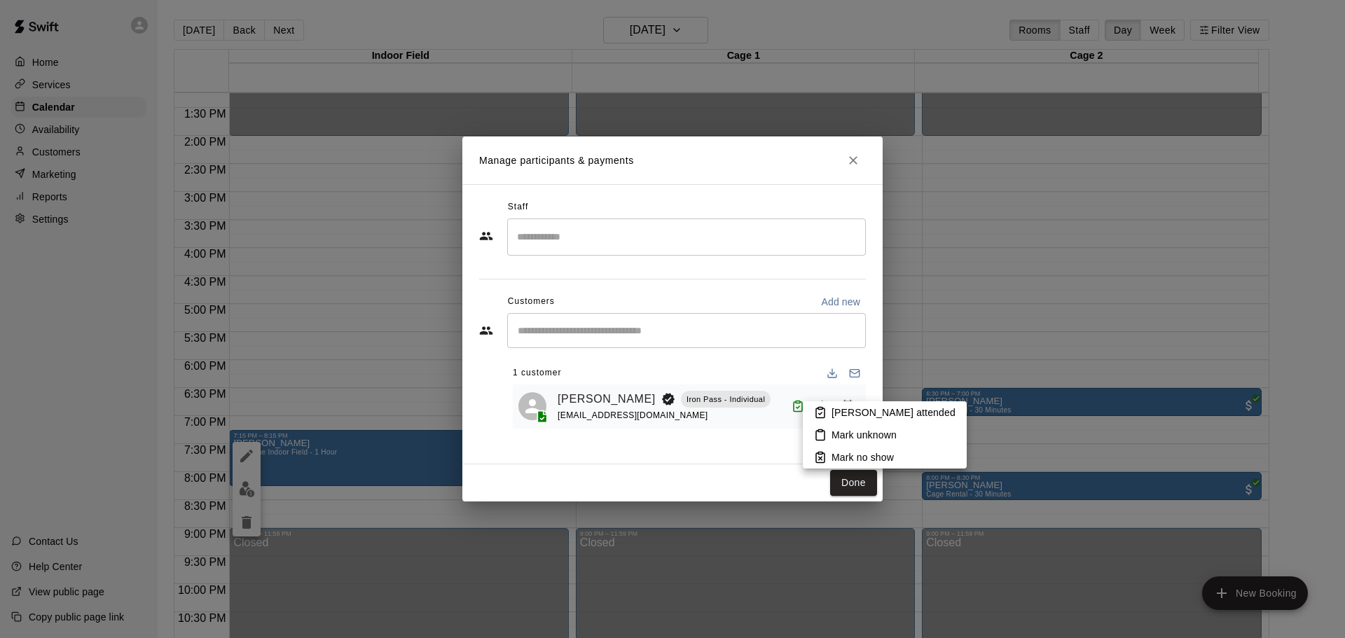
click at [727, 429] on div at bounding box center [672, 319] width 1345 height 638
click at [851, 494] on button "Done" at bounding box center [853, 483] width 47 height 26
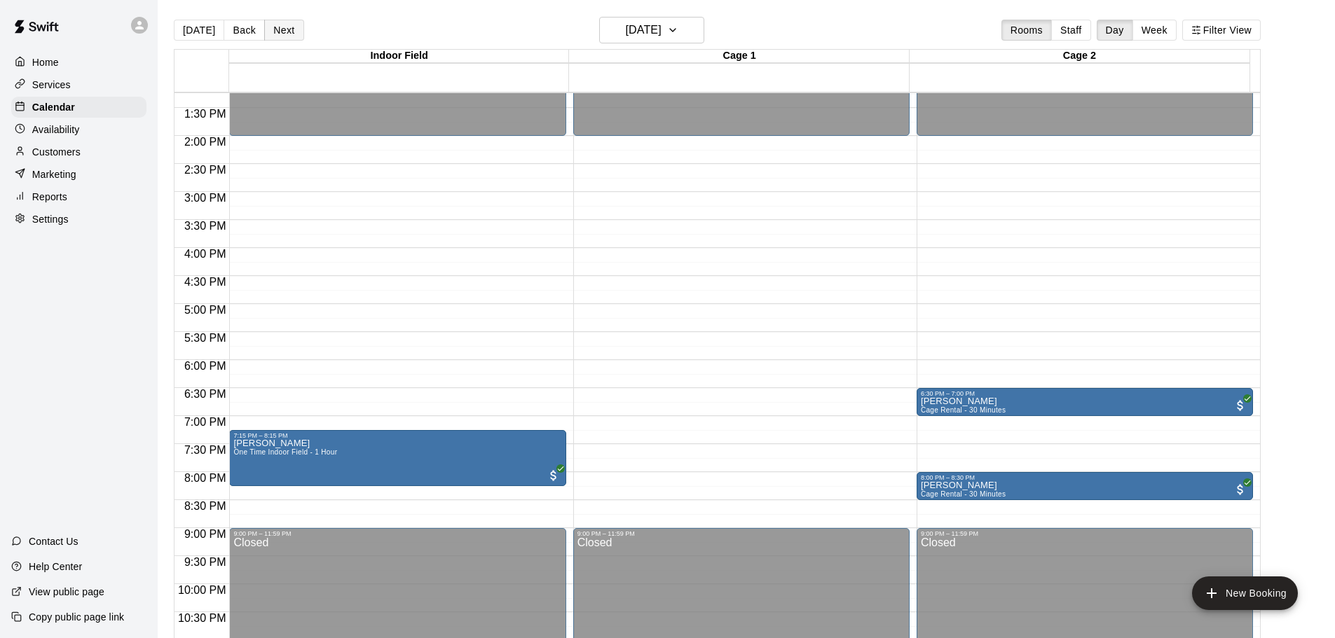
click at [264, 25] on button "Next" at bounding box center [283, 30] width 39 height 21
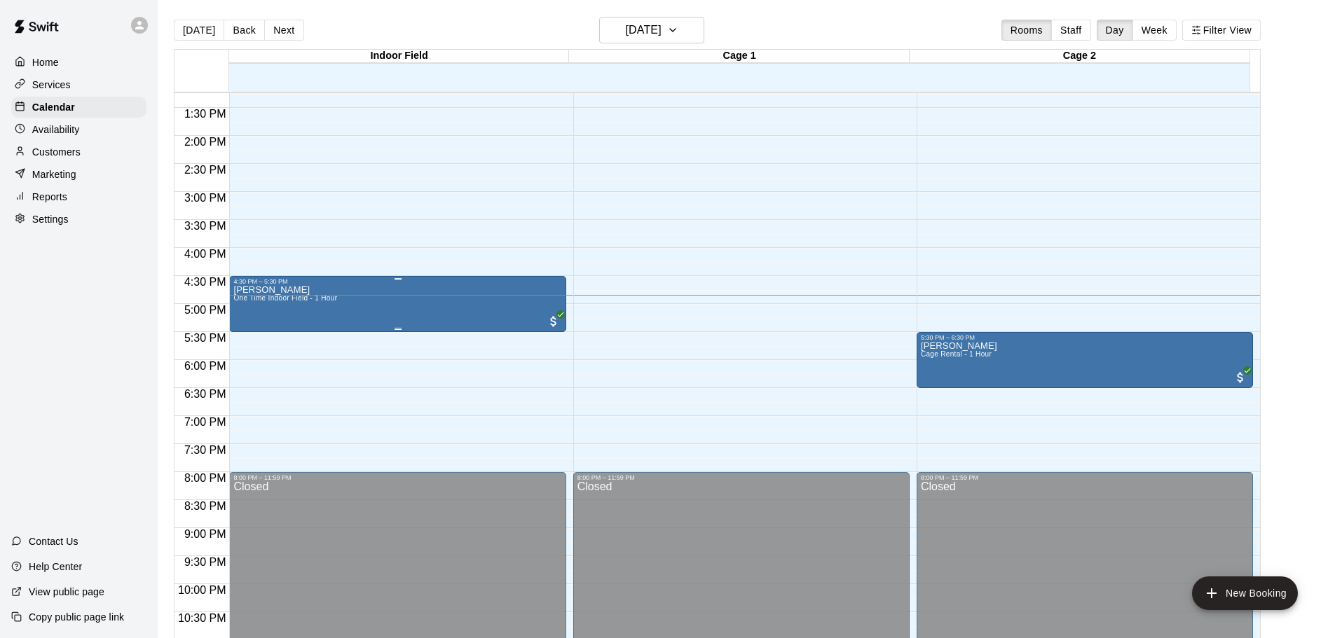
click at [295, 313] on div "Logan Allen One Time Indoor Field - 1 Hour" at bounding box center [285, 604] width 104 height 638
click at [252, 333] on img "edit" at bounding box center [247, 335] width 16 height 16
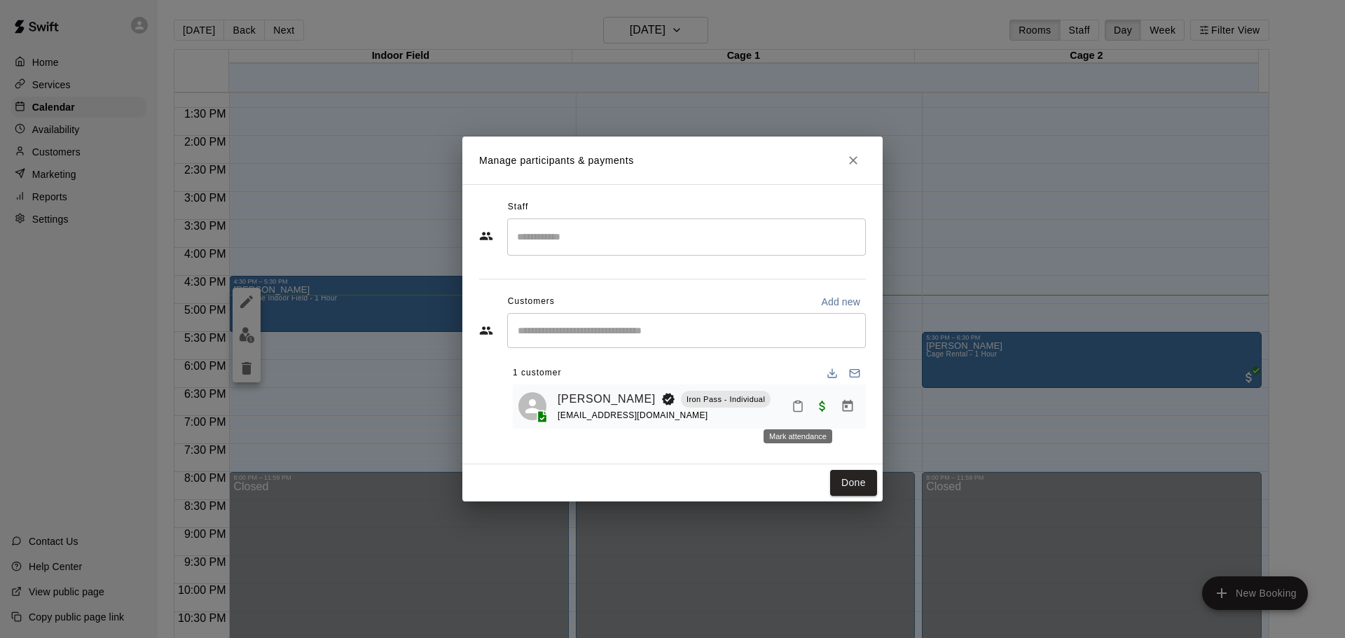
click at [802, 409] on icon "Mark attendance" at bounding box center [798, 407] width 8 height 10
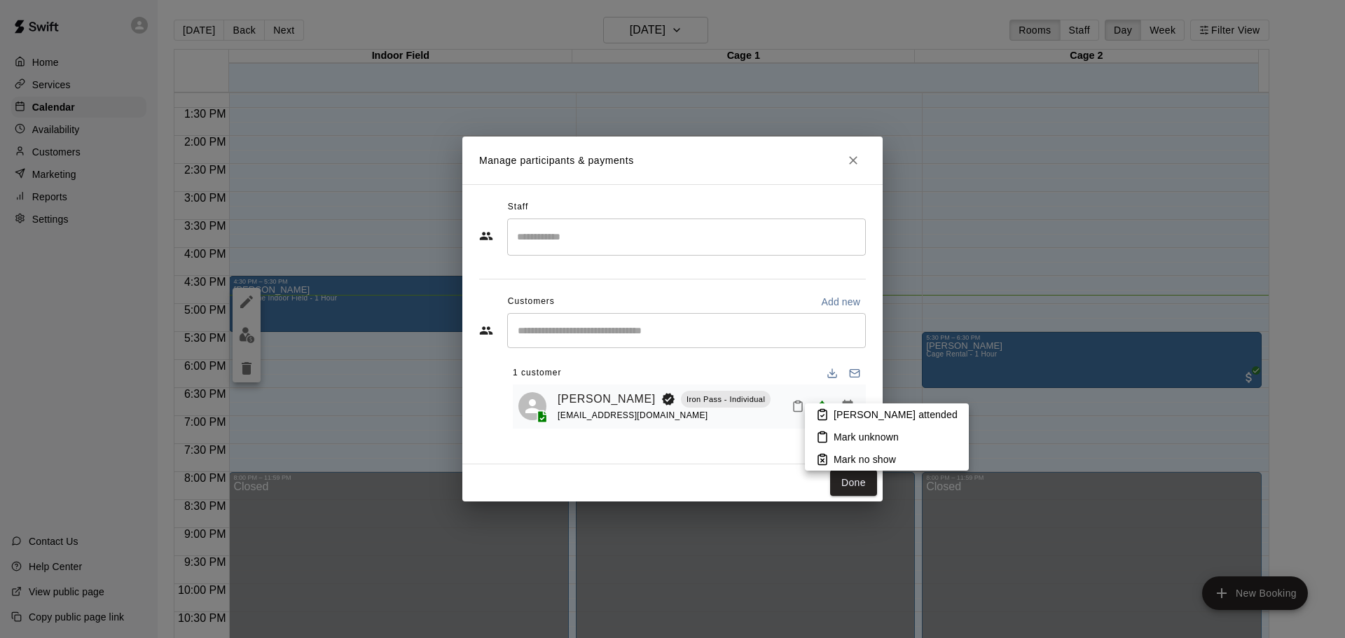
click at [729, 446] on div at bounding box center [672, 319] width 1345 height 638
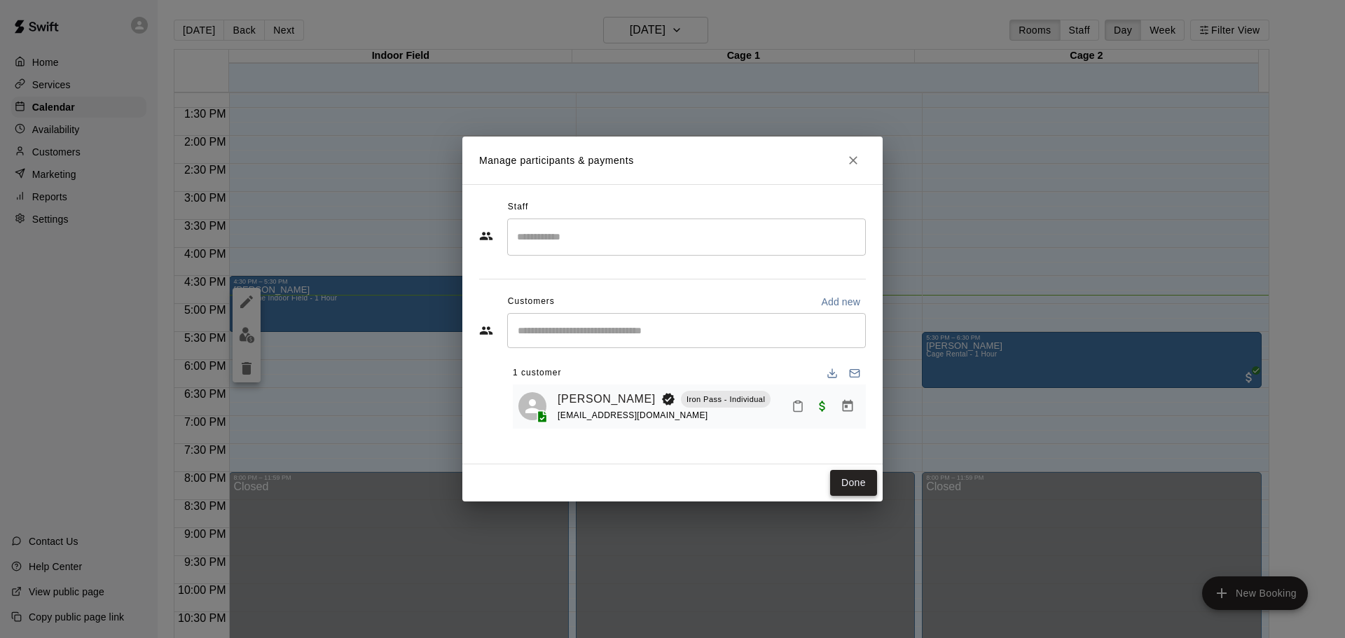
click at [844, 484] on button "Done" at bounding box center [853, 483] width 47 height 26
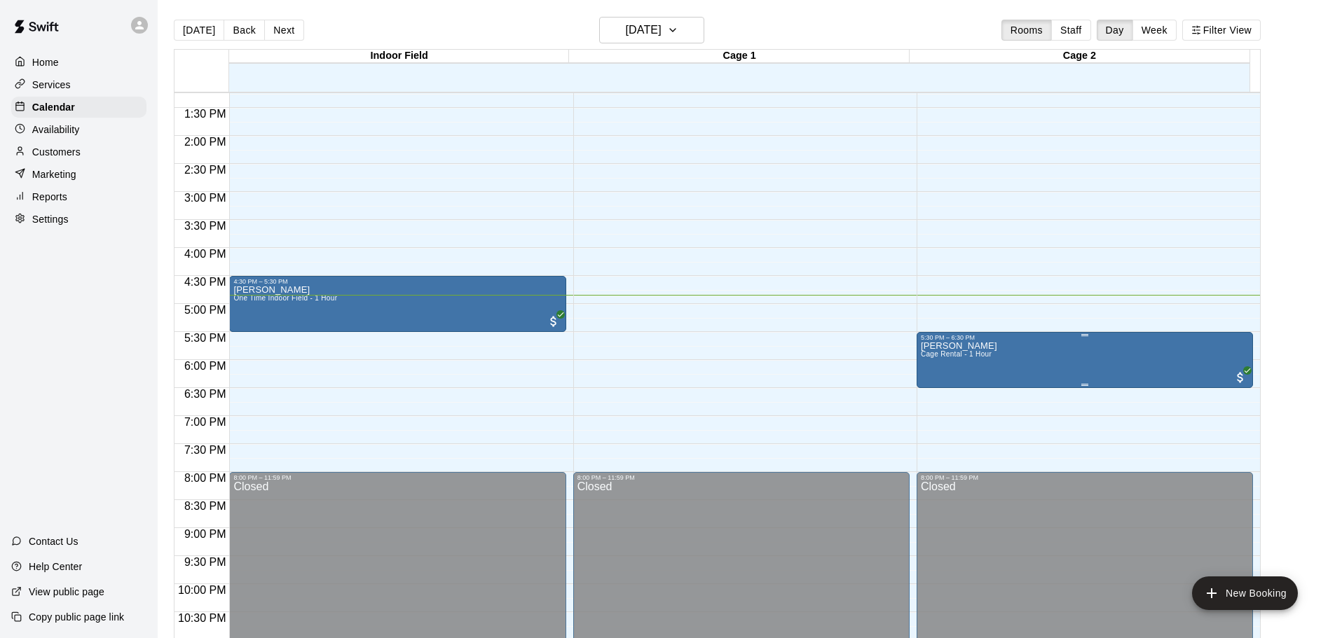
click at [931, 394] on img "edit" at bounding box center [934, 391] width 16 height 16
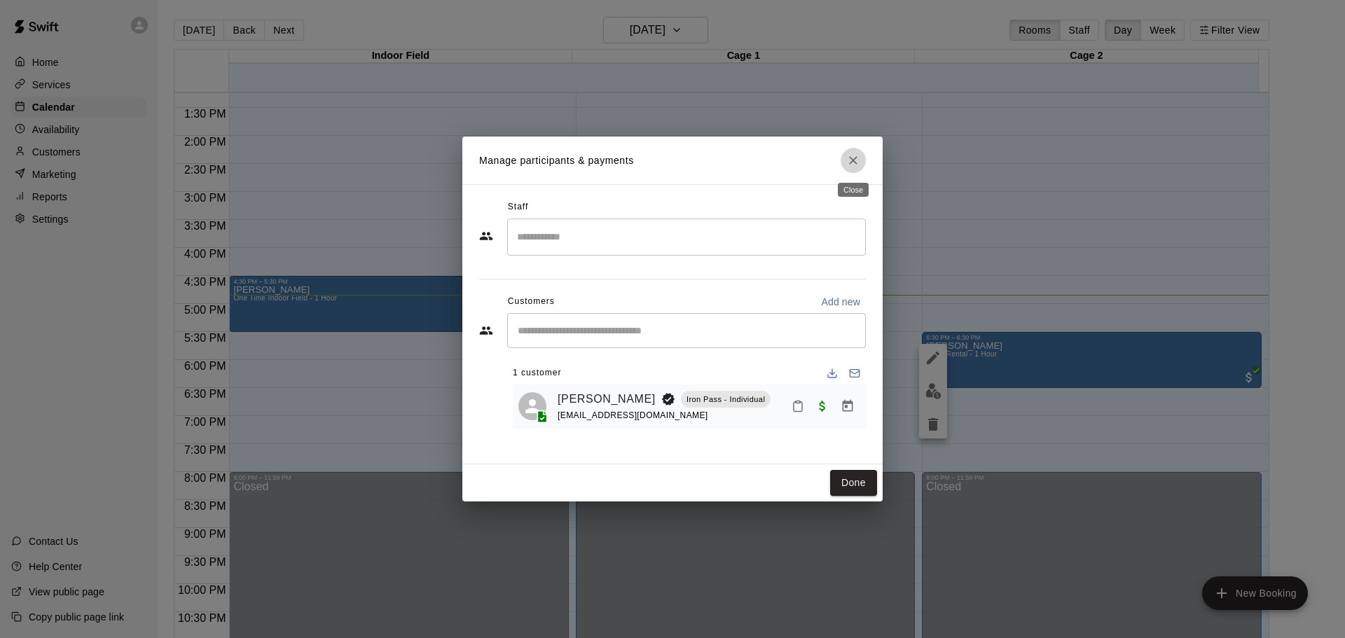
click at [859, 156] on button "Close" at bounding box center [853, 160] width 25 height 25
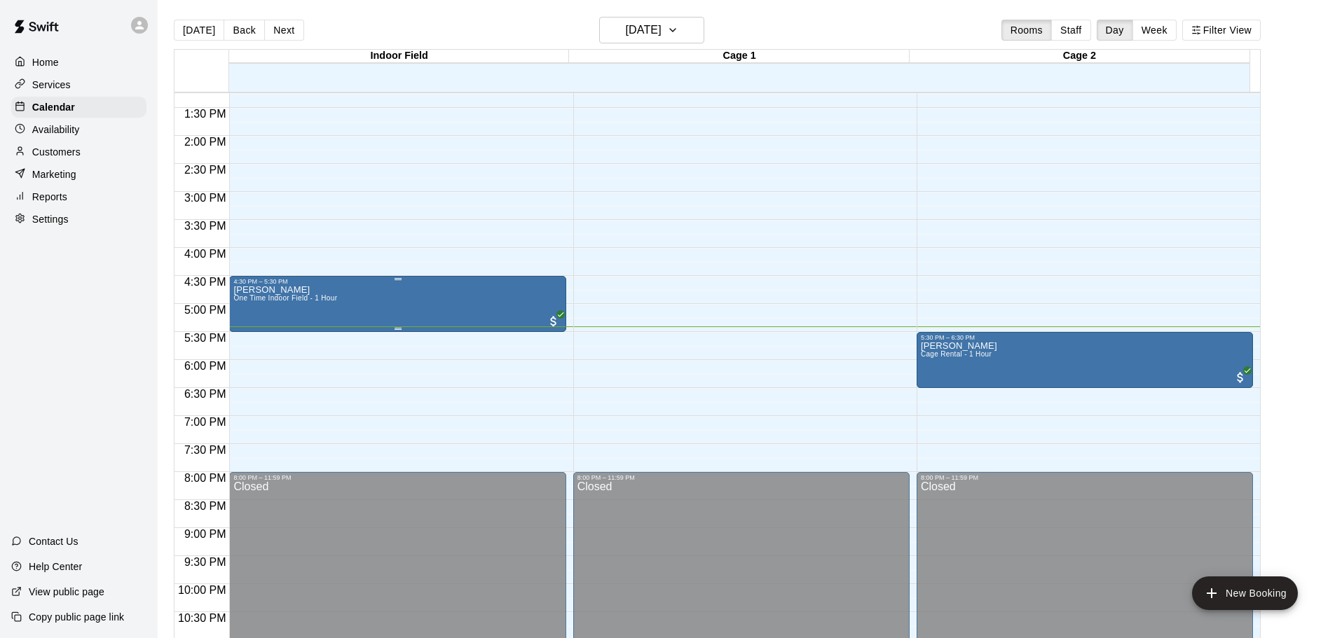
click at [357, 296] on div "Logan Allen One Time Indoor Field - 1 Hour" at bounding box center [397, 604] width 328 height 638
click at [82, 305] on div at bounding box center [672, 319] width 1345 height 638
